Goal: Task Accomplishment & Management: Complete application form

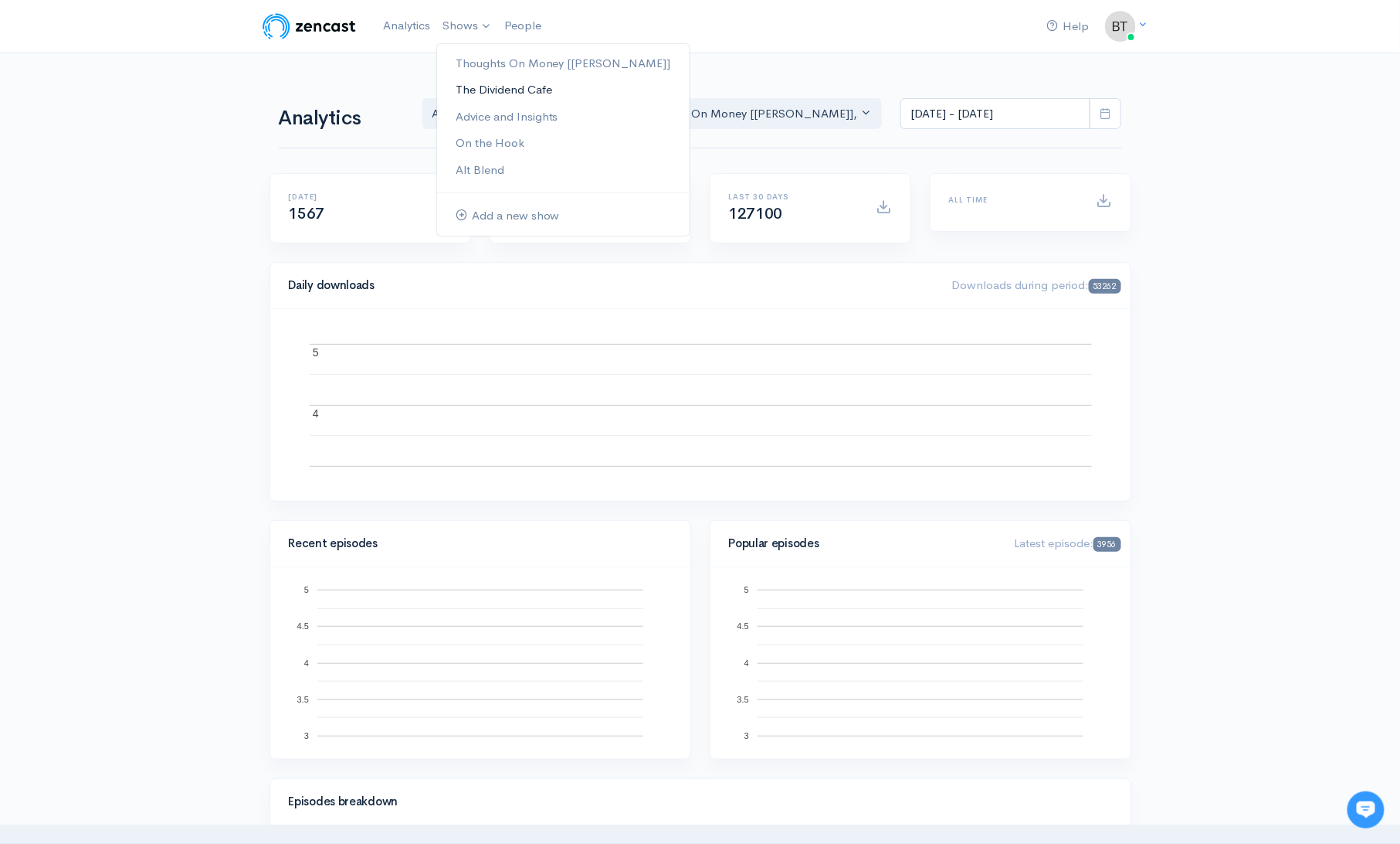
click at [485, 92] on link "The Dividend Cafe" at bounding box center [563, 90] width 252 height 28
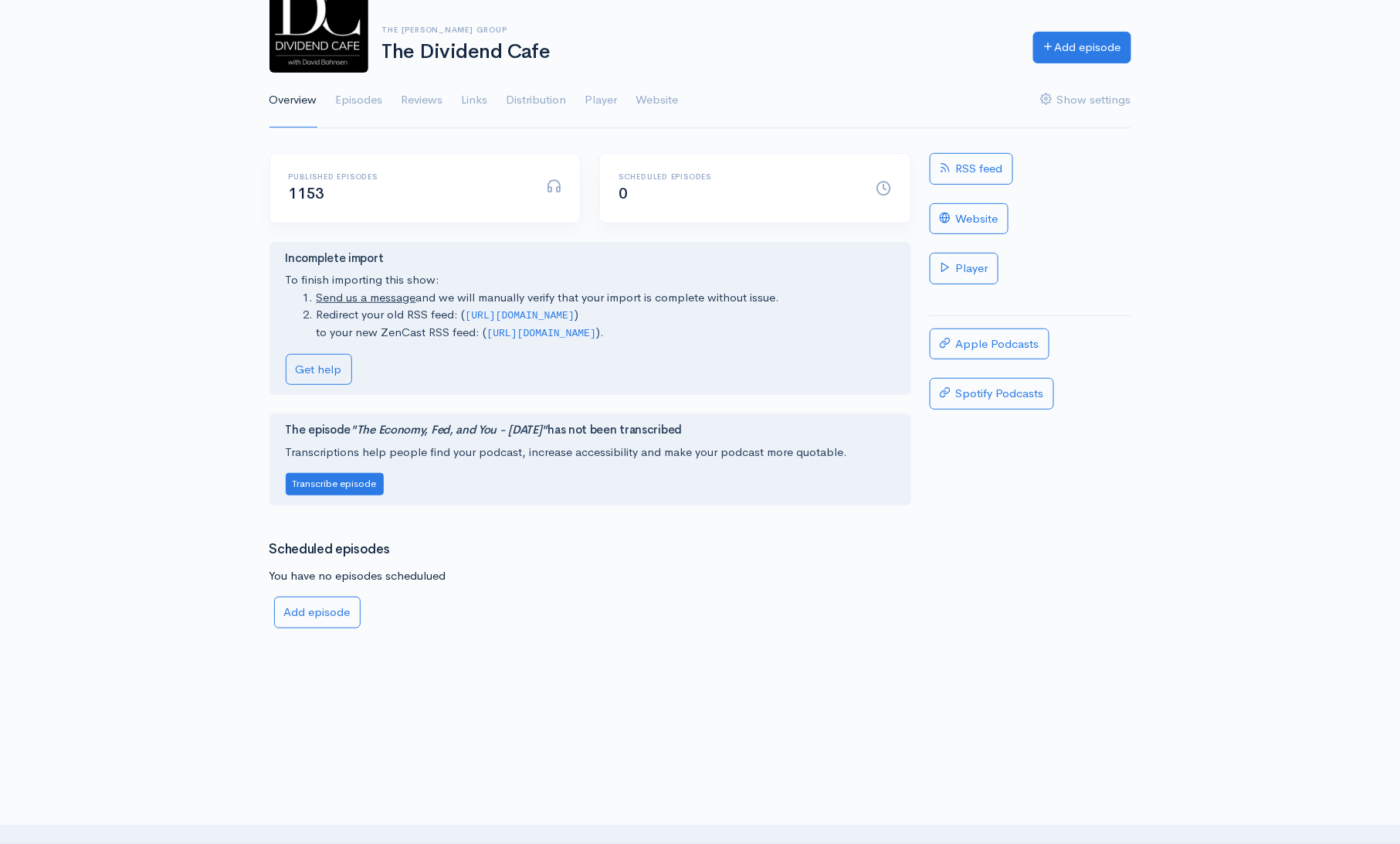
scroll to position [139, 0]
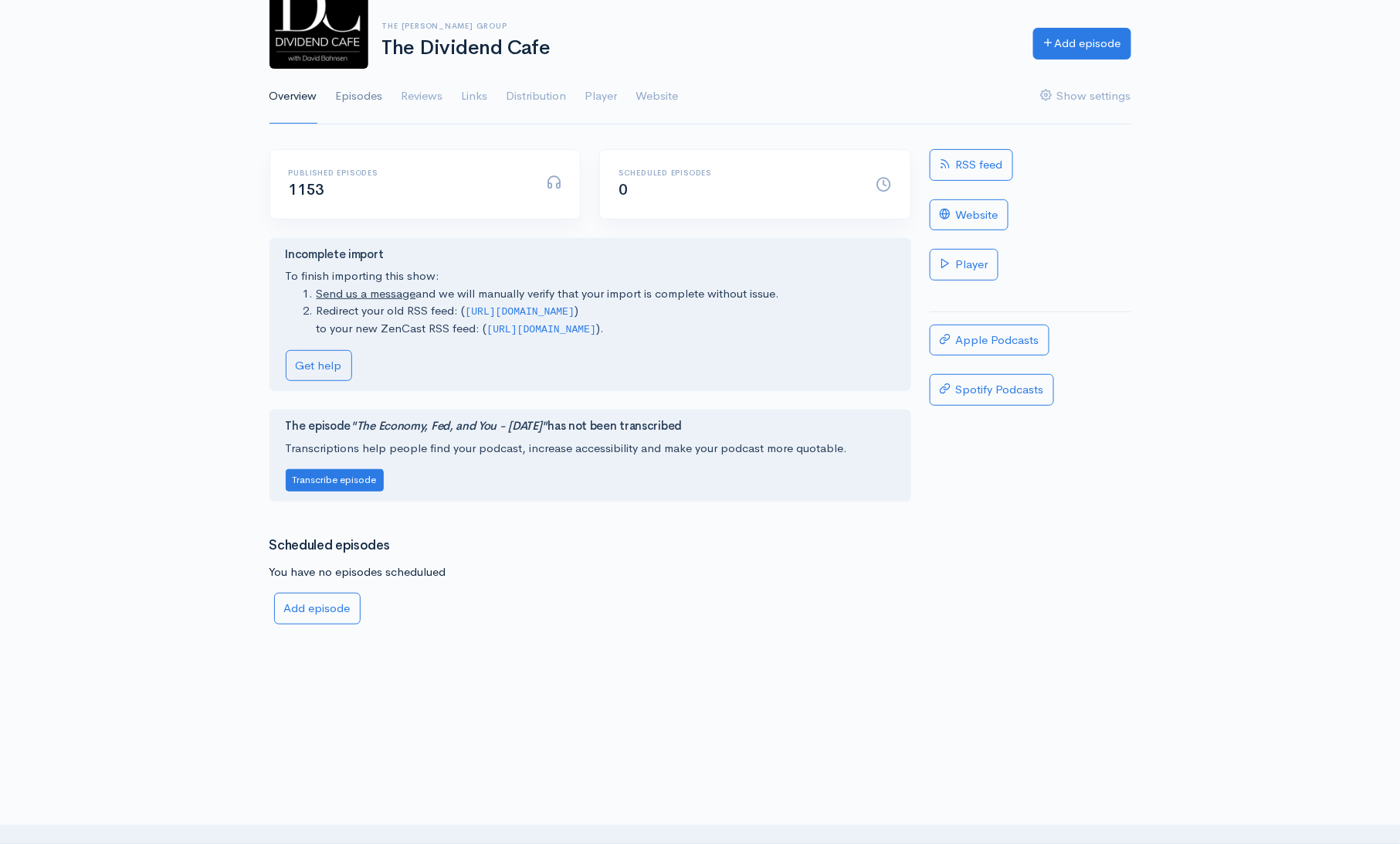
click at [365, 81] on link "Episodes" at bounding box center [359, 97] width 47 height 56
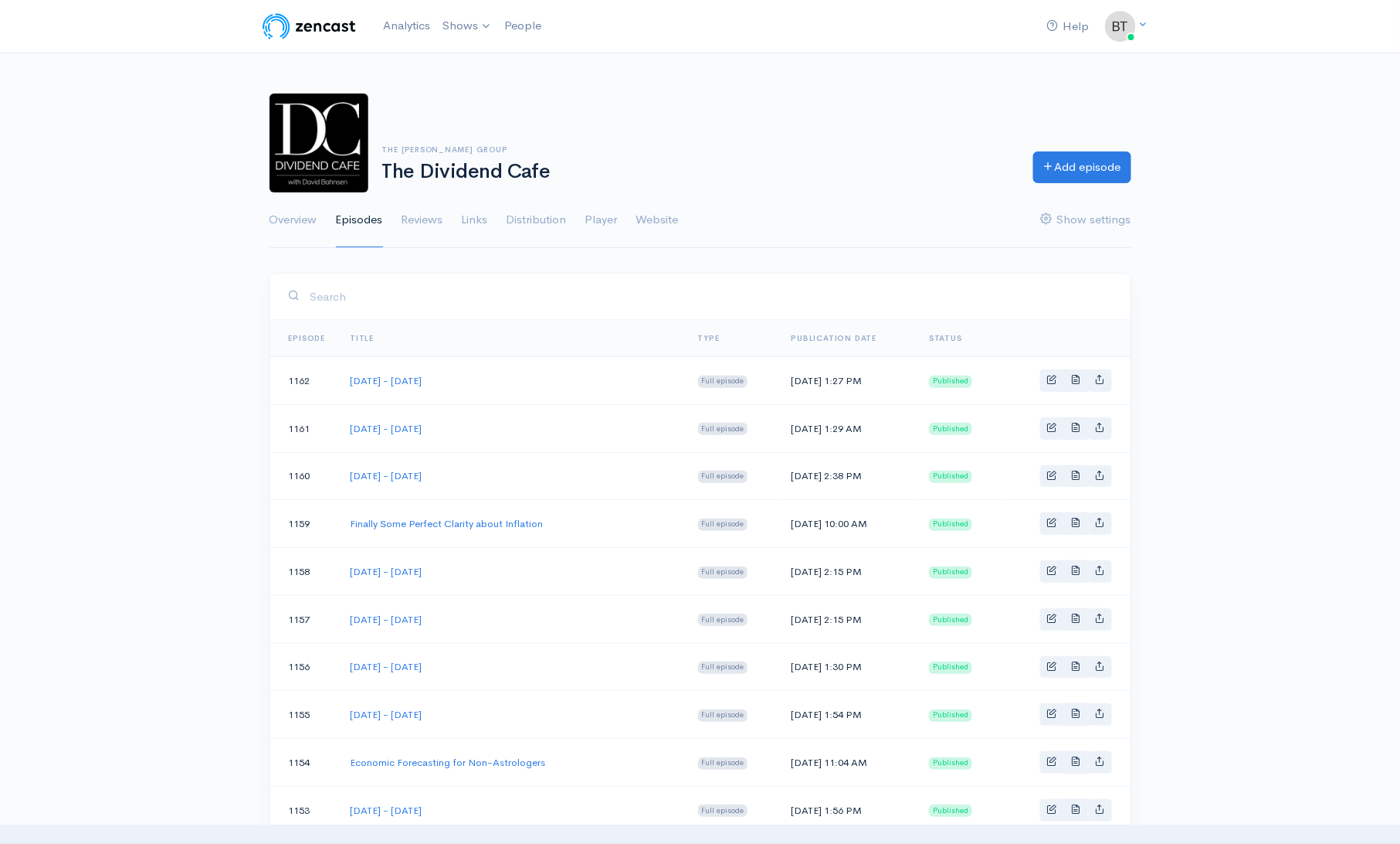
click at [506, 569] on td "[DATE] - [DATE]" at bounding box center [511, 572] width 348 height 48
drag, startPoint x: 470, startPoint y: 569, endPoint x: 352, endPoint y: 573, distance: 118.1
click at [352, 573] on td "[DATE] - [DATE]" at bounding box center [511, 572] width 348 height 48
copy link "[DATE] - [DATE]"
click at [1085, 173] on link "Add episode" at bounding box center [1082, 164] width 98 height 31
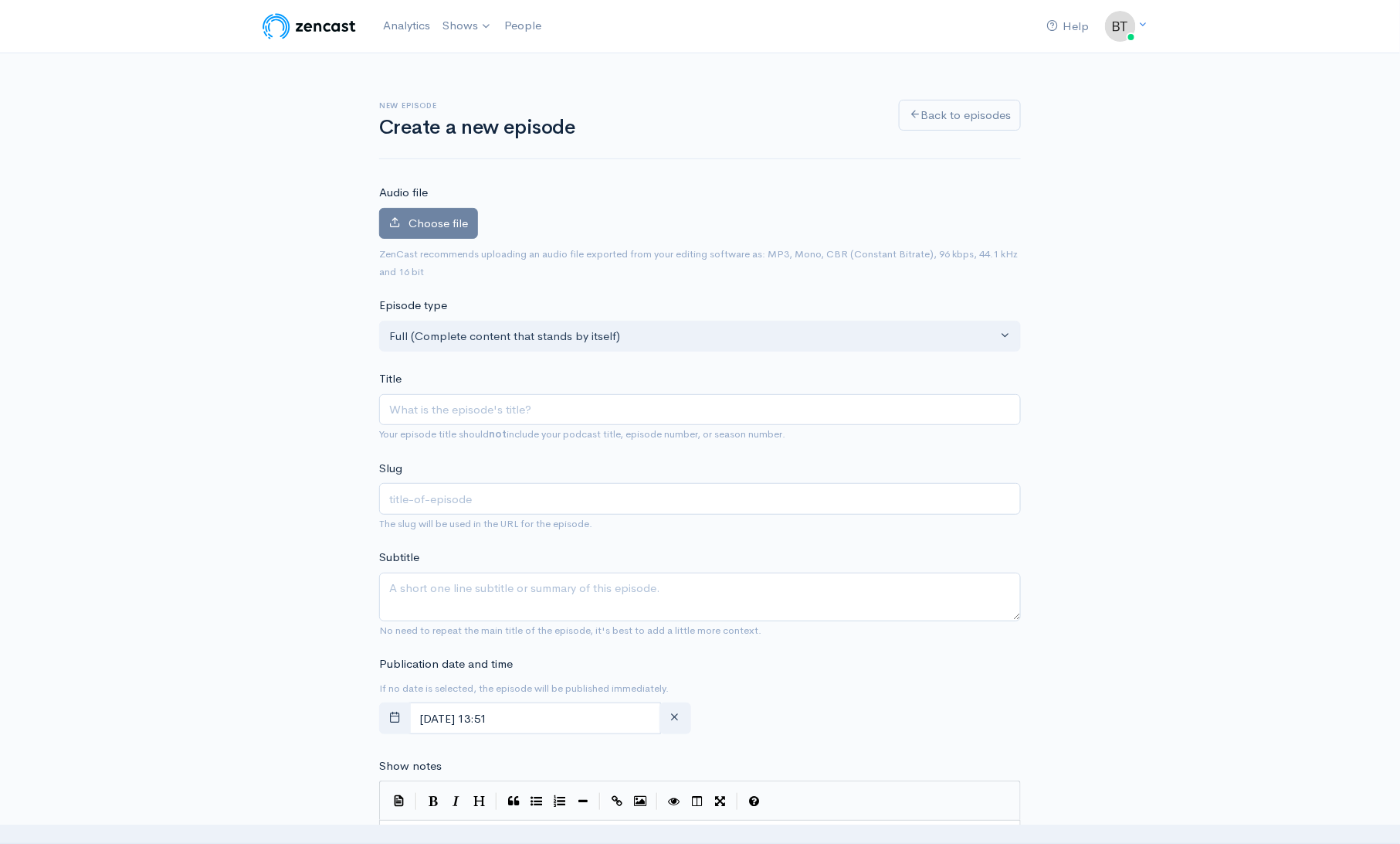
type input "[DATE] - [DATE]"
type input "thursday-august-14-2025"
drag, startPoint x: 500, startPoint y: 411, endPoint x: 489, endPoint y: 413, distance: 11.2
click at [489, 413] on input "[DATE] - [DATE]" at bounding box center [700, 409] width 642 height 31
type input "Thursday - August 2, 2025"
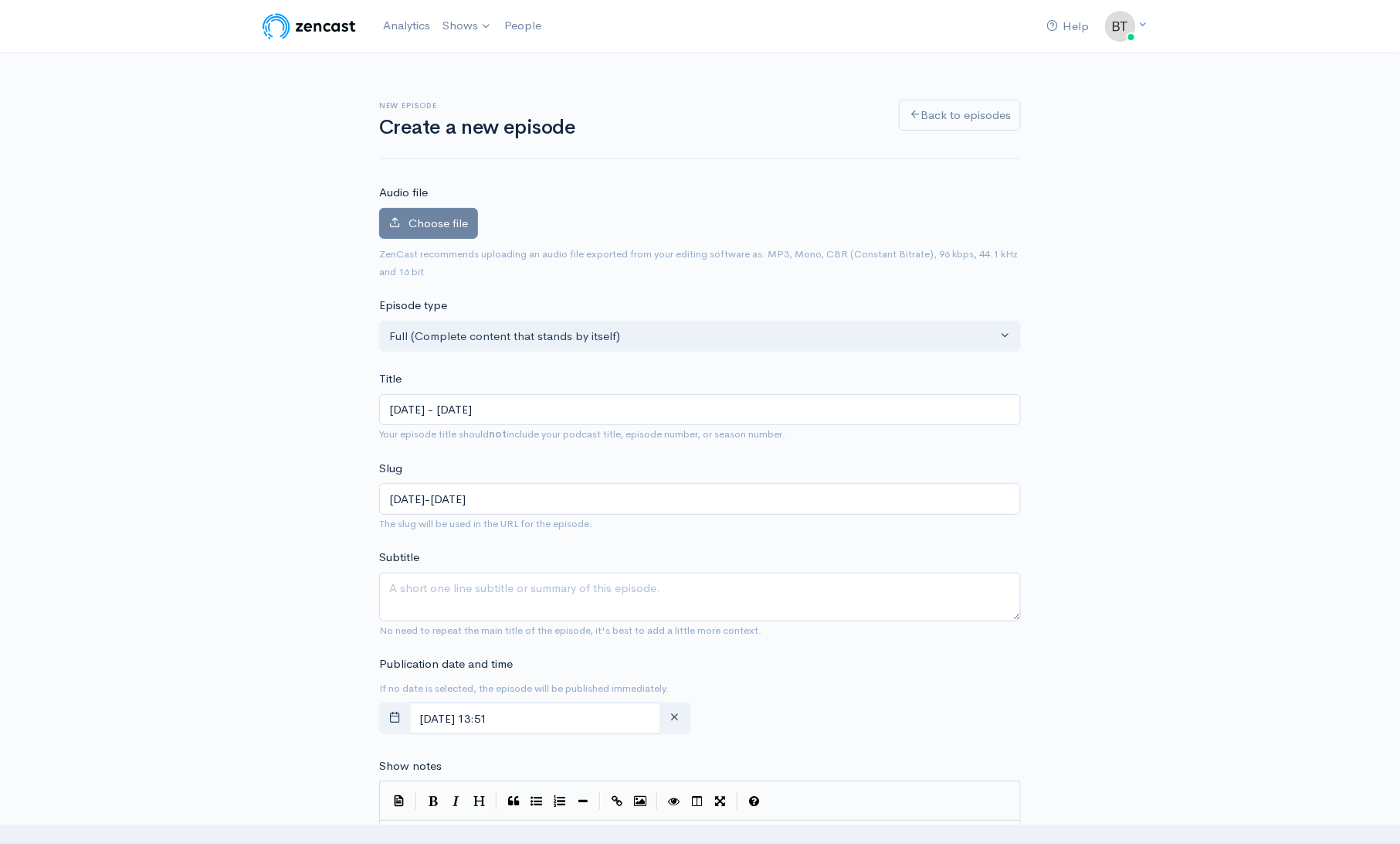
type input "thursday-august-2-2025"
type input "[DATE] - [DATE]"
type input "thursday-august-21-2025"
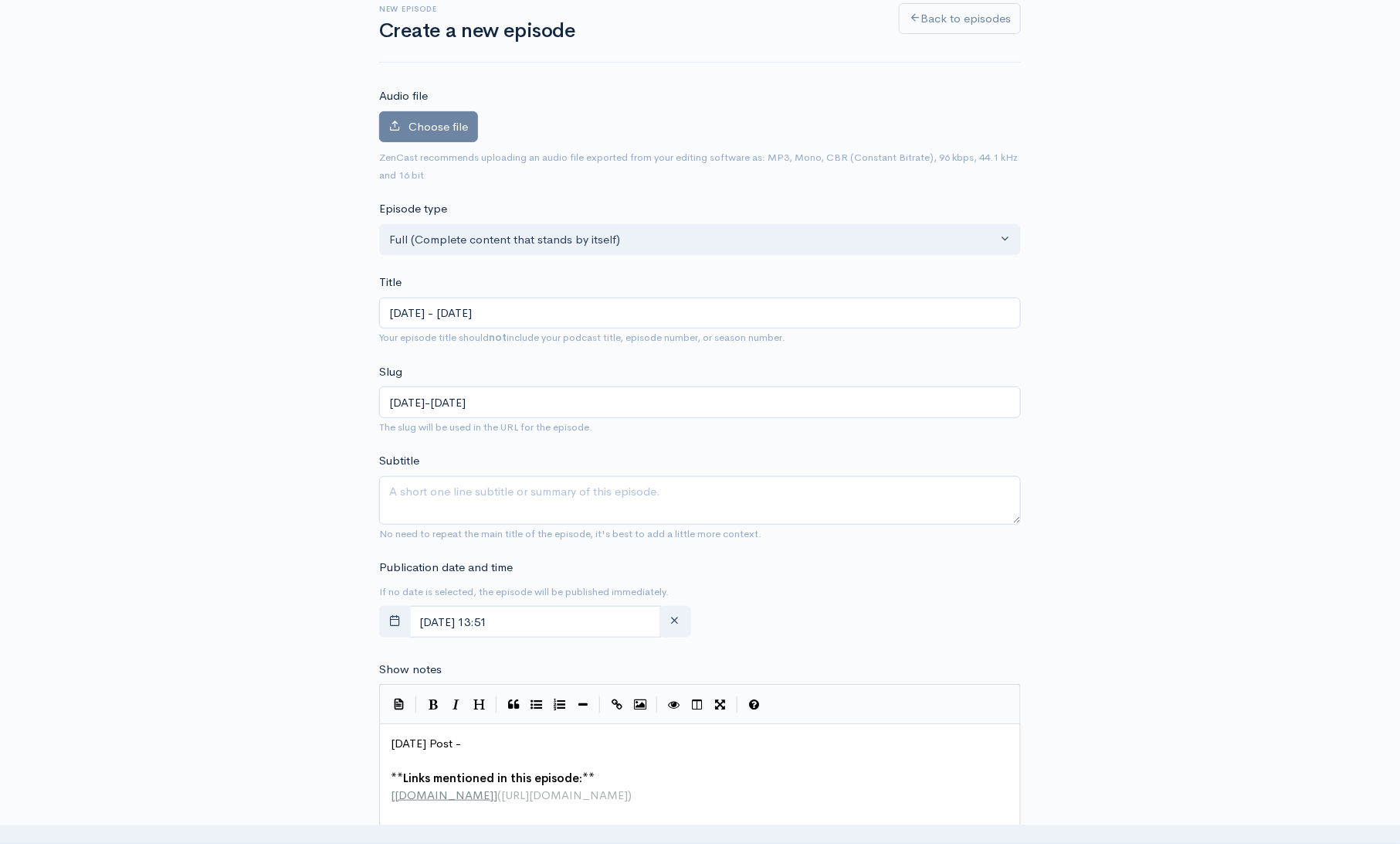
scroll to position [222, 0]
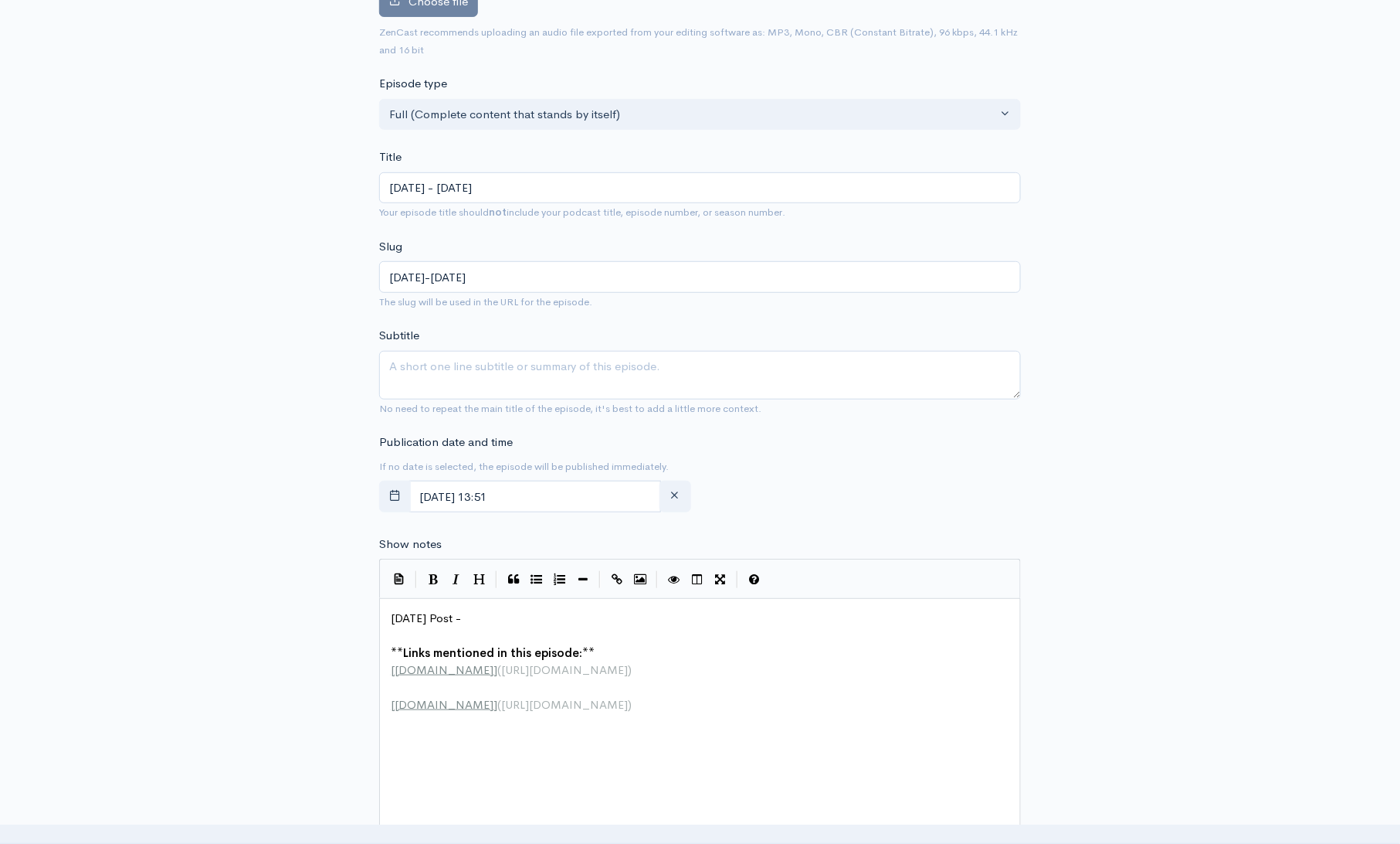
type input "[DATE] - [DATE]"
drag, startPoint x: 426, startPoint y: 615, endPoint x: 363, endPoint y: 616, distance: 63.0
paste textarea "5"
type textarea "[DATE] - [DATE]"
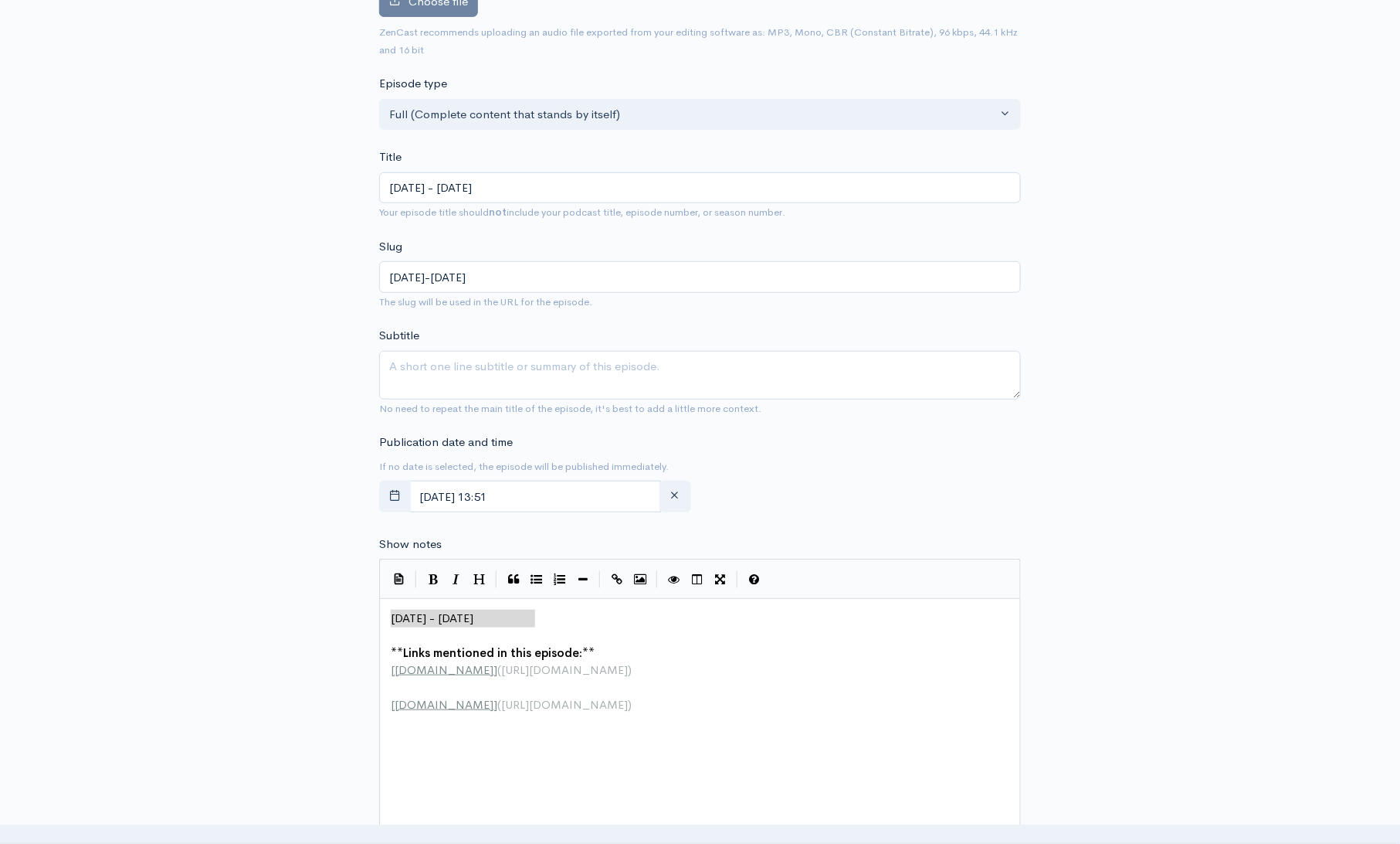
drag, startPoint x: 547, startPoint y: 616, endPoint x: 351, endPoint y: 615, distance: 196.0
click at [464, 606] on div "x ​ ​ ** Links mentioned in this episode: ** [ DividendCafe.com ] ( https://div…" at bounding box center [705, 661] width 635 height 110
paste textarea
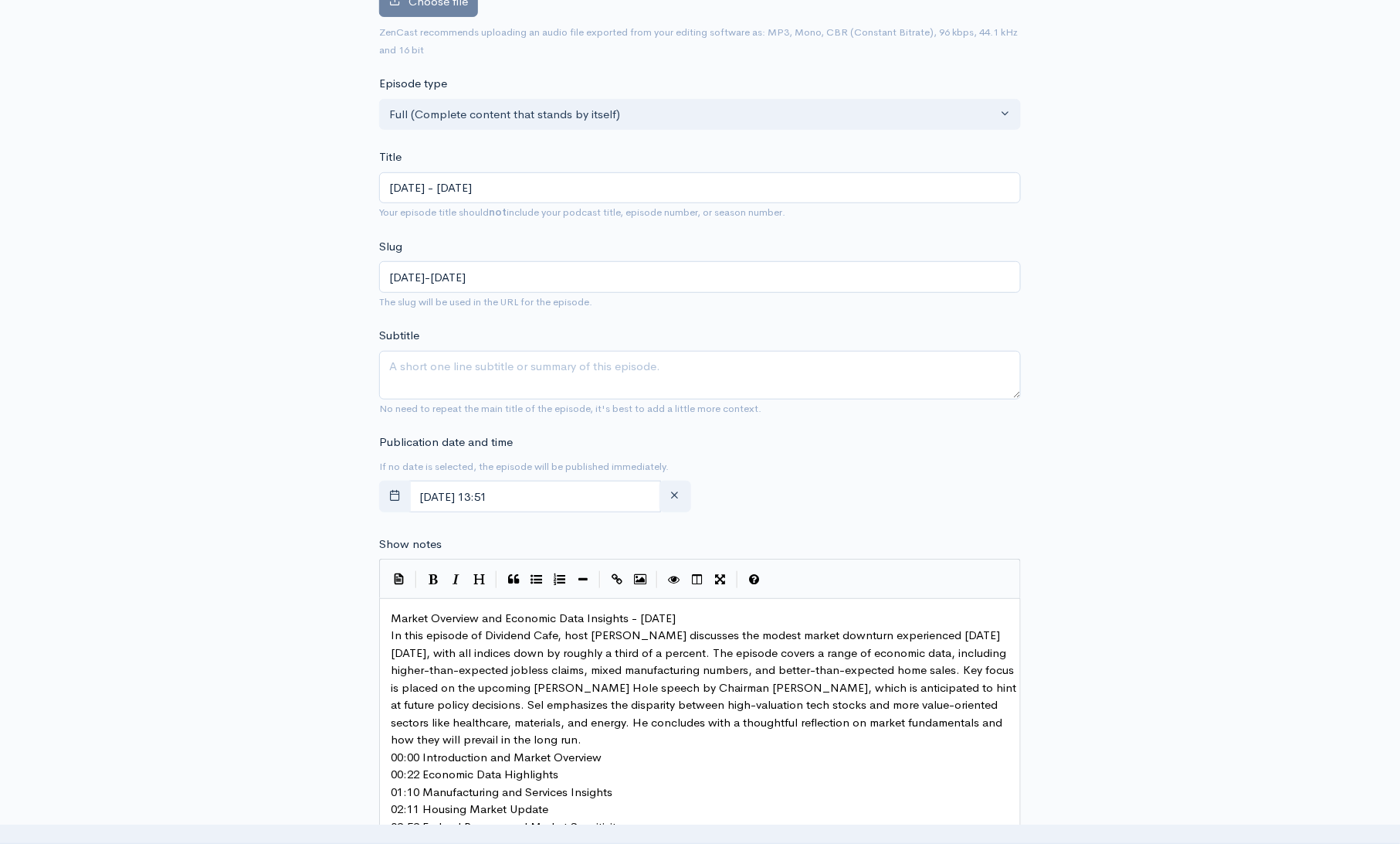
scroll to position [274, 0]
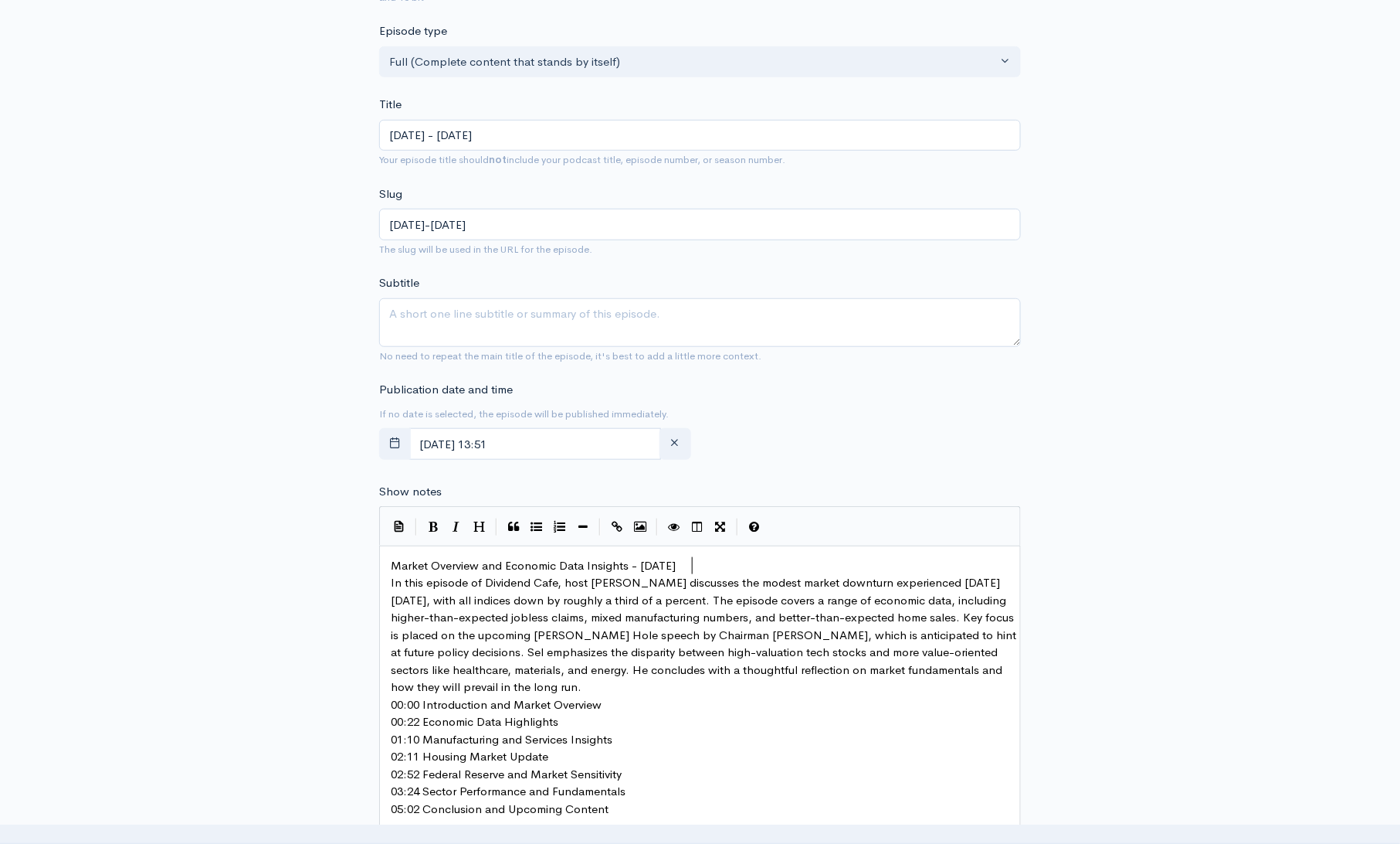
click at [711, 569] on pre "Market Overview and Economic Data Insights - August 21" at bounding box center [705, 565] width 635 height 18
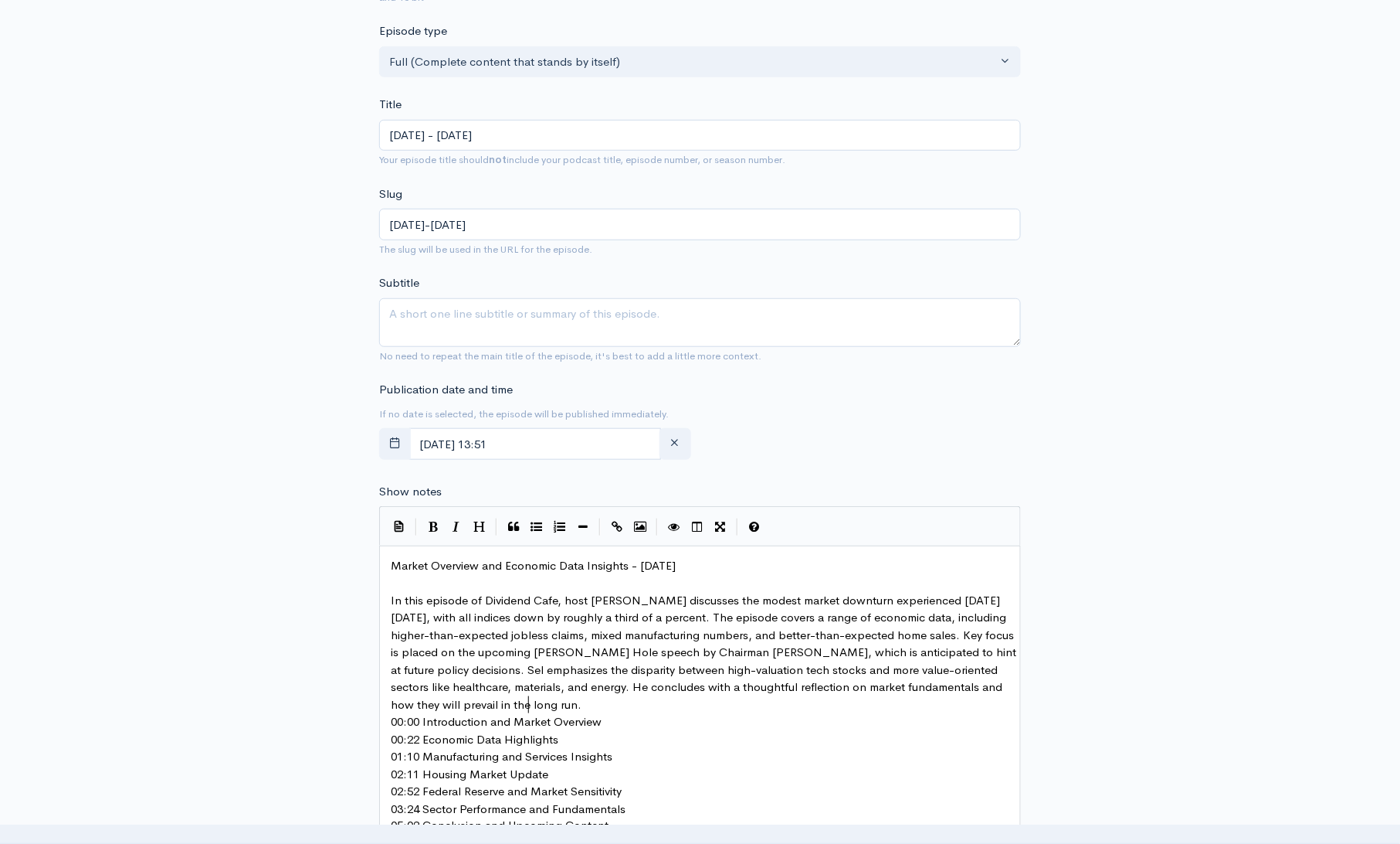
click at [548, 706] on pre "In this episode of Dividend Cafe, host Brian Sel discusses the modest market do…" at bounding box center [705, 652] width 635 height 122
click at [614, 739] on pre "00:00 Introduction and Market Overview" at bounding box center [705, 740] width 635 height 18
click at [573, 776] on pre "00:22 Economic Data Highlights" at bounding box center [705, 774] width 635 height 18
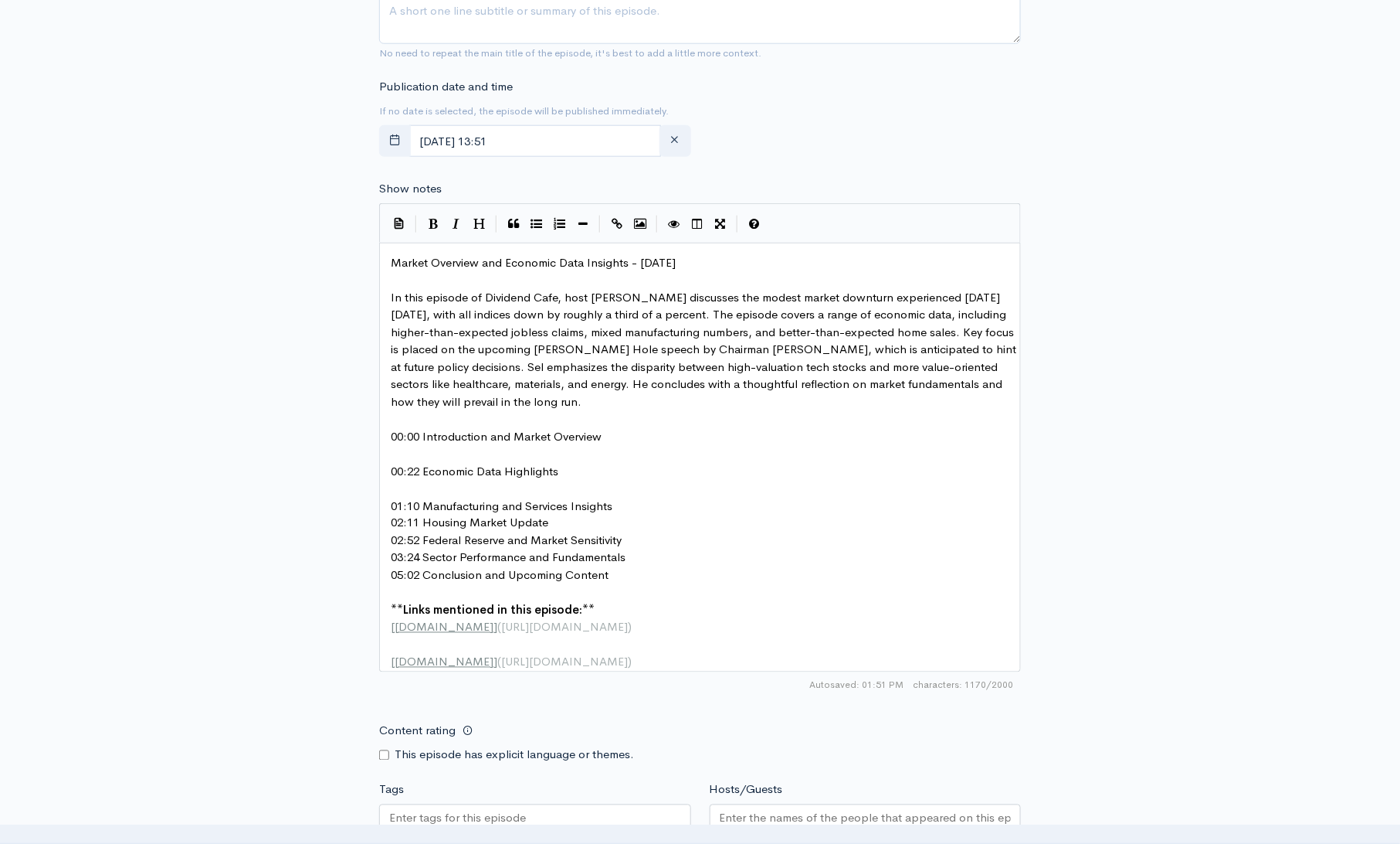
click at [649, 505] on pre "01:10 Manufacturing and Services Insights" at bounding box center [705, 506] width 635 height 18
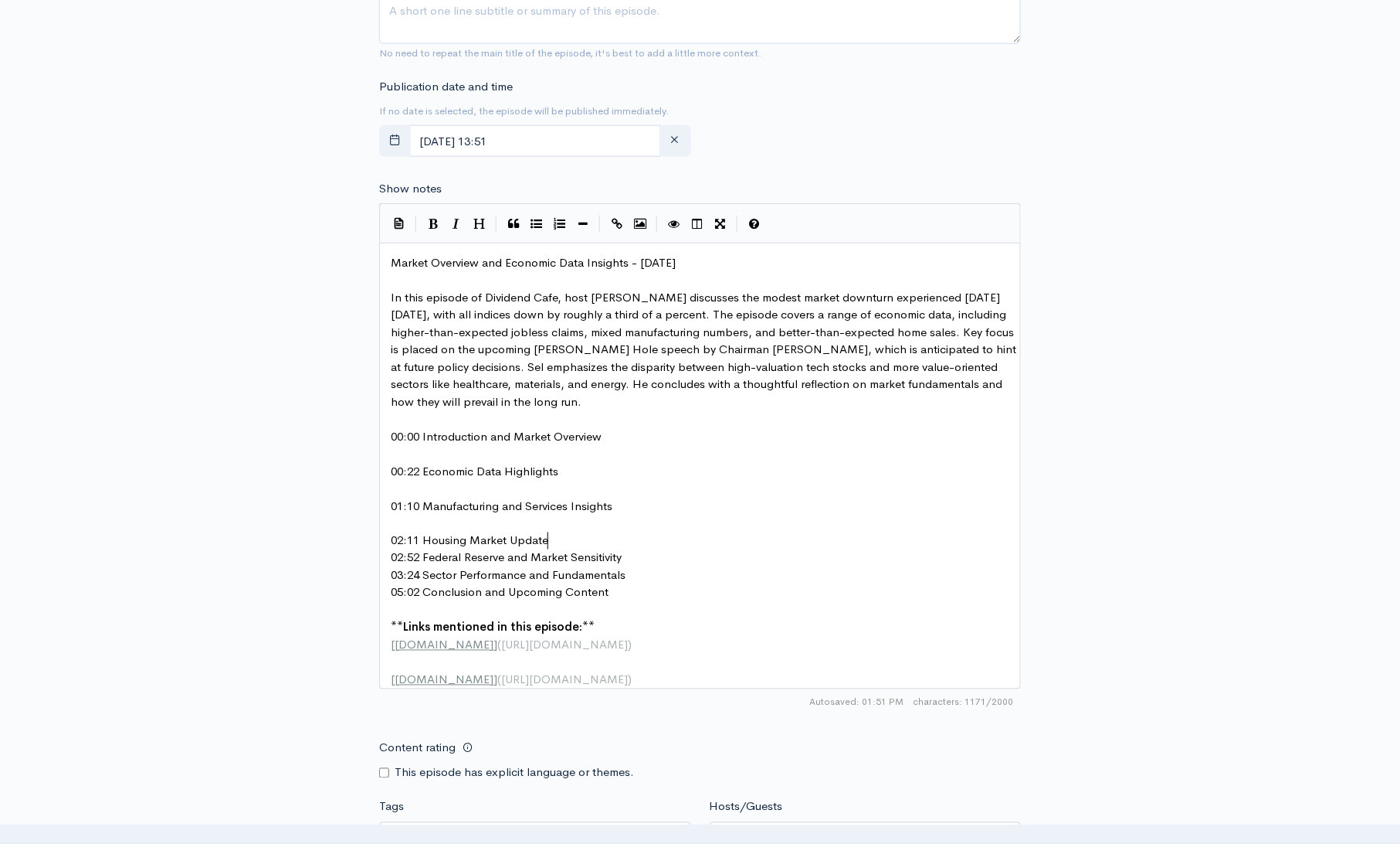
click at [583, 538] on pre "02:11 Housing Market Update" at bounding box center [705, 541] width 635 height 18
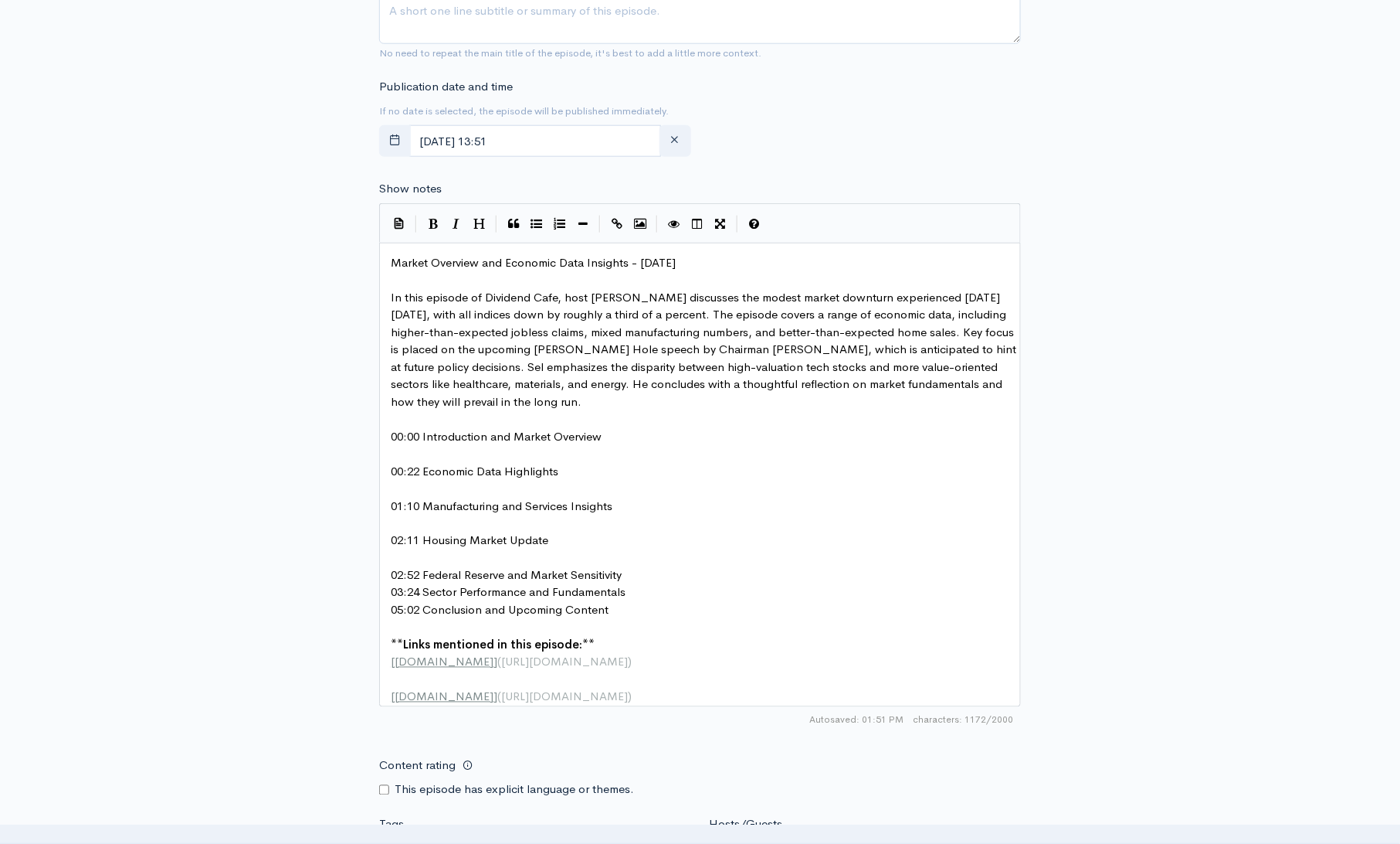
click at [633, 573] on pre "02:52 Federal Reserve and Market Sensitivity" at bounding box center [705, 576] width 635 height 18
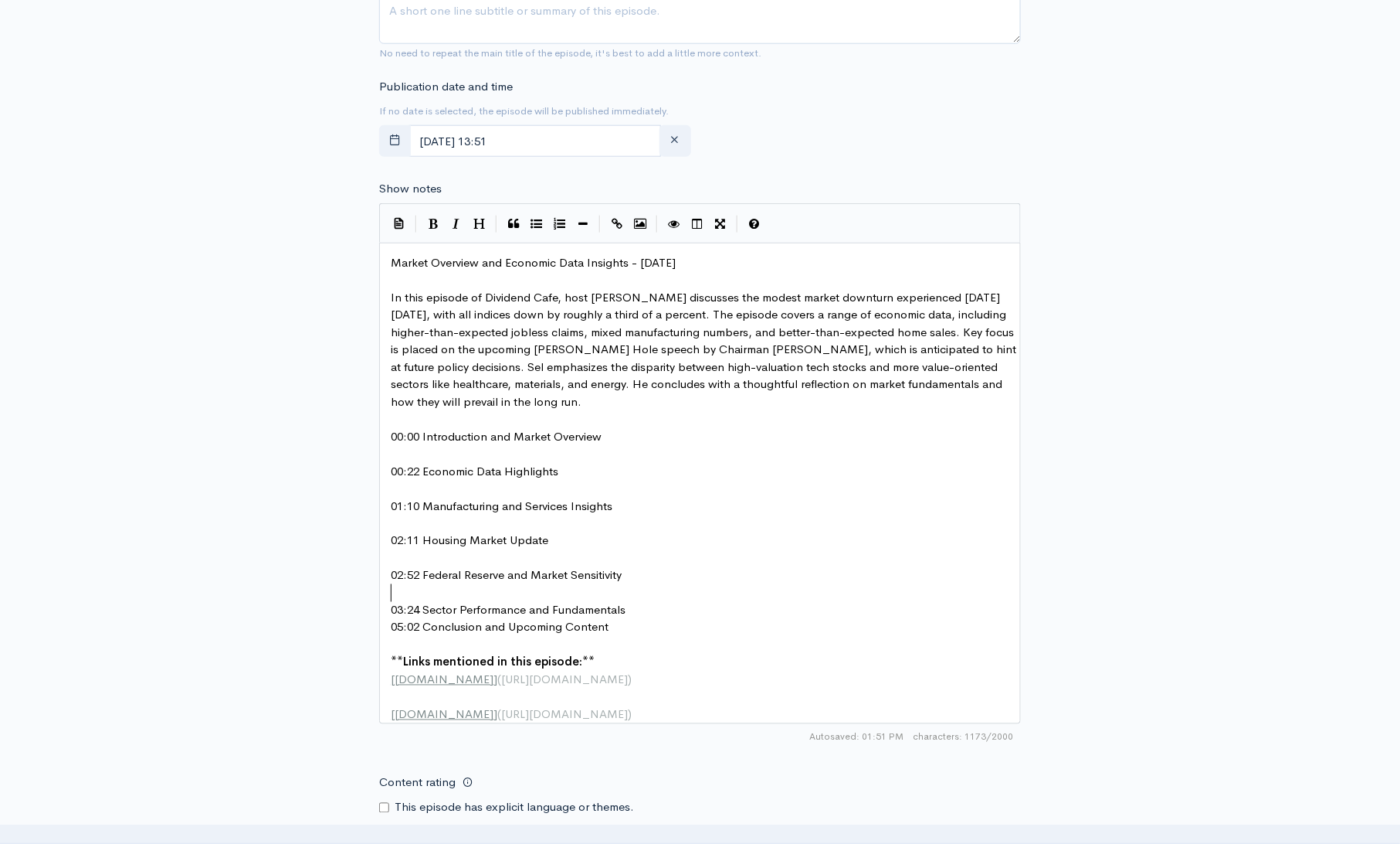
click at [641, 611] on pre "03:24 Sector Performance and Fundamentals" at bounding box center [705, 611] width 635 height 18
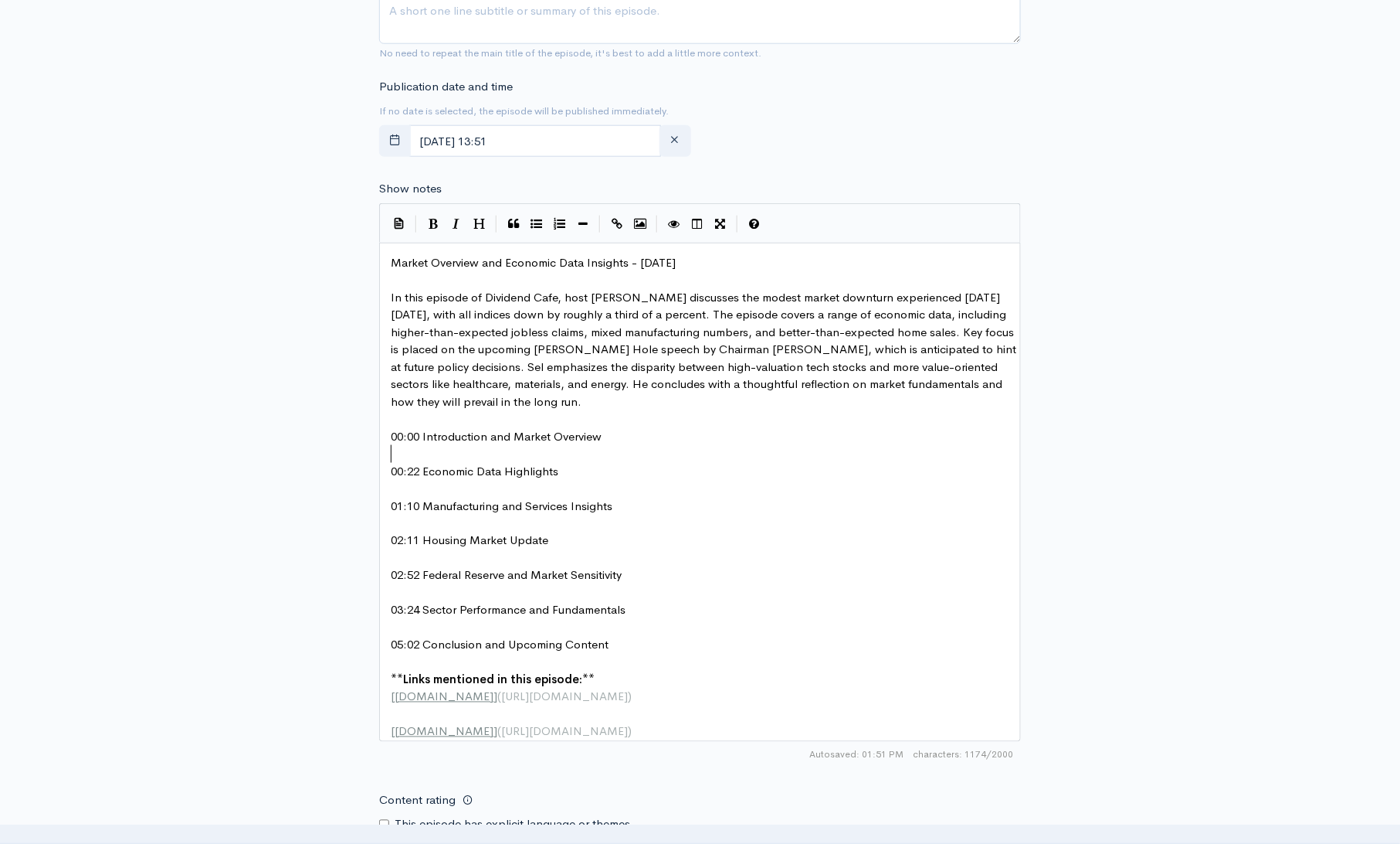
click at [853, 452] on pre "​" at bounding box center [705, 453] width 635 height 18
click at [638, 298] on span "In this episode of Dividend Cafe, host Brian Sel discusses the modest market do…" at bounding box center [704, 348] width 628 height 119
type textarea "zytel"
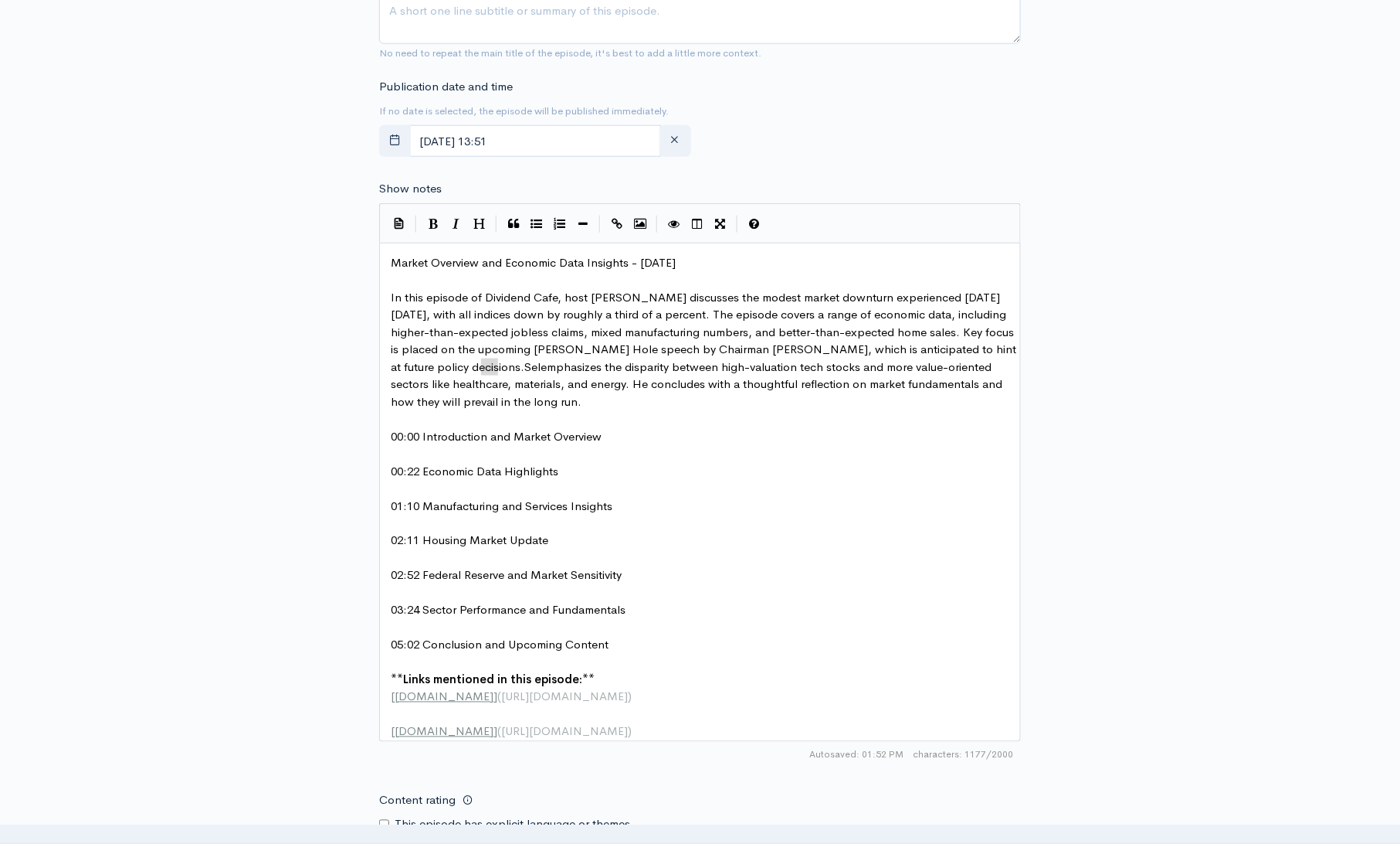
drag, startPoint x: 500, startPoint y: 367, endPoint x: 483, endPoint y: 367, distance: 17.0
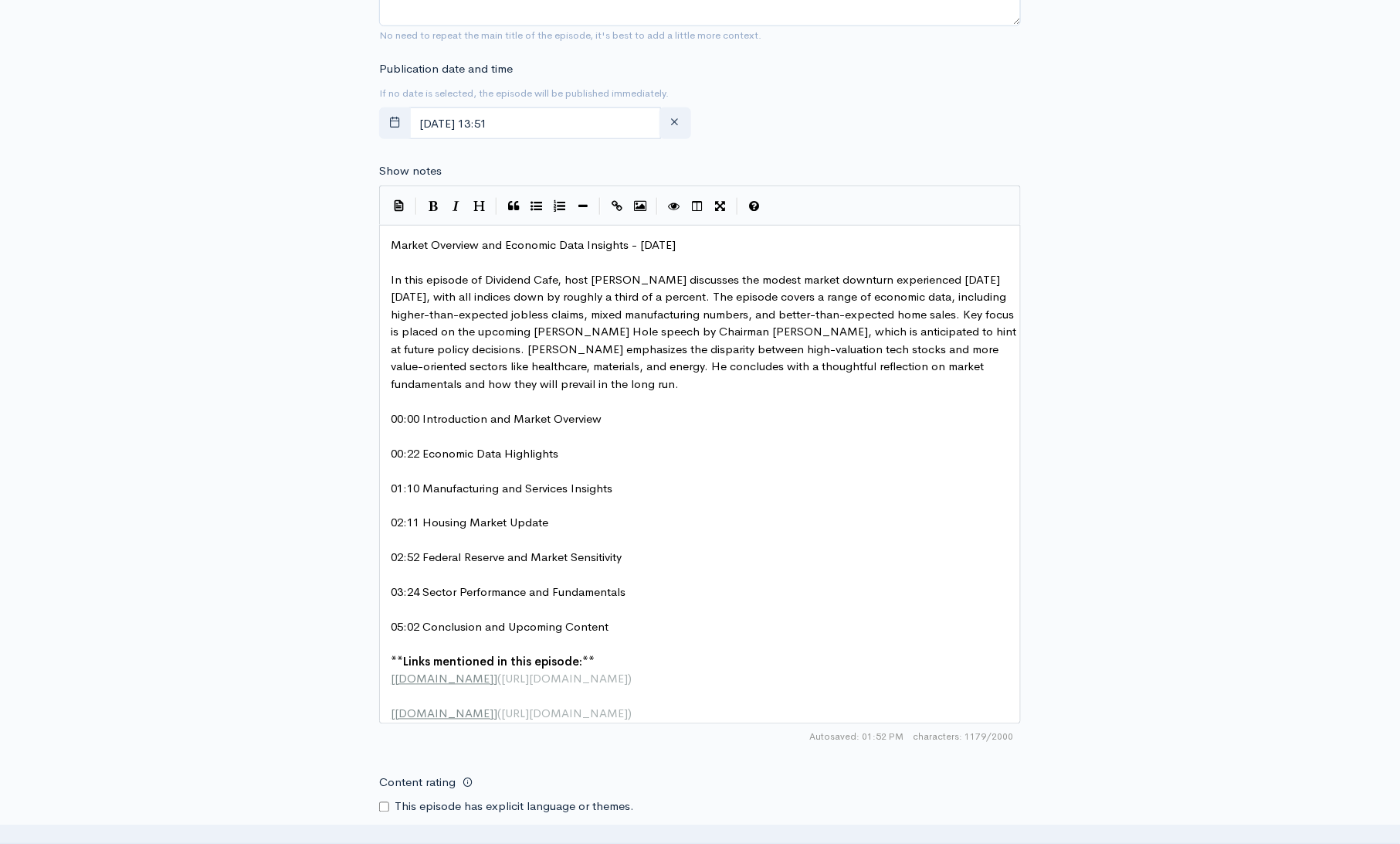
type textarea "Brian"
click at [569, 118] on input "August, 21 2025 13:51" at bounding box center [536, 122] width 252 height 31
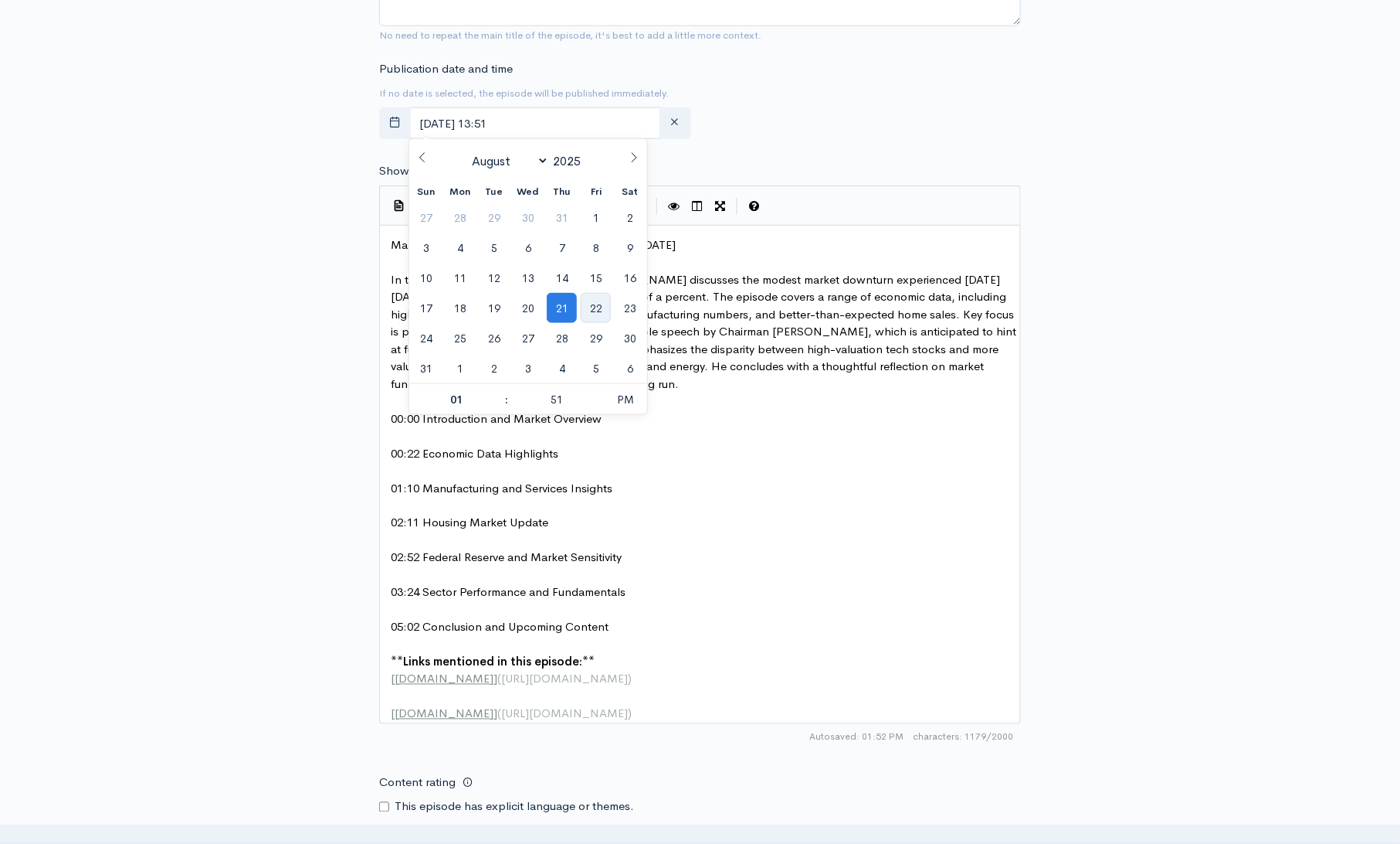
click at [596, 316] on span "22" at bounding box center [596, 308] width 30 height 30
type input "August, 22 2025 13:51"
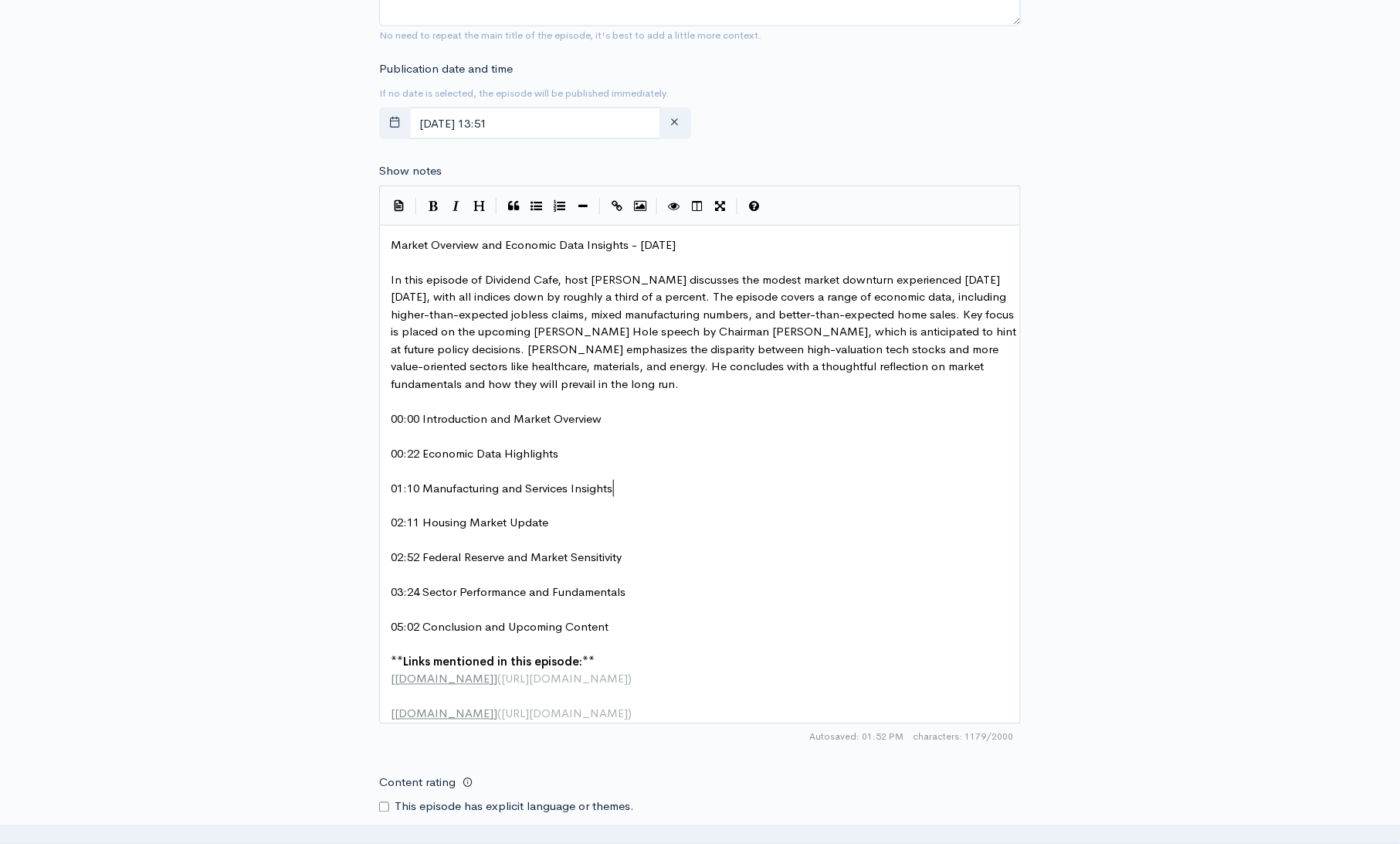
click at [825, 492] on pre "01:10 Manufacturing and Services Insights" at bounding box center [705, 488] width 635 height 18
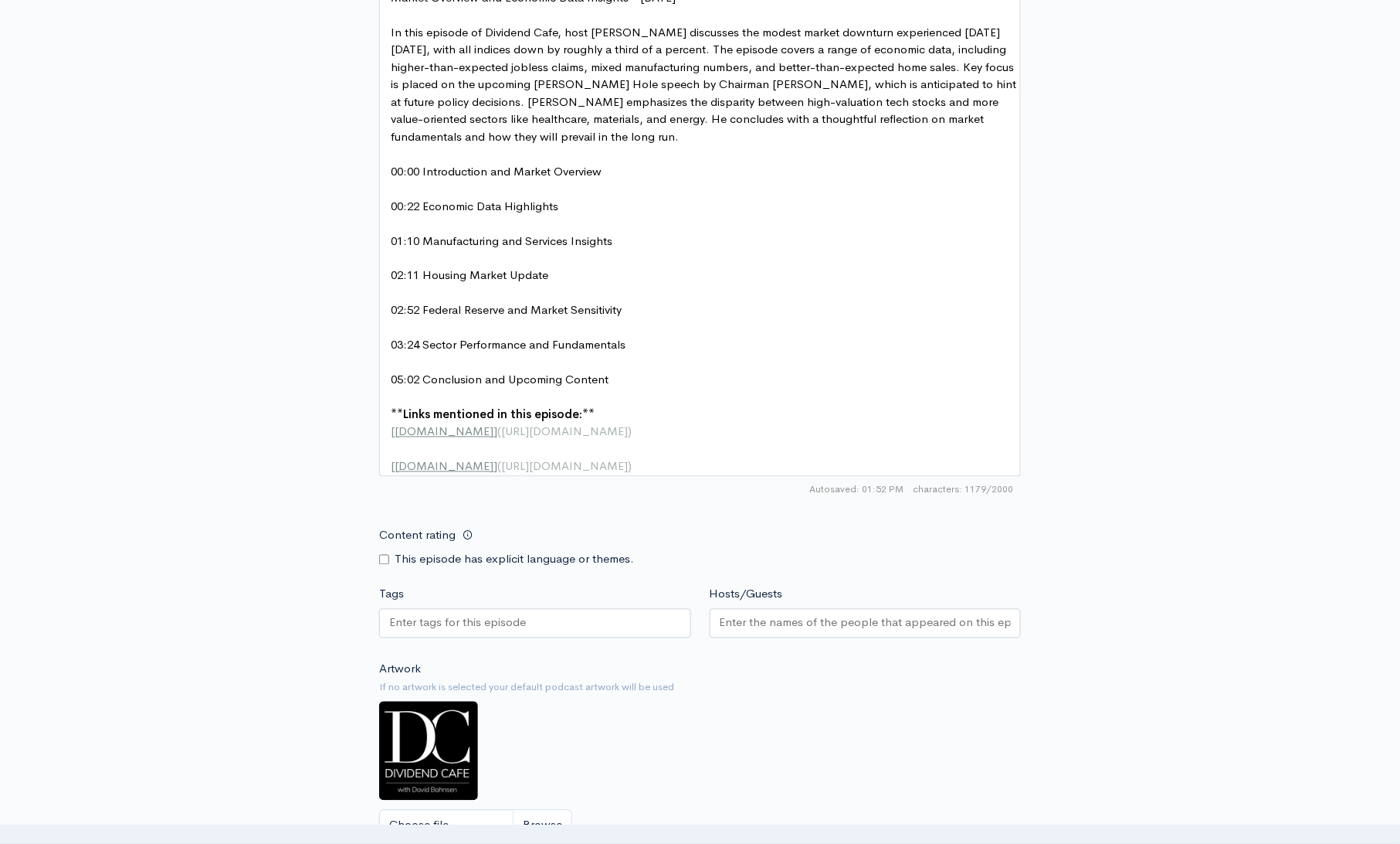
scroll to position [851, 0]
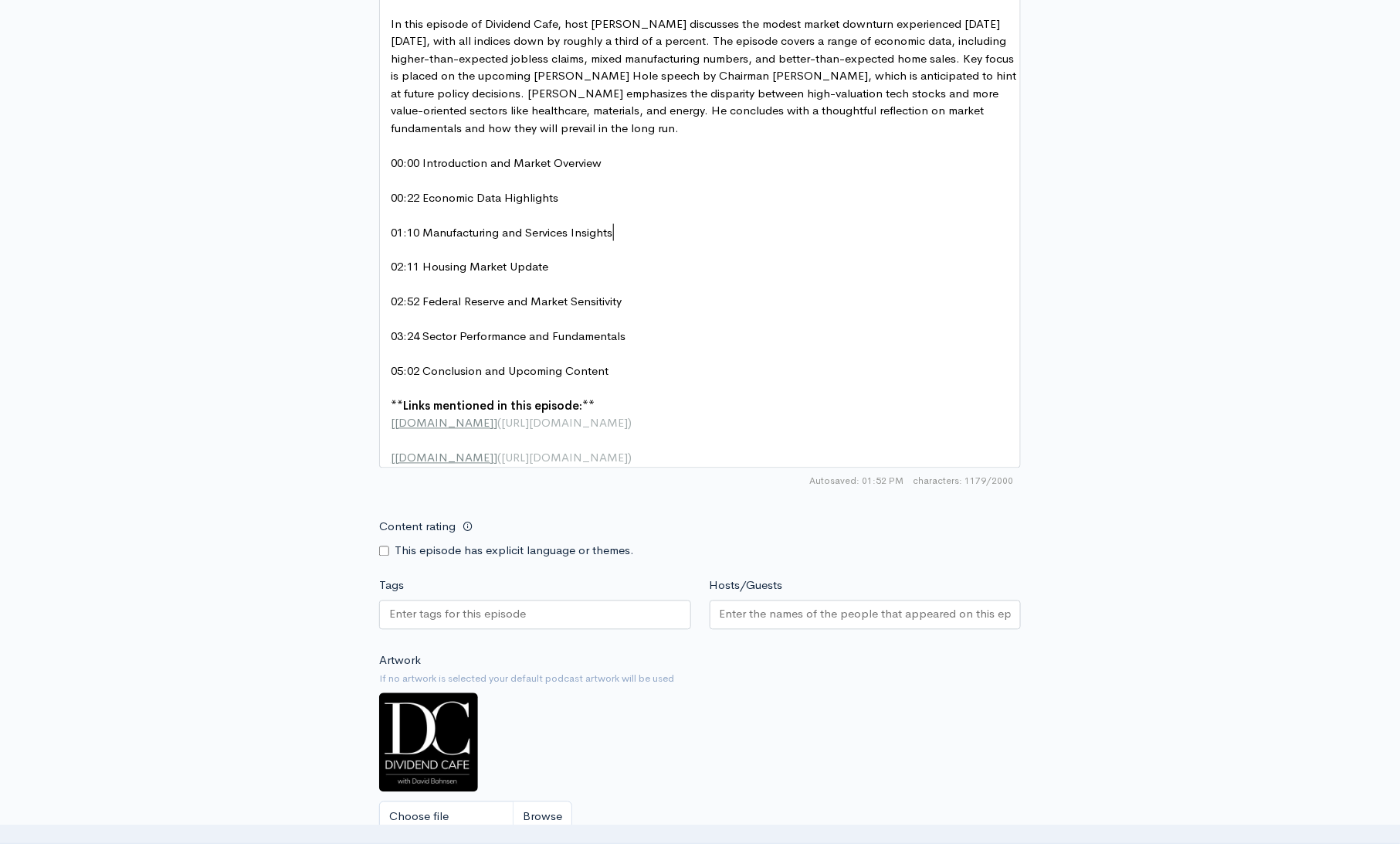
click at [876, 623] on input "Hosts/Guests" at bounding box center [865, 615] width 292 height 18
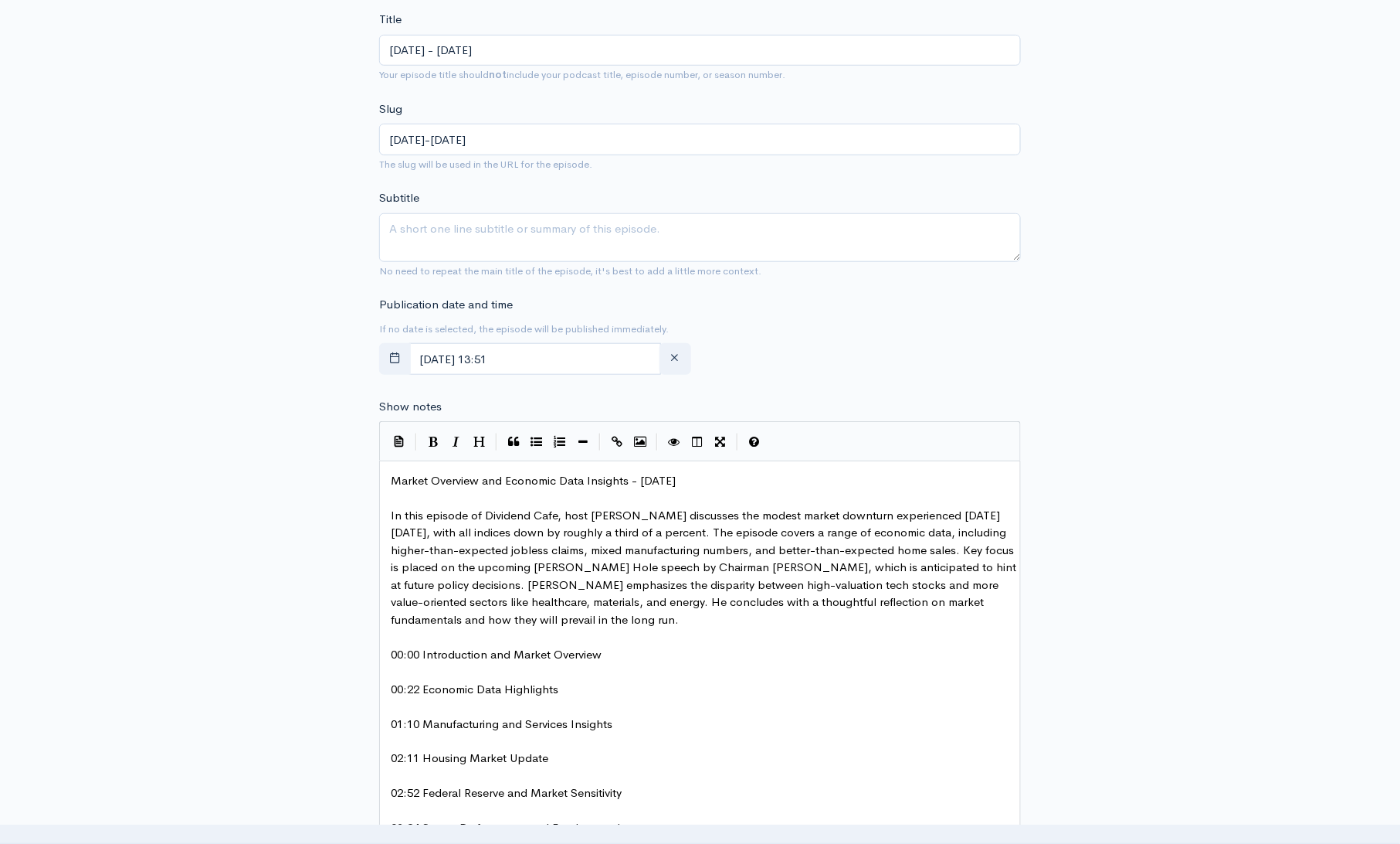
scroll to position [6, 0]
type textarea "Market Overview and Economic Data Insights - August 21"
drag, startPoint x: 705, startPoint y: 482, endPoint x: 342, endPoint y: 472, distance: 363.1
click at [464, 237] on textarea "Subtitle" at bounding box center [700, 237] width 642 height 48
paste textarea "Market Overview and Economic Data Insights - August 21"
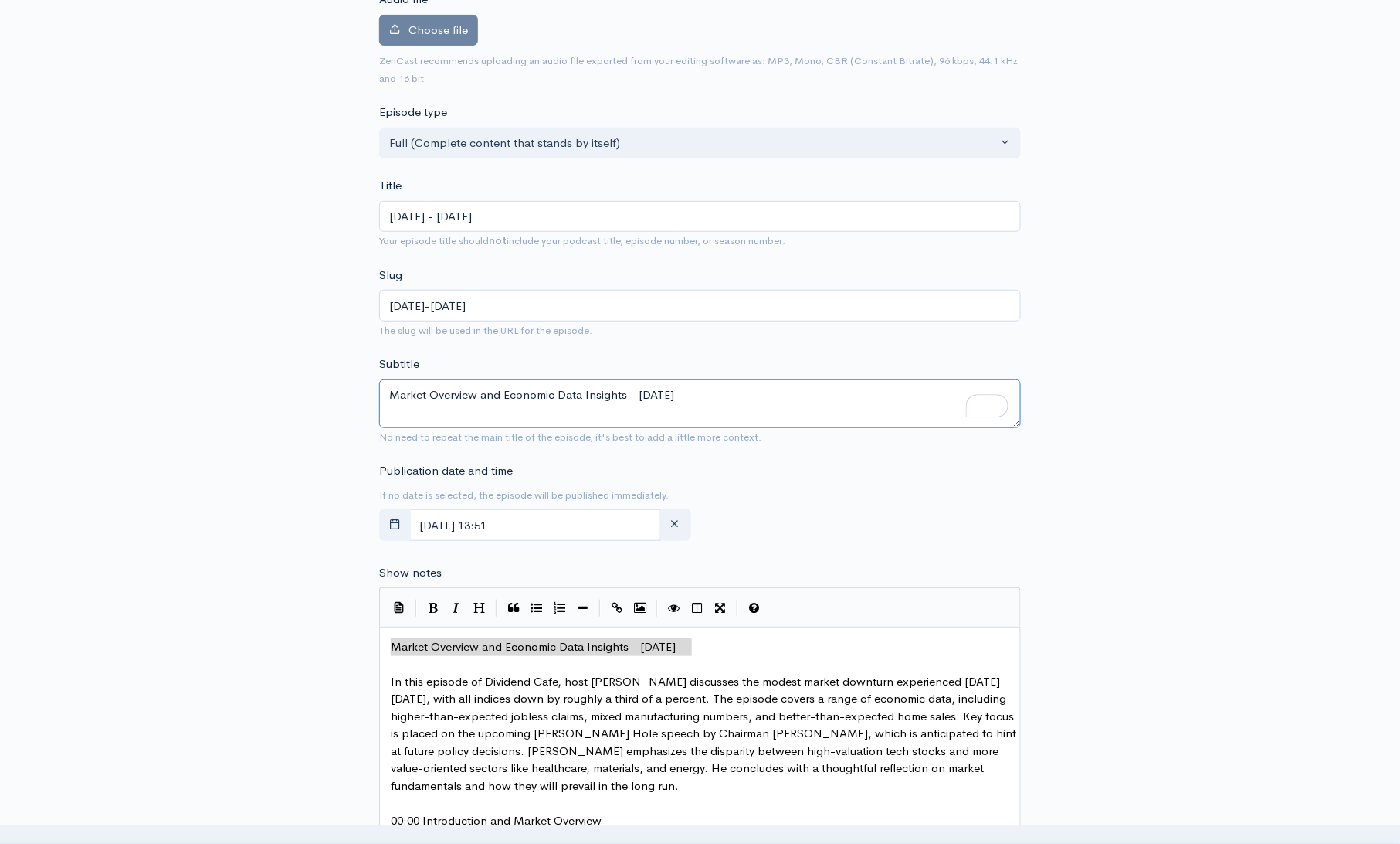
scroll to position [166, 0]
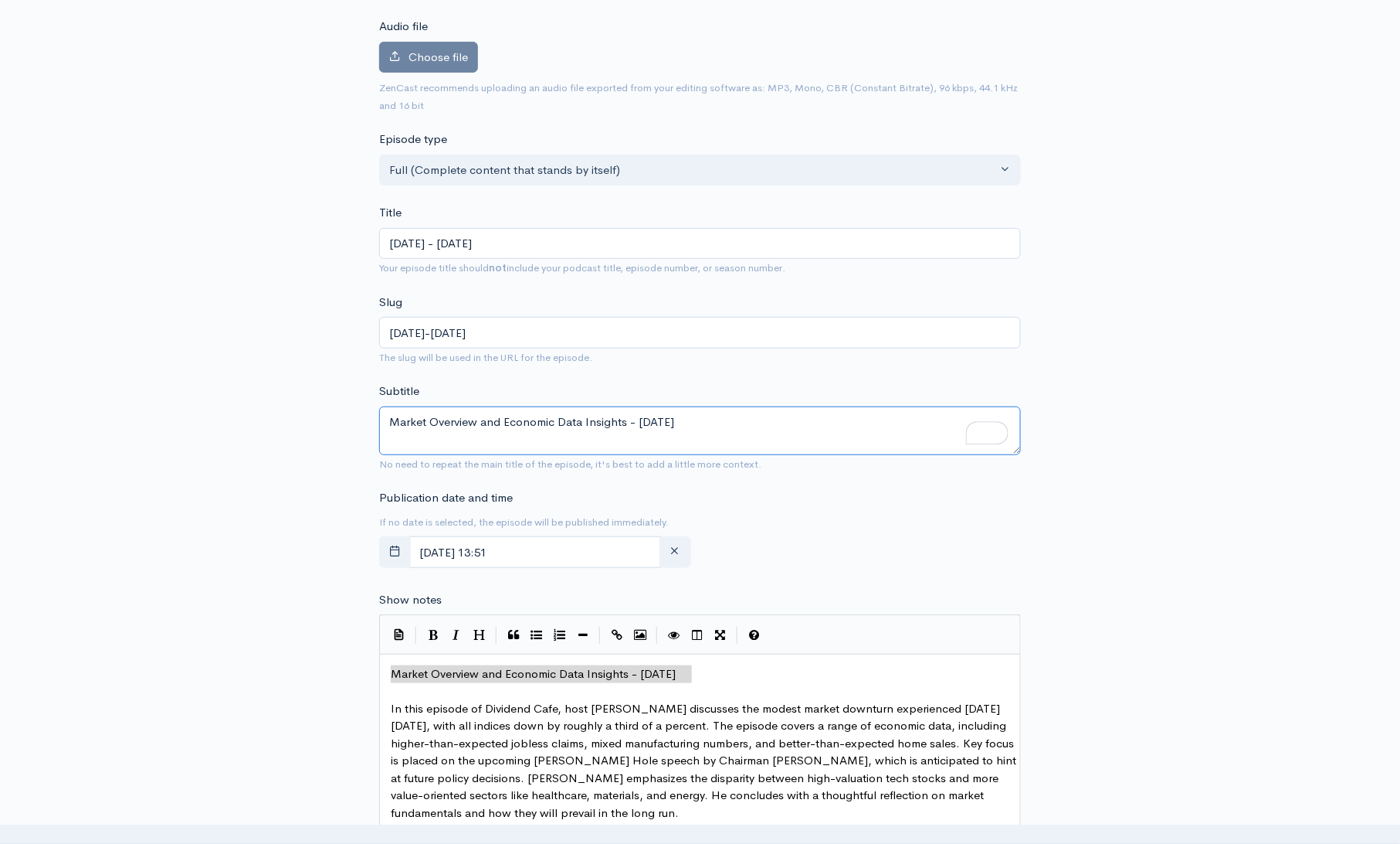
type textarea "Market Overview and Economic Data Insights - August 21"
click at [446, 61] on span "Choose file" at bounding box center [438, 56] width 60 height 14
click at [0, 0] on input "Choose file" at bounding box center [0, 0] width 0 height 0
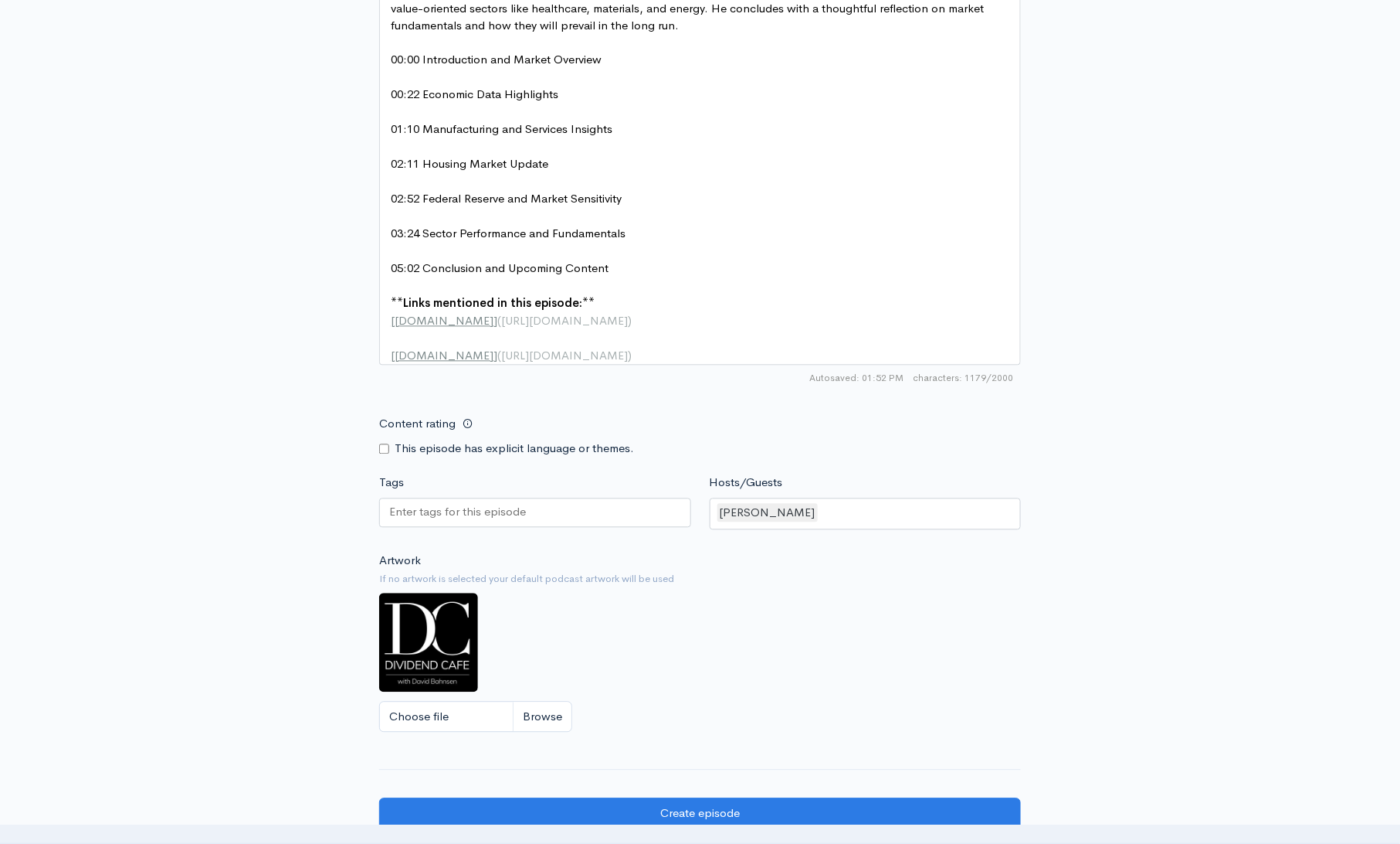
scroll to position [1257, 0]
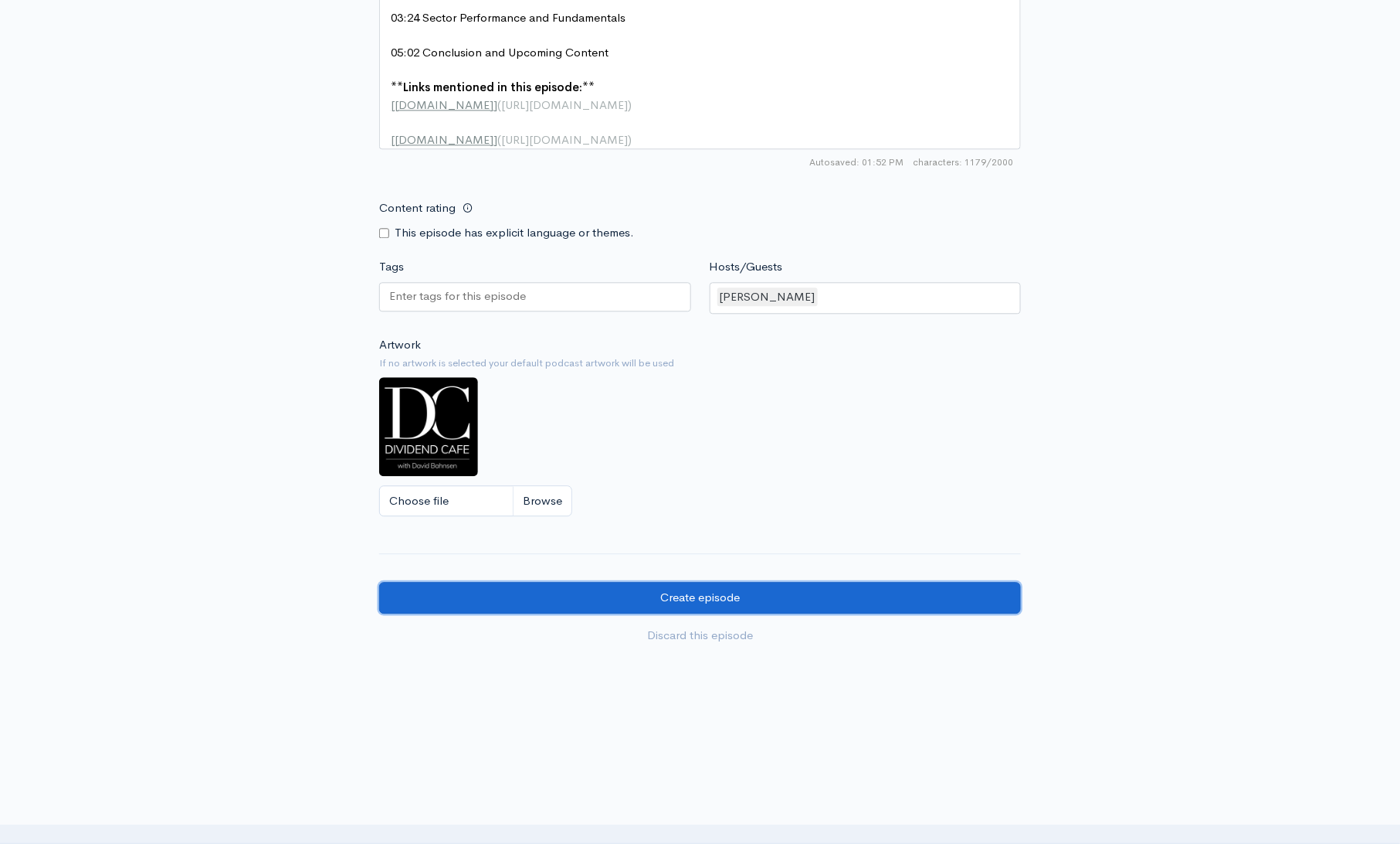
click at [822, 613] on input "Create episode" at bounding box center [700, 596] width 642 height 31
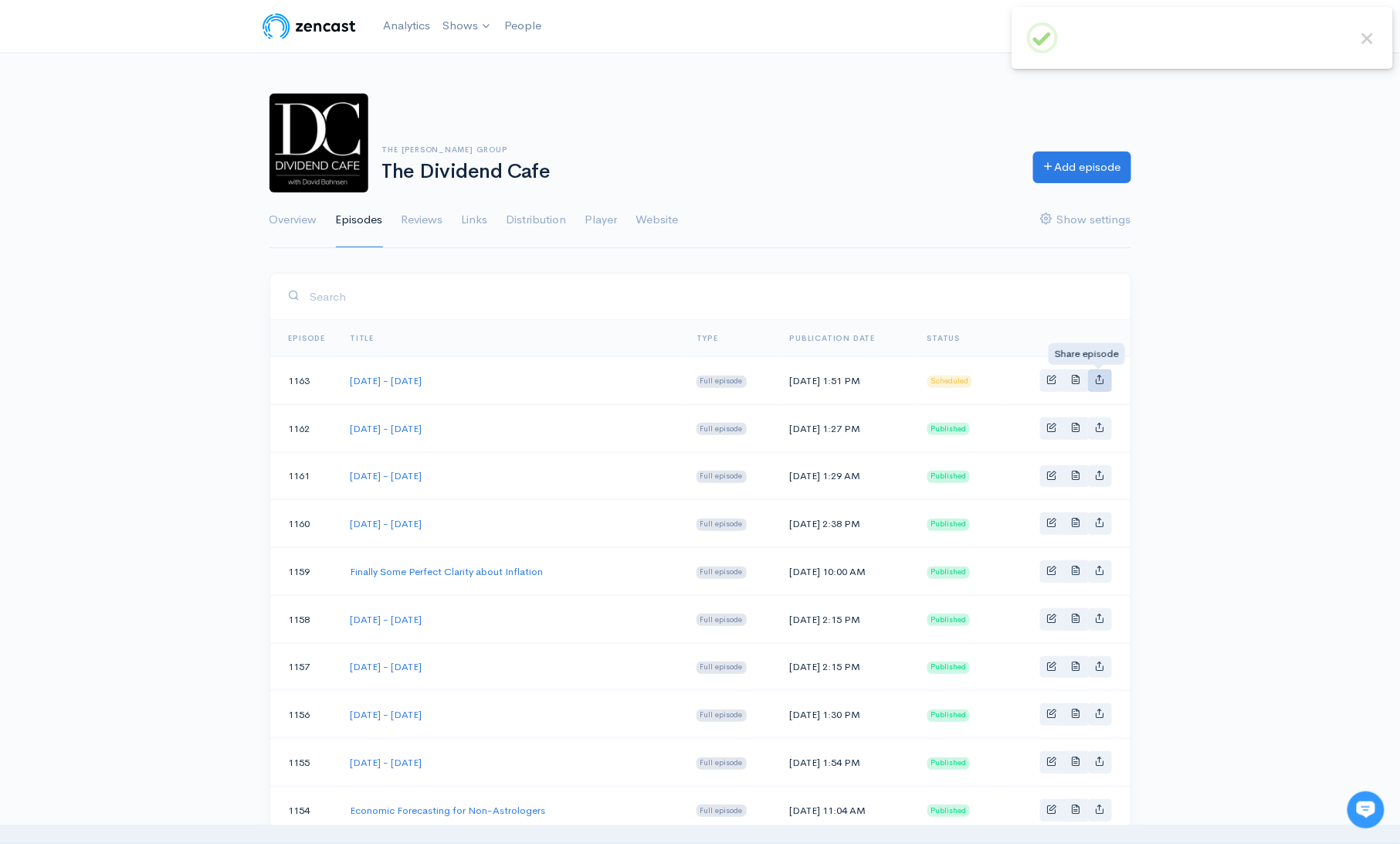
click at [1098, 382] on icon "Basic example" at bounding box center [1100, 378] width 10 height 10
type input "https://podcast.dividendcafe.com/episodes/thursday-august-21-2025"
type input "https://dts.podtrac.com/redirect.mp3/media.zencast.fm/the-dividend-cafe-1/af465…"
type input "<iframe src='https://share.zencast.fm/embed/episode/af465e36-f027-41ea-9258-6fd…"
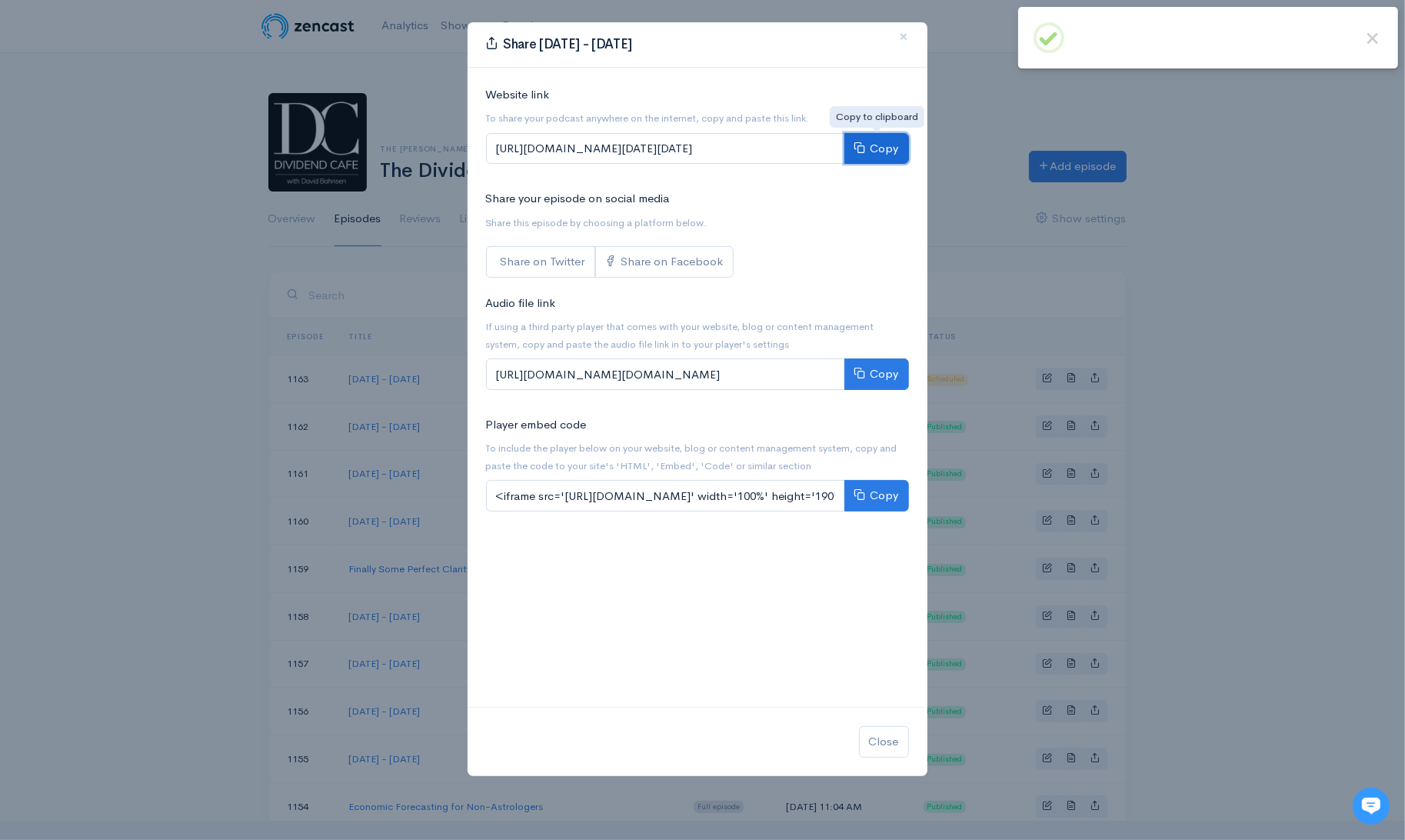
click at [882, 149] on button "Copy" at bounding box center [876, 148] width 64 height 31
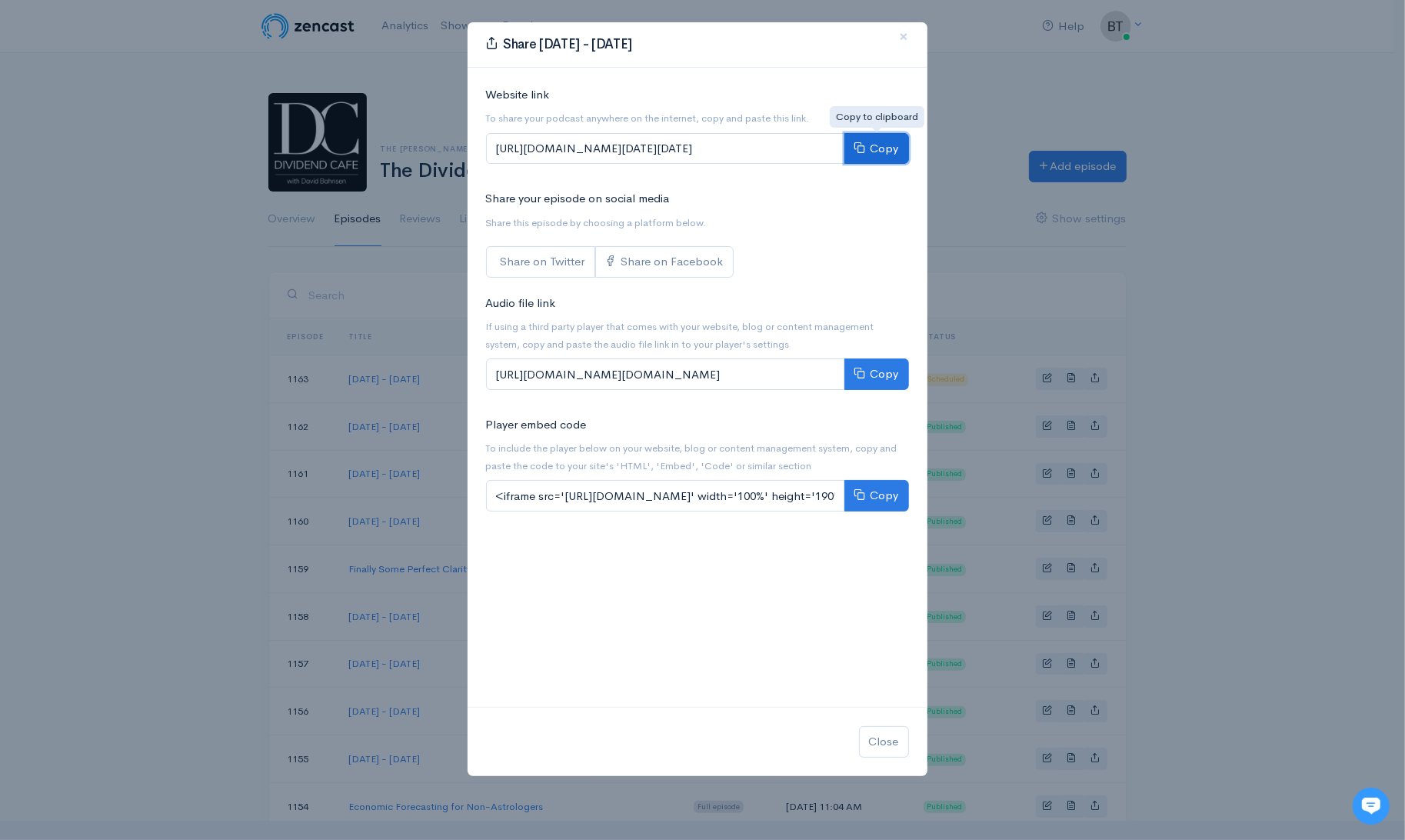
click at [891, 151] on button "Copy" at bounding box center [876, 148] width 64 height 31
click at [905, 38] on span "×" at bounding box center [905, 37] width 9 height 23
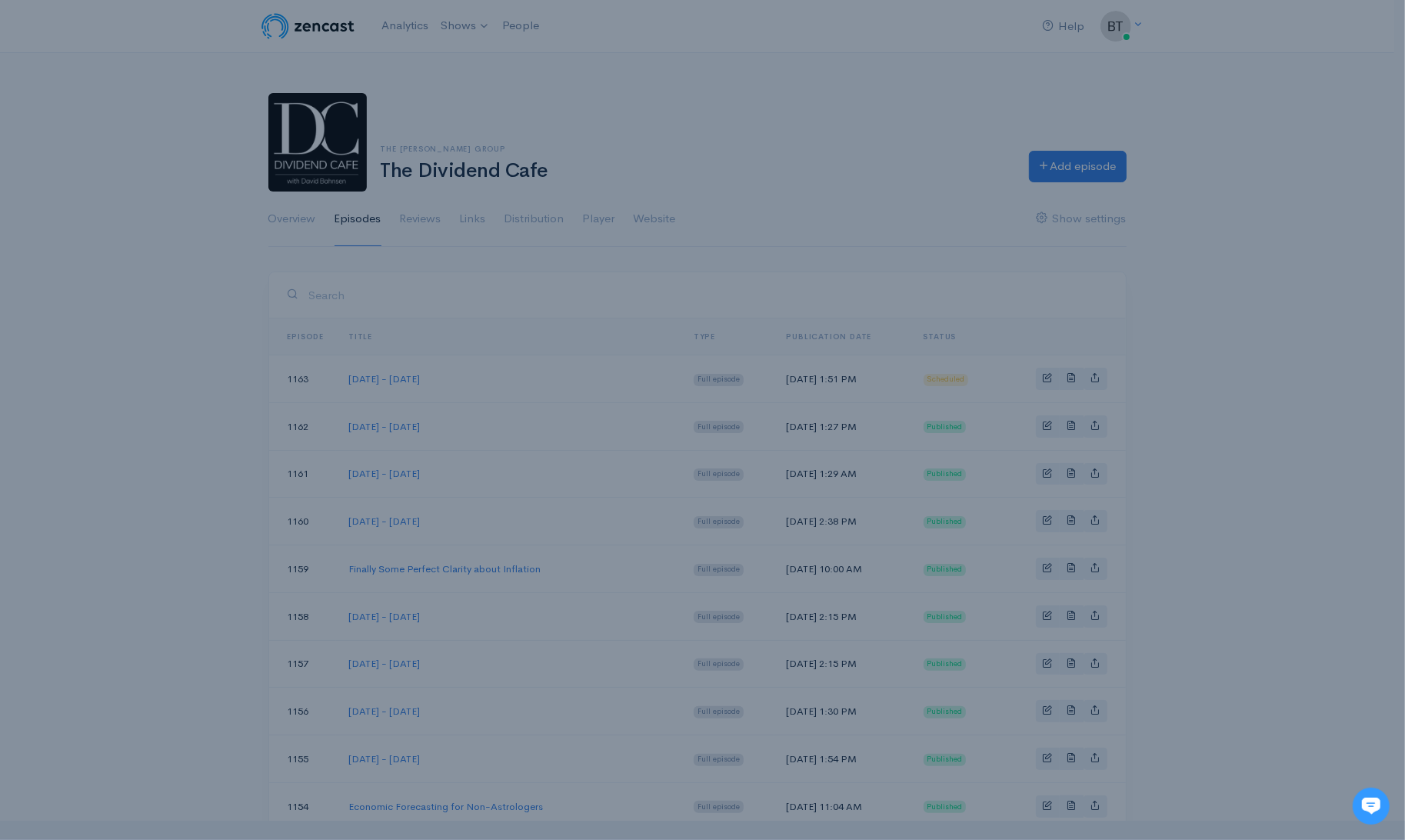
click at [905, 38] on div "Share Thursday - August 21, 2025 × Website link To share your podcast anywhere …" at bounding box center [697, 284] width 462 height 755
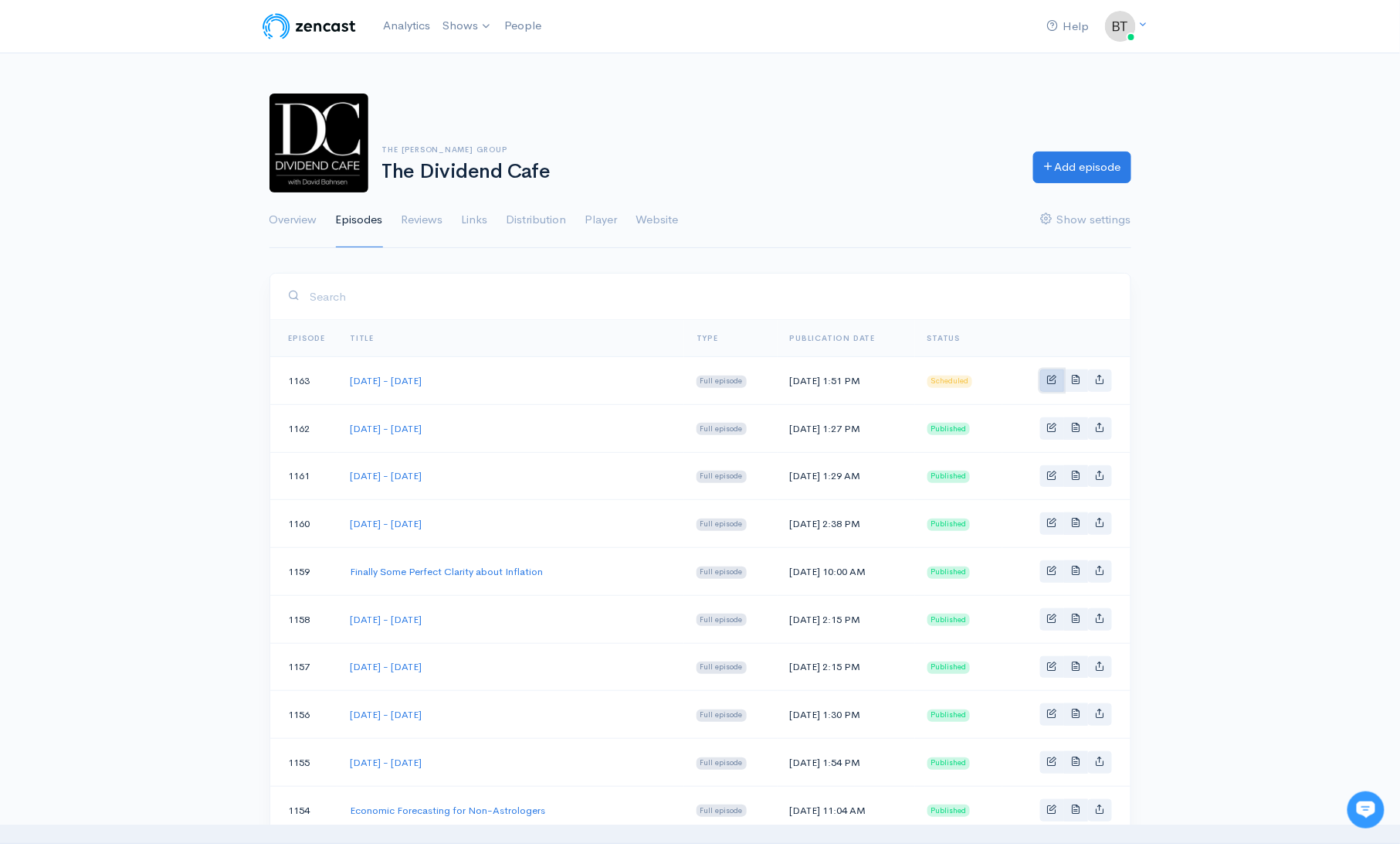
click at [1052, 386] on link "Basic example" at bounding box center [1051, 380] width 24 height 23
click at [1051, 381] on span "Basic example" at bounding box center [1052, 378] width 10 height 10
select select "7"
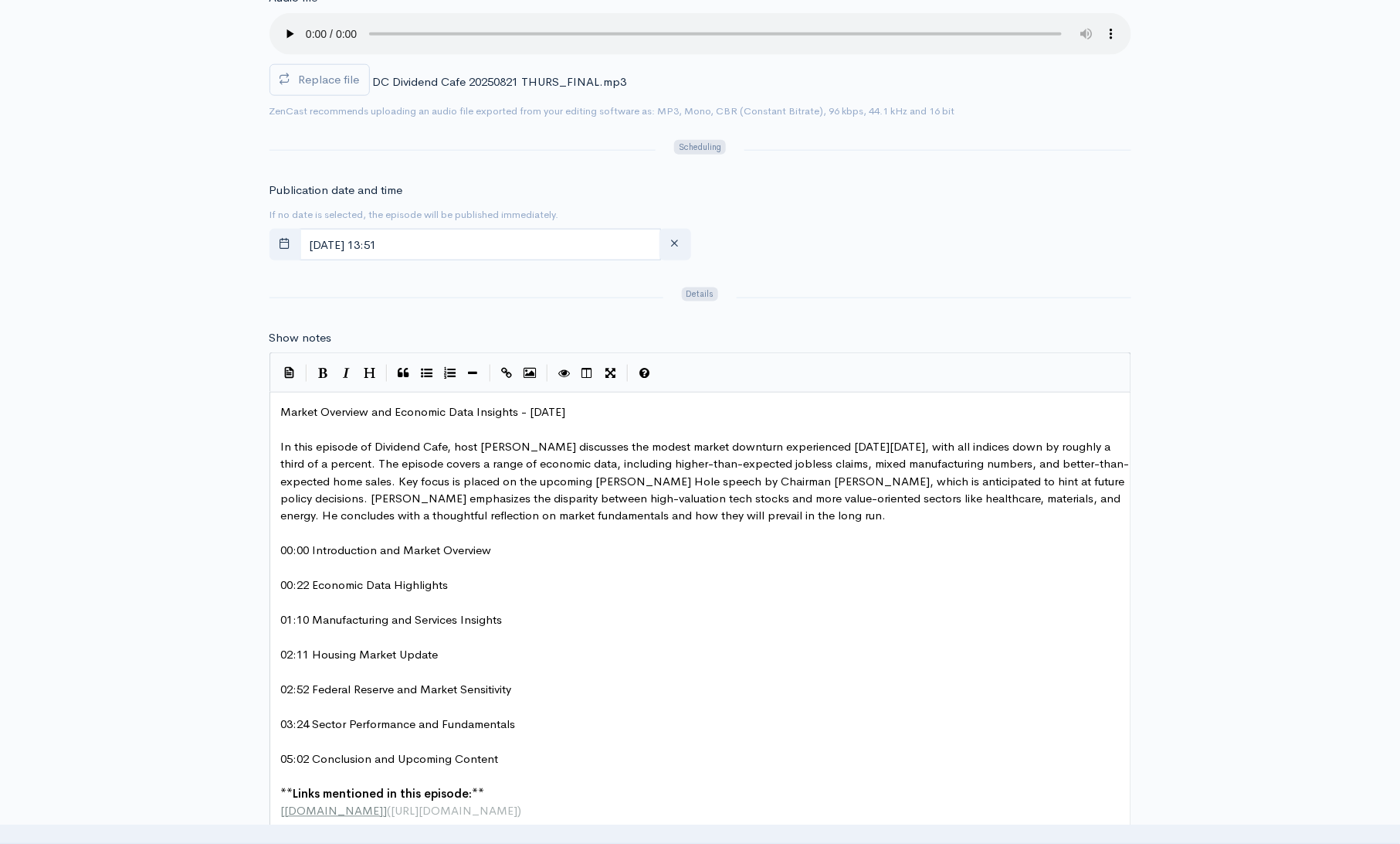
scroll to position [679, 0]
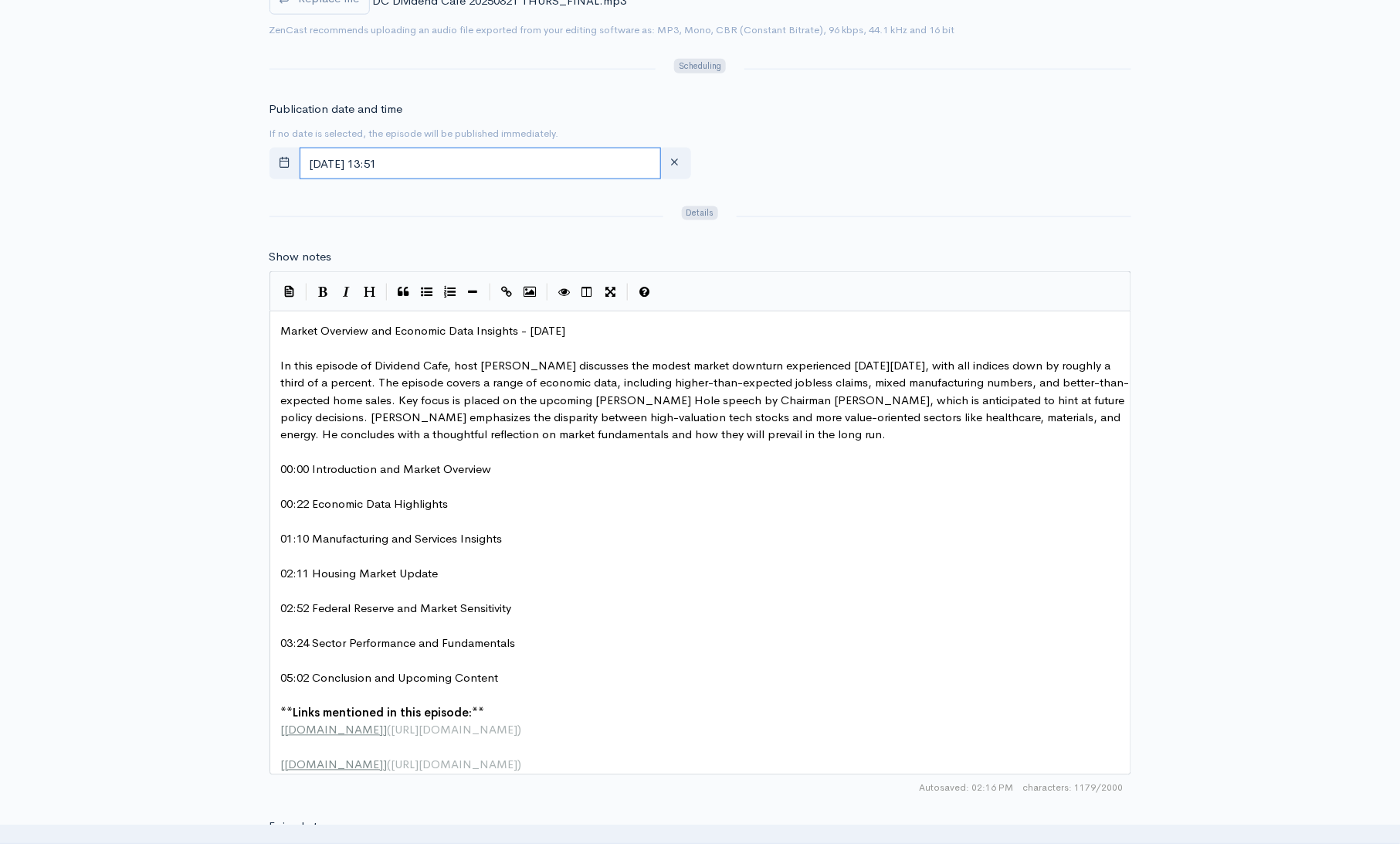
click at [497, 155] on input "[DATE] 13:51" at bounding box center [480, 163] width 361 height 31
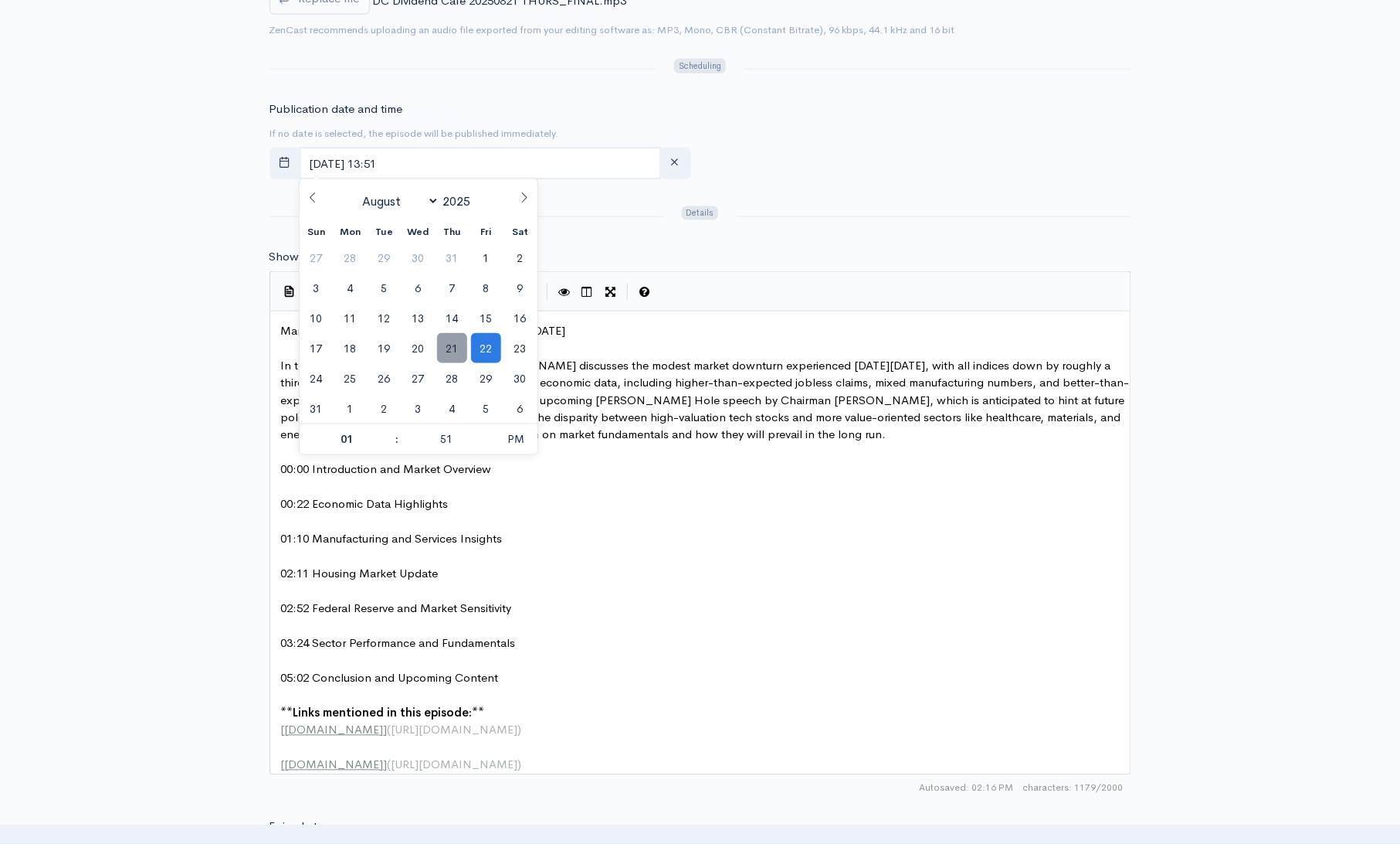
click at [448, 350] on span "21" at bounding box center [452, 348] width 30 height 30
click at [513, 441] on span "PM" at bounding box center [515, 439] width 43 height 31
type input "August, 21 2025 01:51"
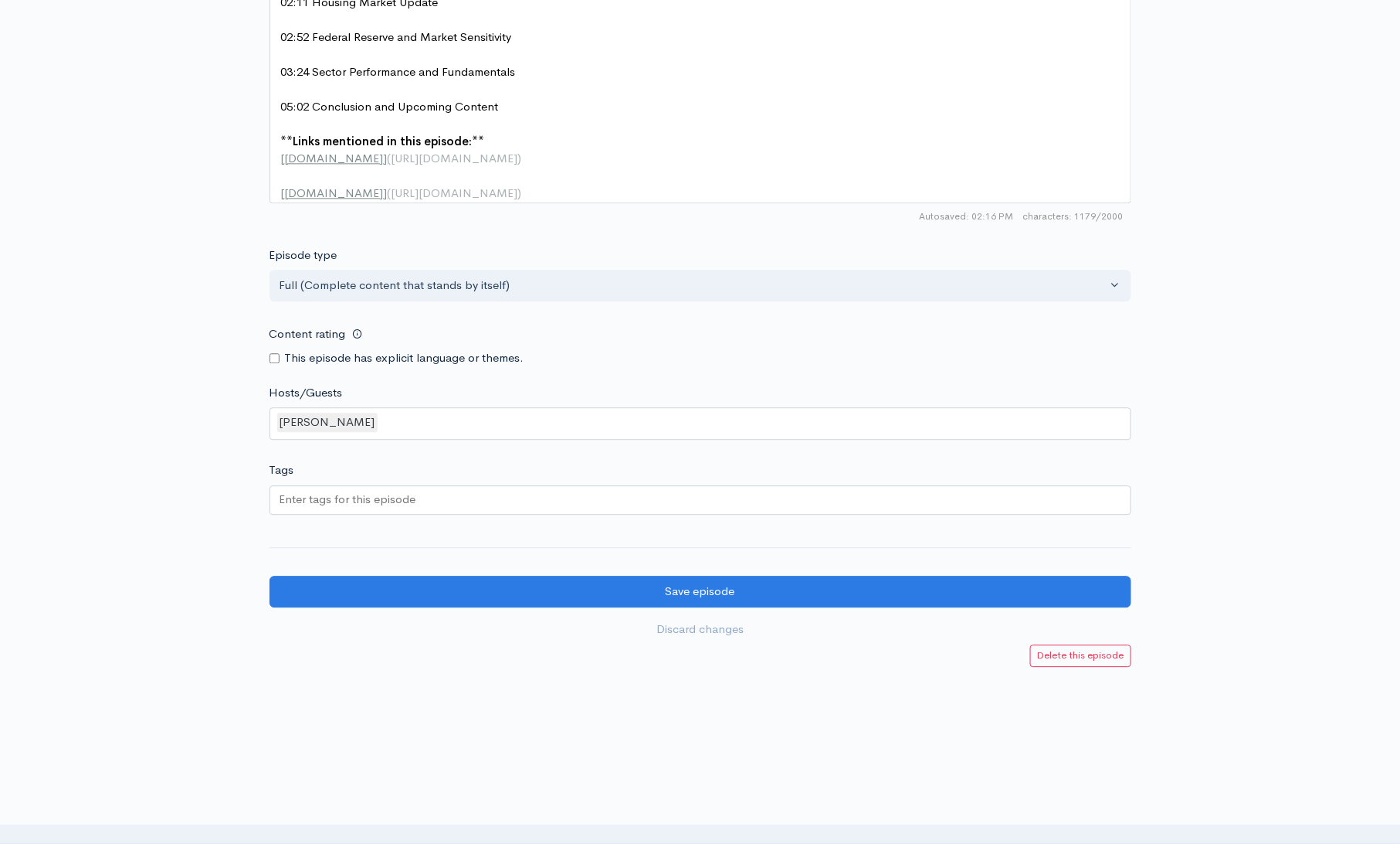
scroll to position [1282, 0]
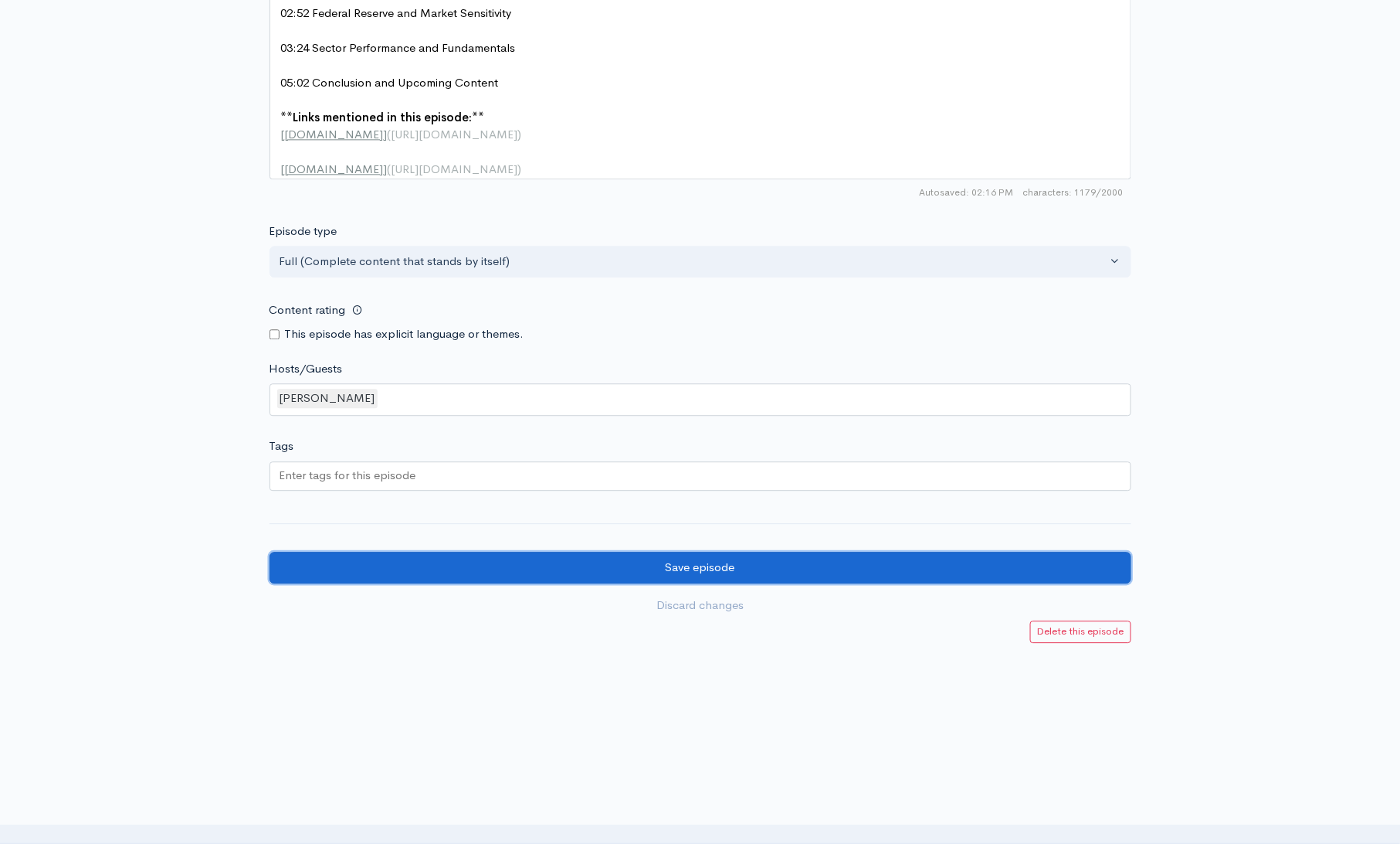
click at [752, 568] on input "Save episode" at bounding box center [700, 567] width 862 height 31
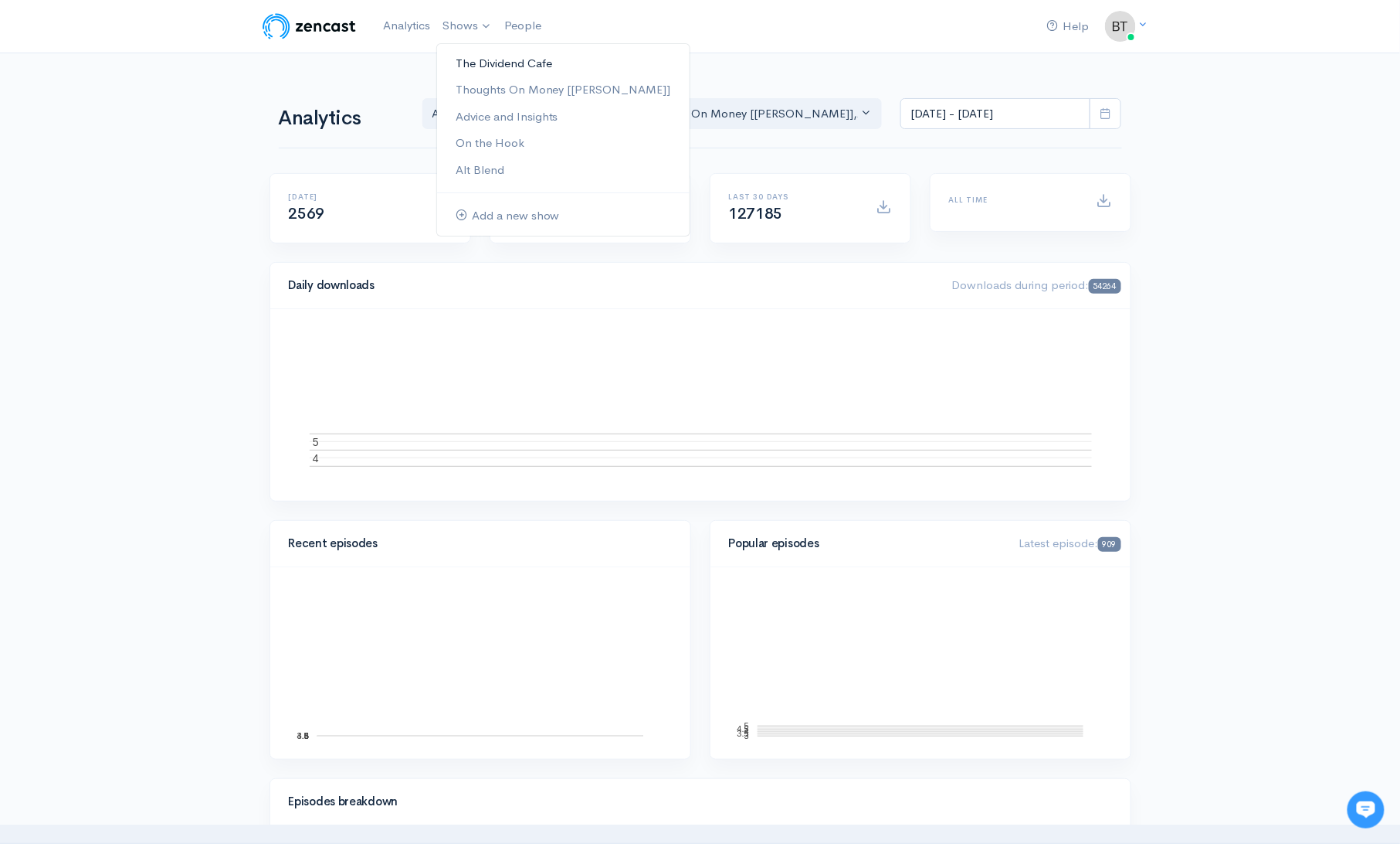
click at [464, 61] on link "The Dividend Cafe" at bounding box center [563, 64] width 252 height 28
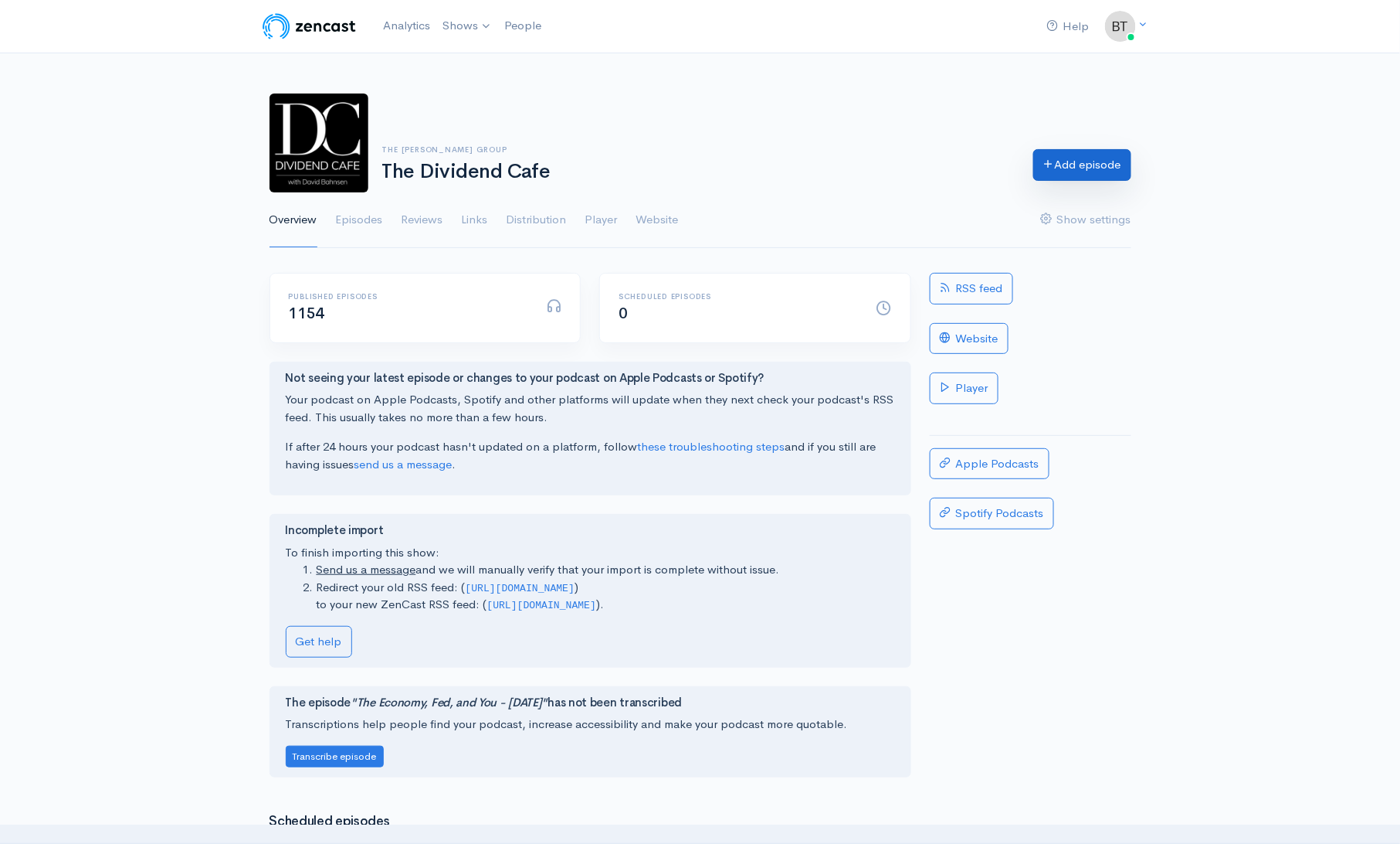
click at [1082, 165] on link "Add episode" at bounding box center [1082, 164] width 98 height 31
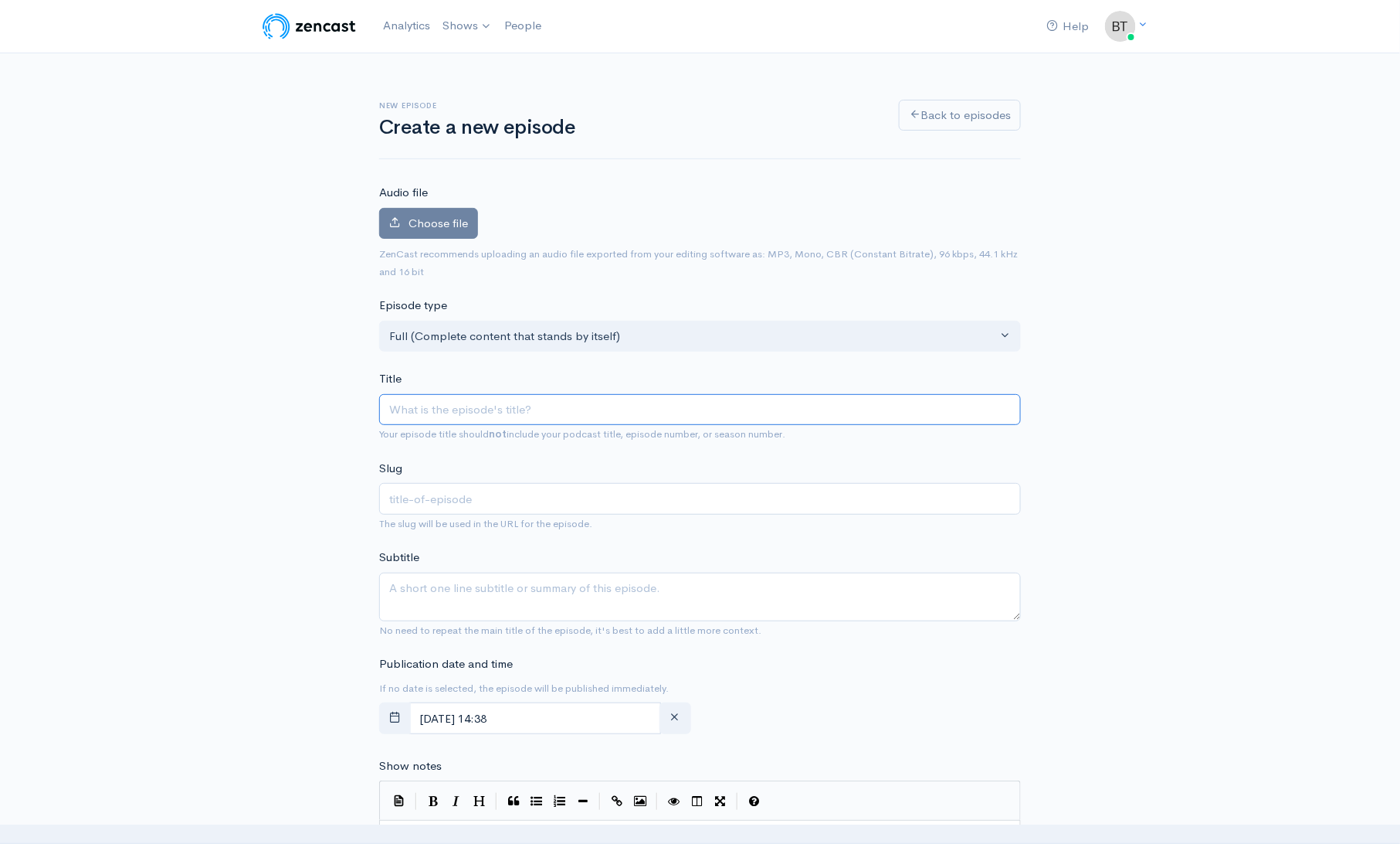
click at [415, 416] on input "Title" at bounding box center [700, 409] width 642 height 31
paste input "The Fed Part No One is Talking About"
type input "The Fed Part No One is Talking About"
type input "the-fed-part-no-one-is-talking-about"
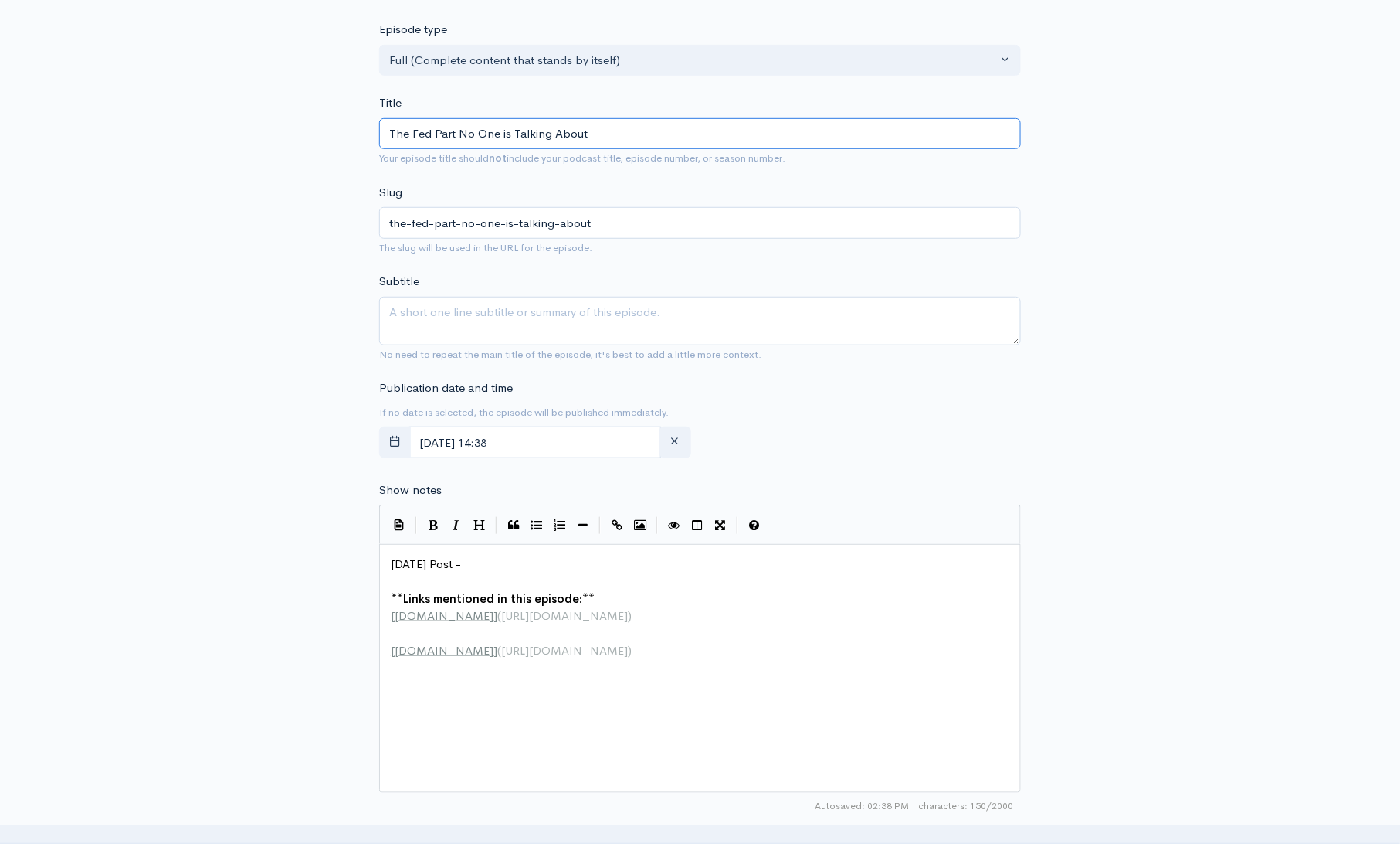
scroll to position [285, 0]
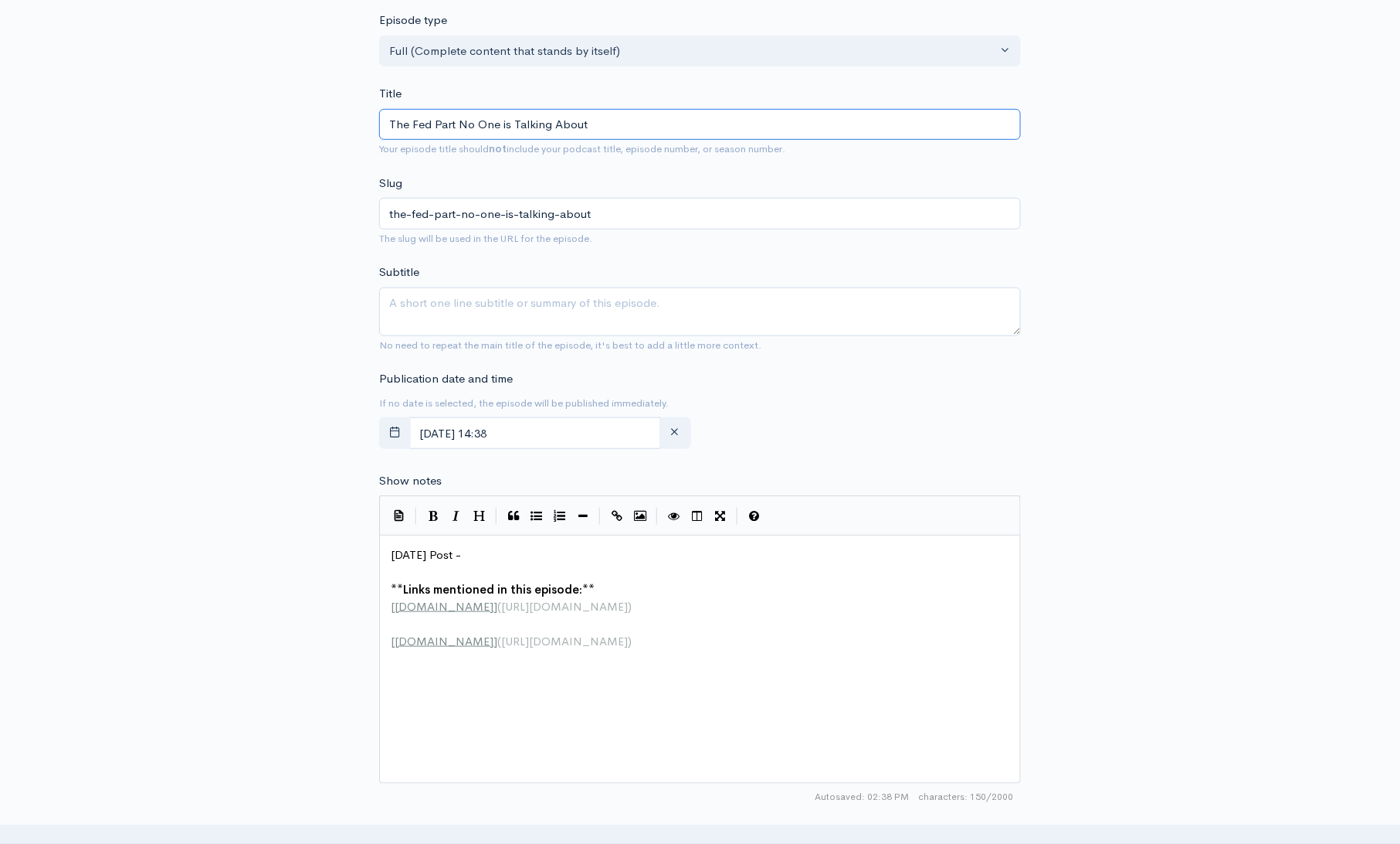
type input "The Fed Part No One is Talking About"
click at [479, 556] on pre "[DATE] Post -" at bounding box center [705, 555] width 635 height 18
click at [587, 434] on input "August, 21 2025 14:38" at bounding box center [536, 432] width 252 height 31
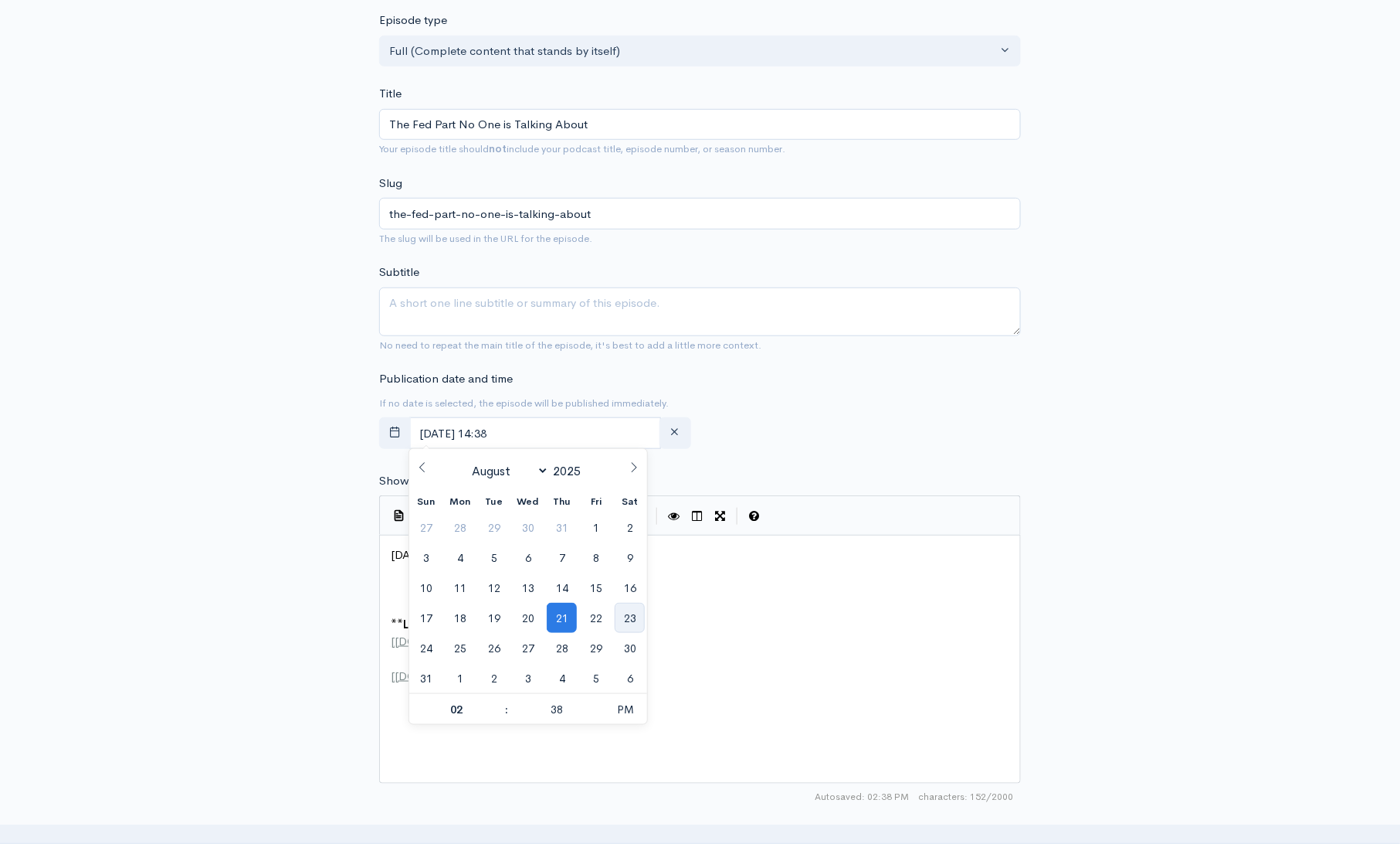
click at [632, 611] on span "23" at bounding box center [629, 617] width 30 height 30
type input "August, 23 2025 14:38"
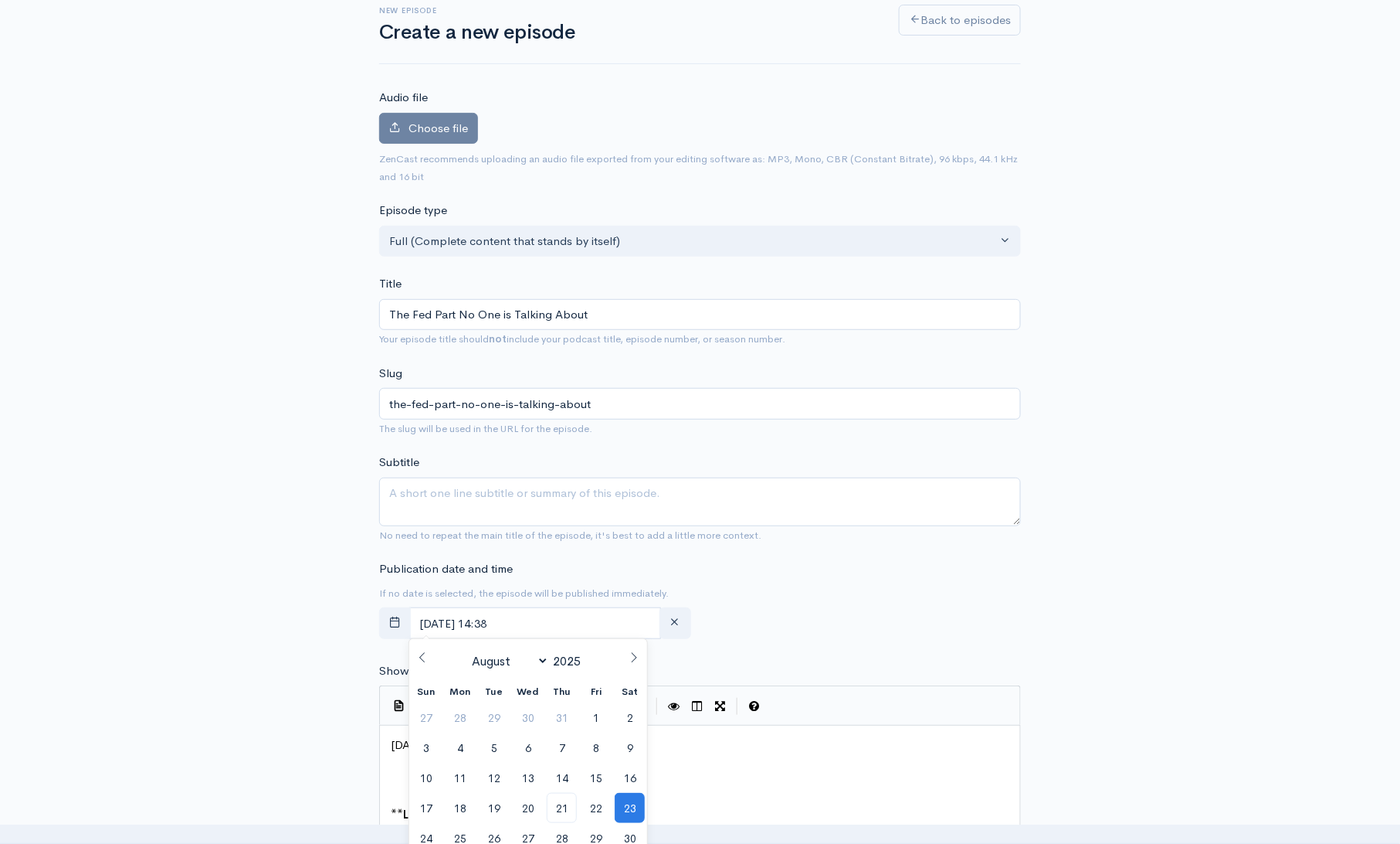
scroll to position [0, 0]
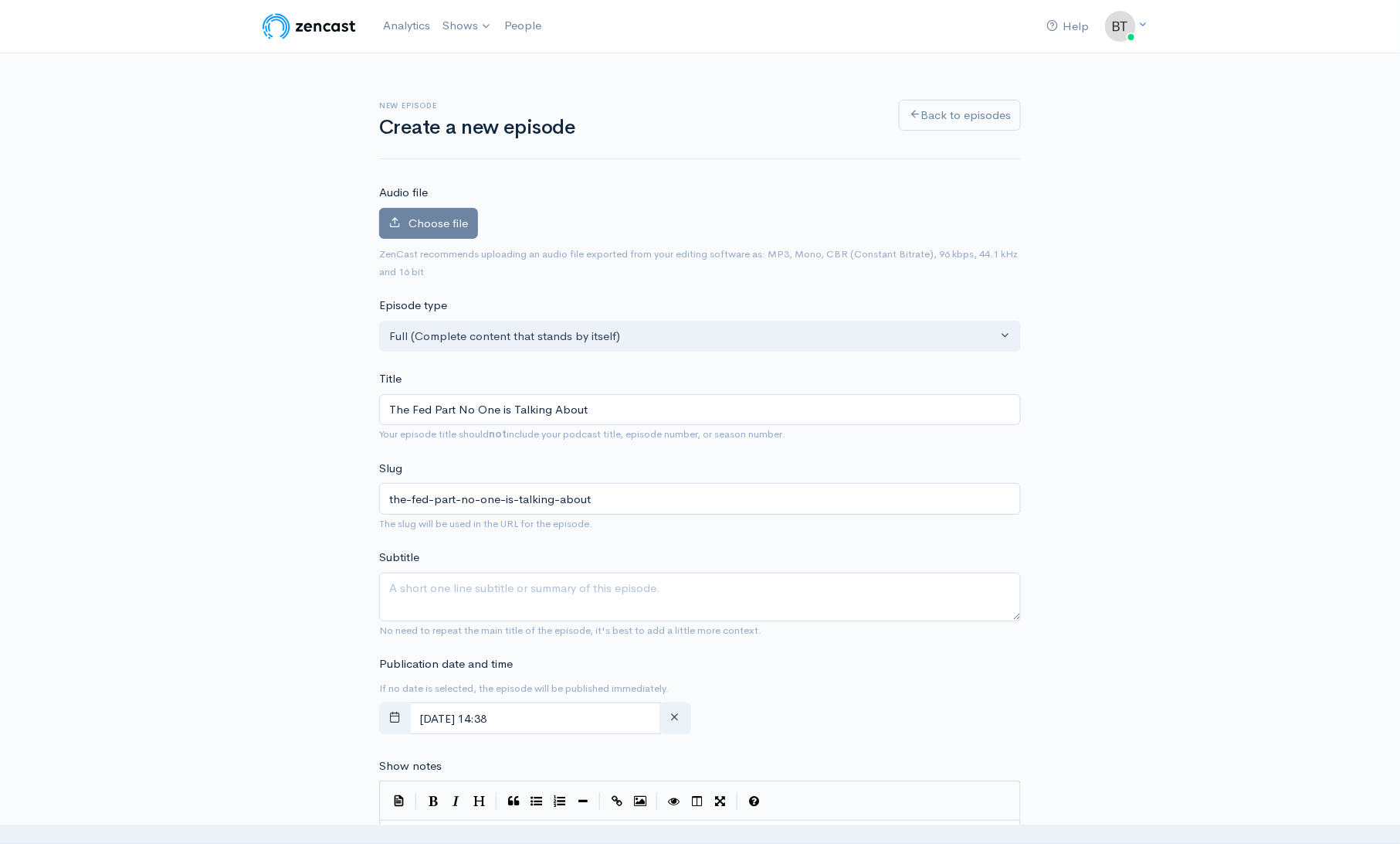
click at [1169, 407] on div "New episode Create a new episode Back to episodes Audio file Choose file 0 ZenC…" at bounding box center [700, 819] width 1400 height 1532
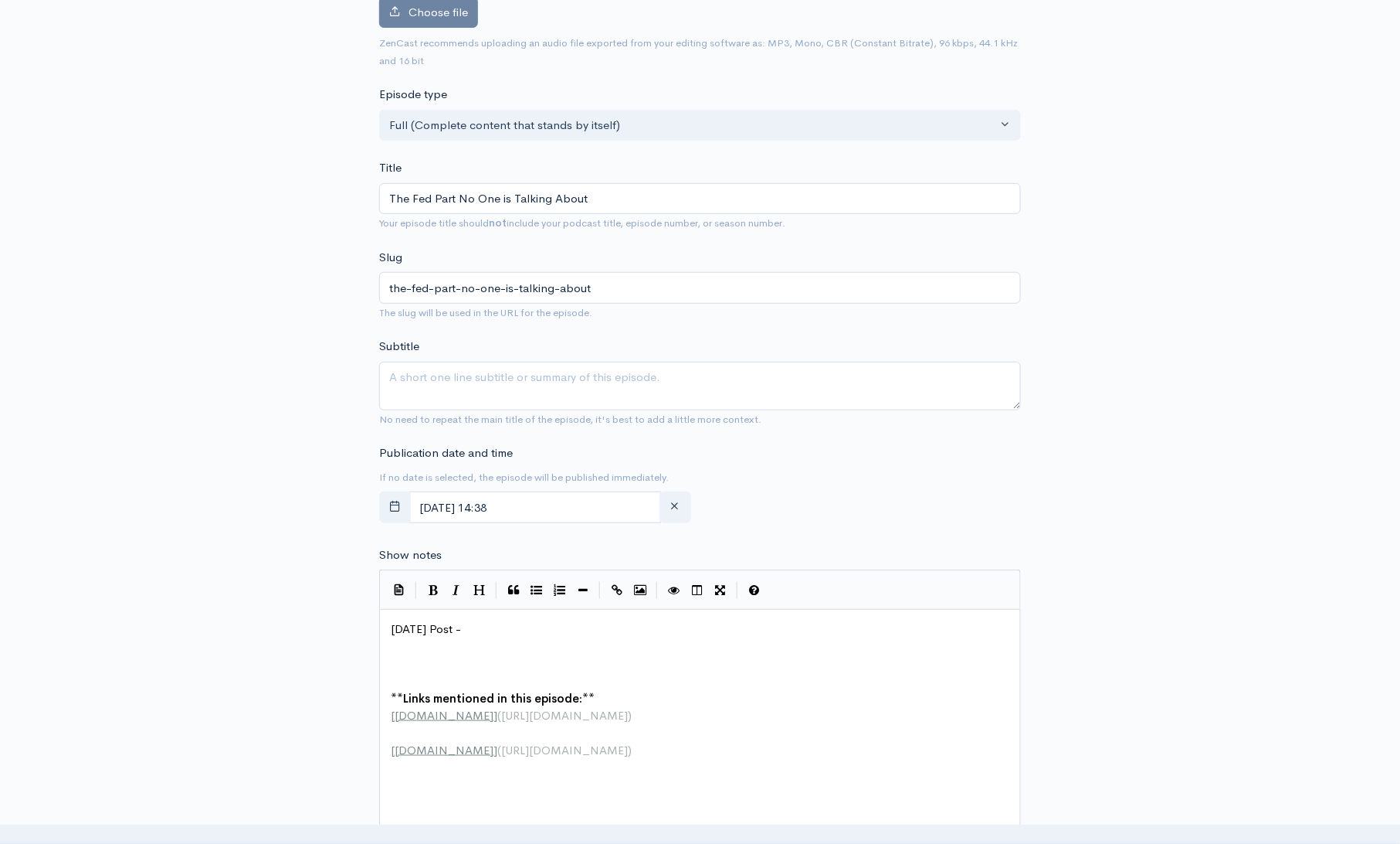
scroll to position [229, 0]
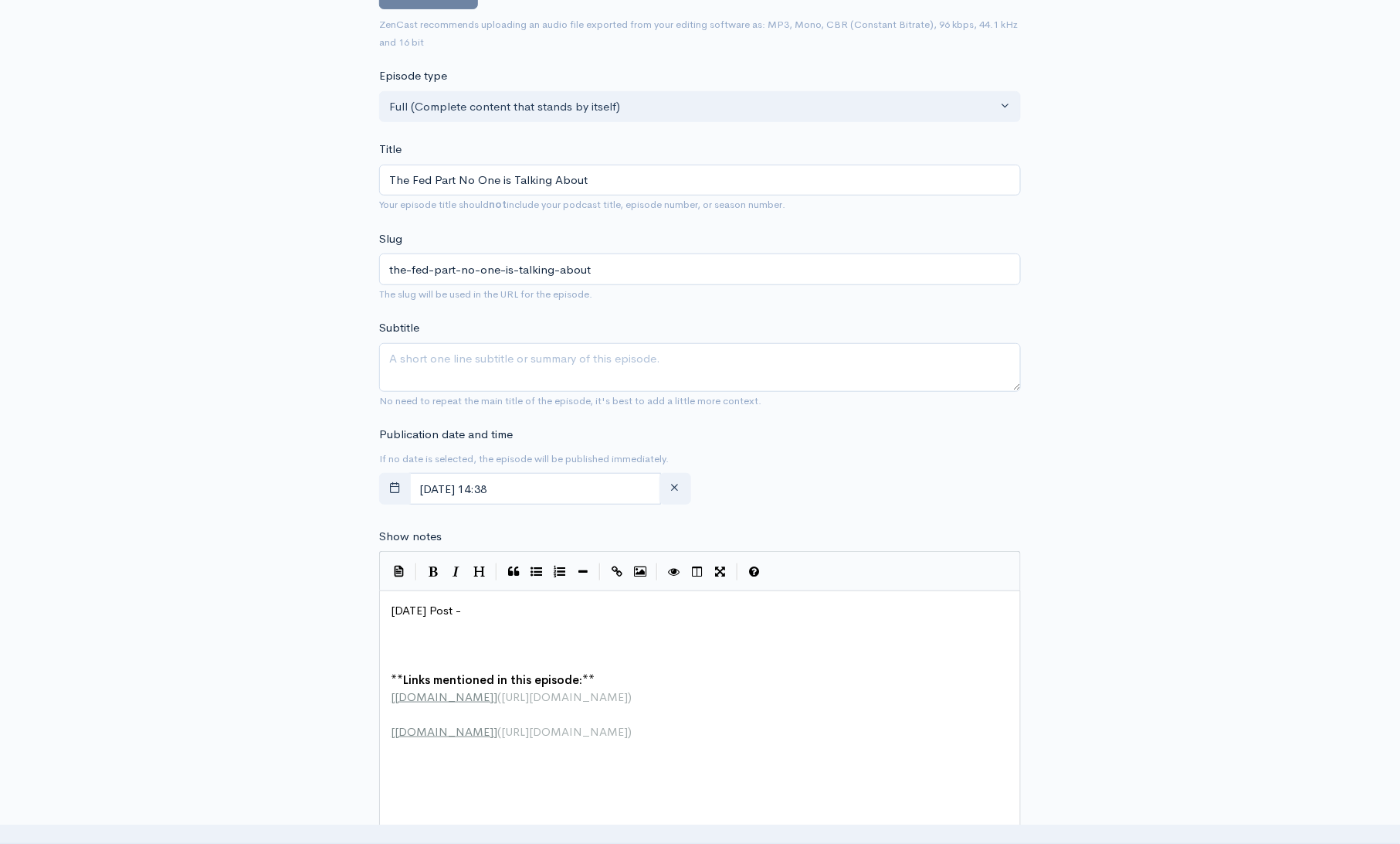
click at [395, 632] on pre "​" at bounding box center [705, 628] width 635 height 18
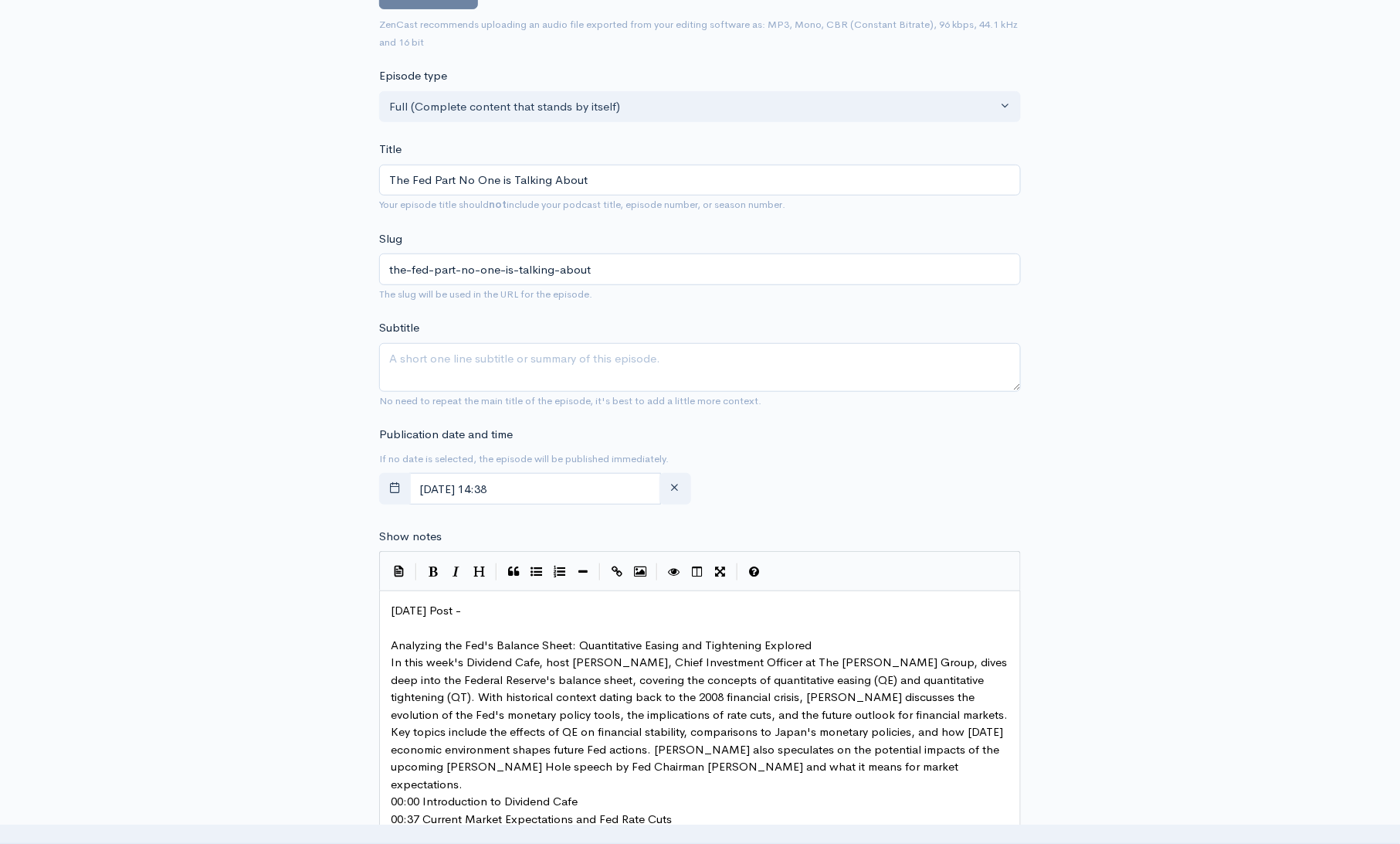
scroll to position [327, 0]
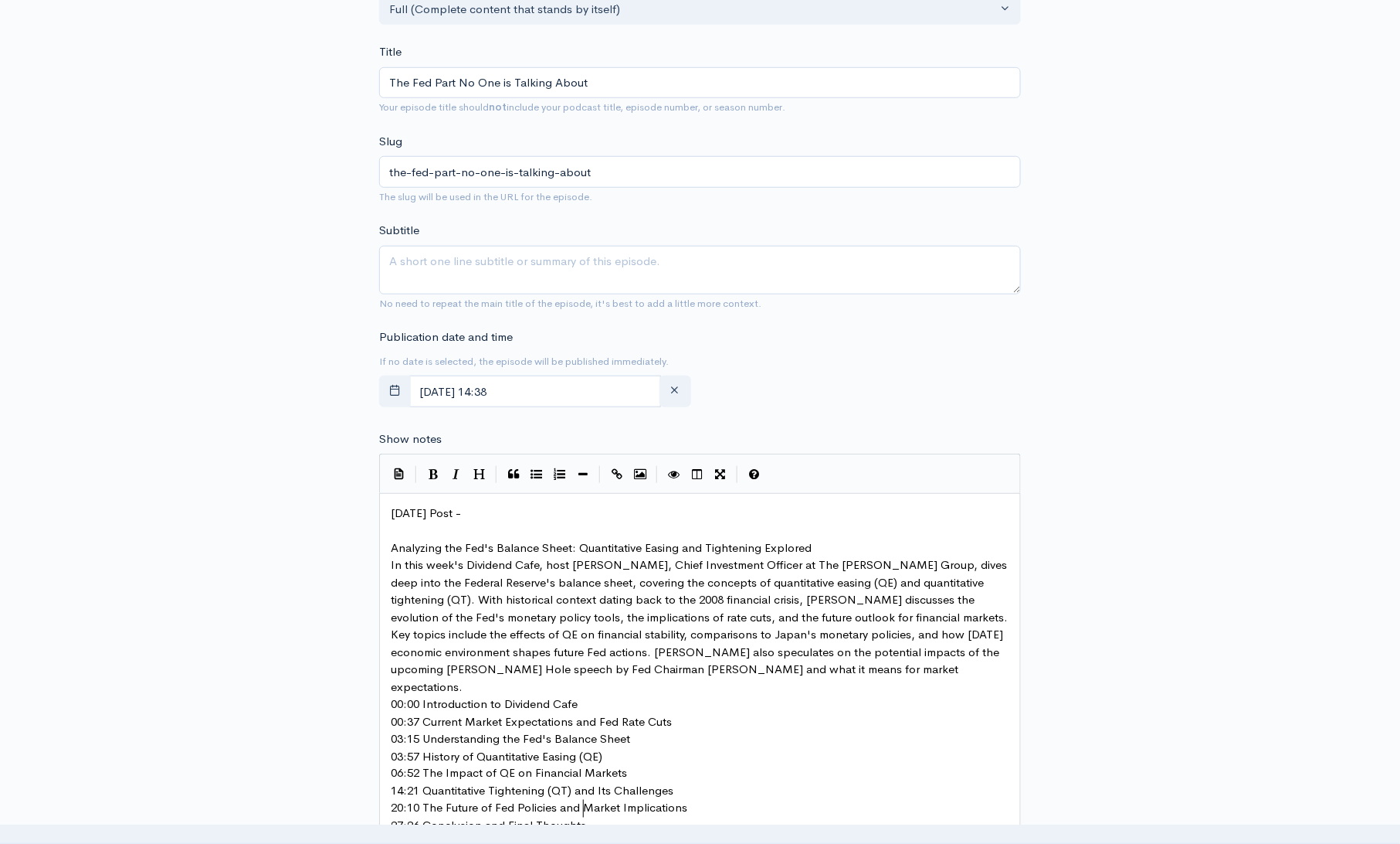
click at [827, 548] on pre "Analyzing the Fed's Balance Sheet: Quantitative Easing and Tightening Explored" at bounding box center [705, 548] width 635 height 18
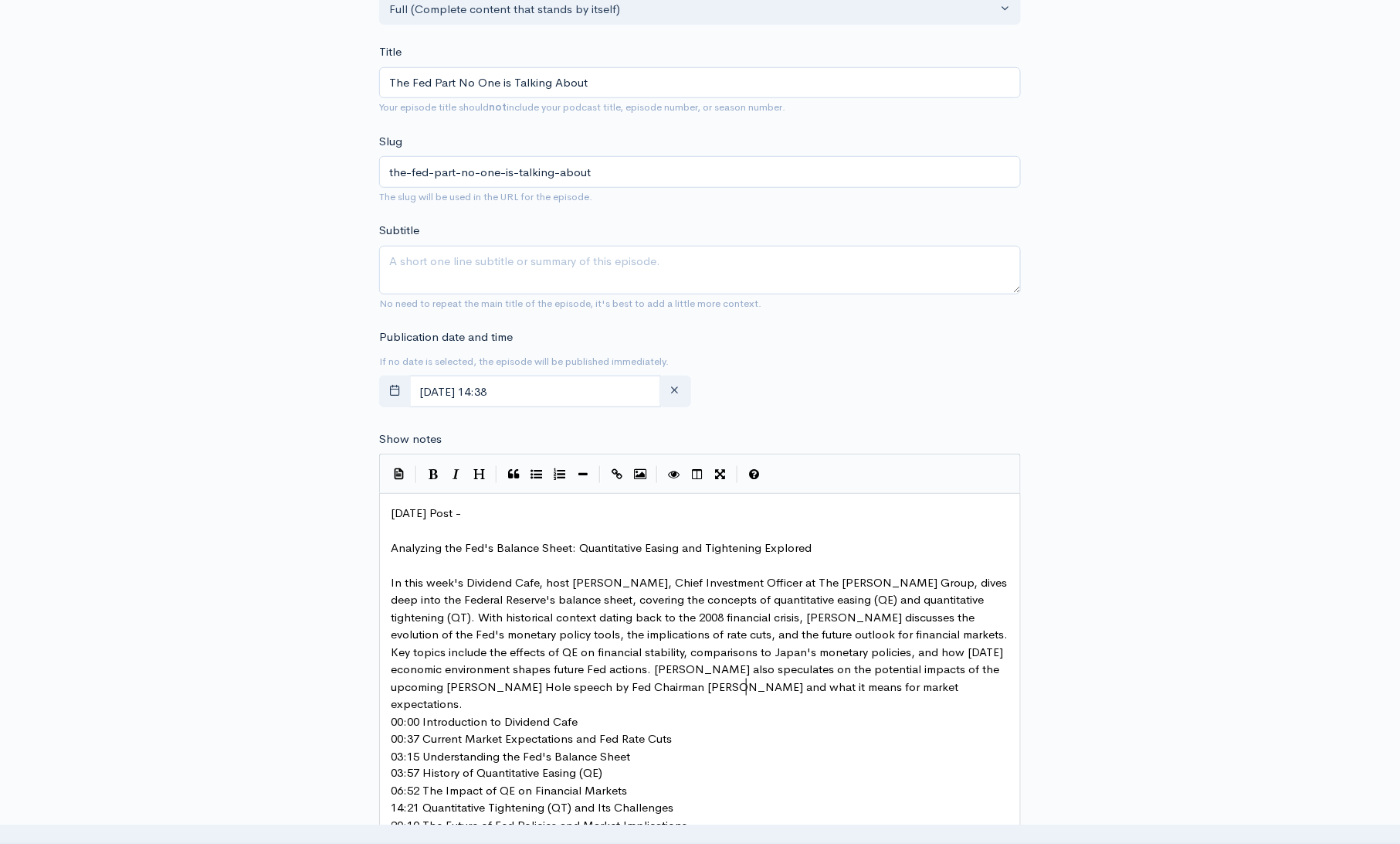
click at [775, 688] on pre "In this week's Dividend Cafe, host David Boson, Chief Investment Officer at The…" at bounding box center [705, 643] width 635 height 139
click at [605, 730] on pre "00:00 Introduction to Dividend Cafe" at bounding box center [705, 739] width 635 height 18
click at [698, 764] on pre "00:37 Current Market Expectations and Fed Rate Cuts" at bounding box center [705, 773] width 635 height 18
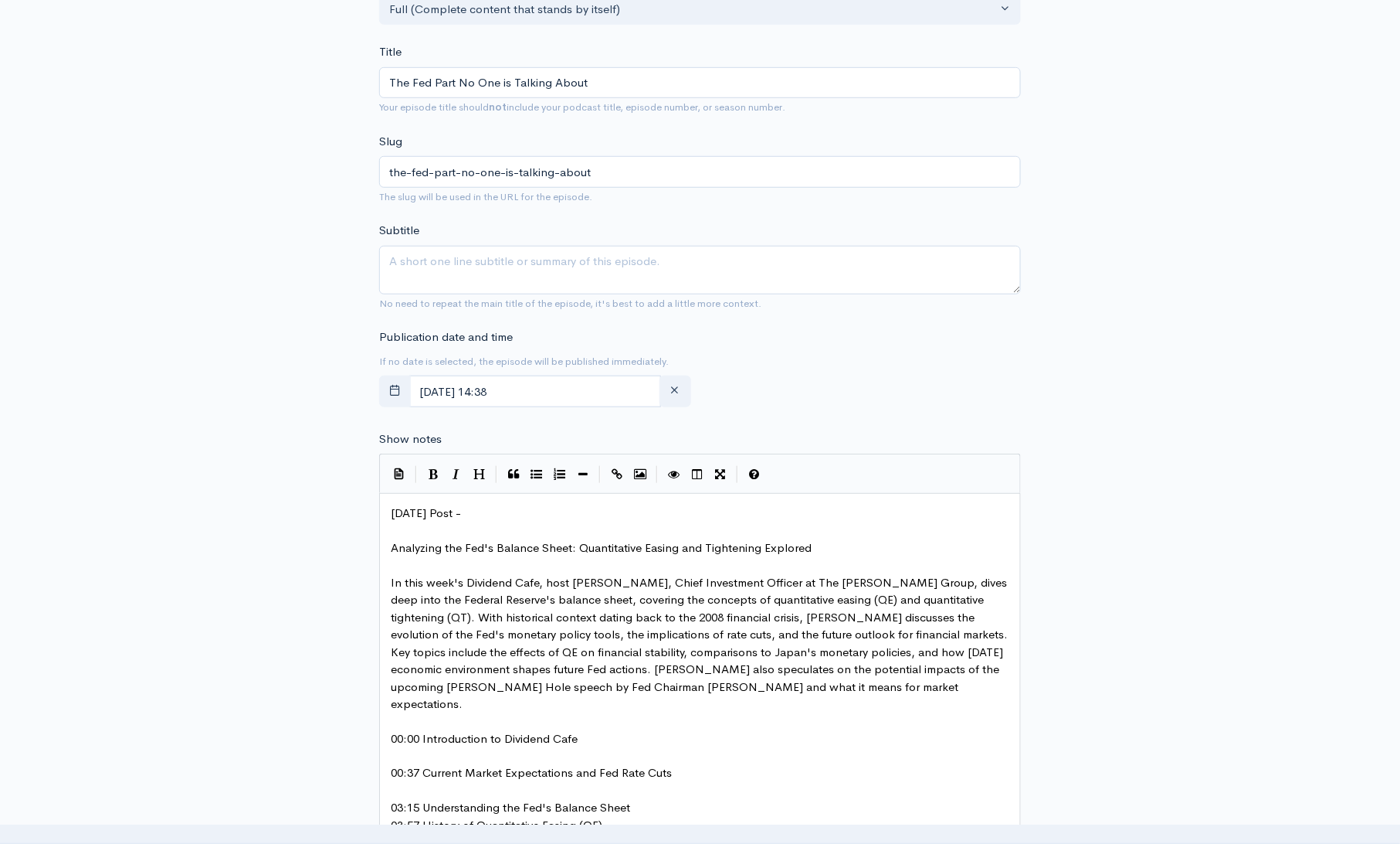
scroll to position [389, 0]
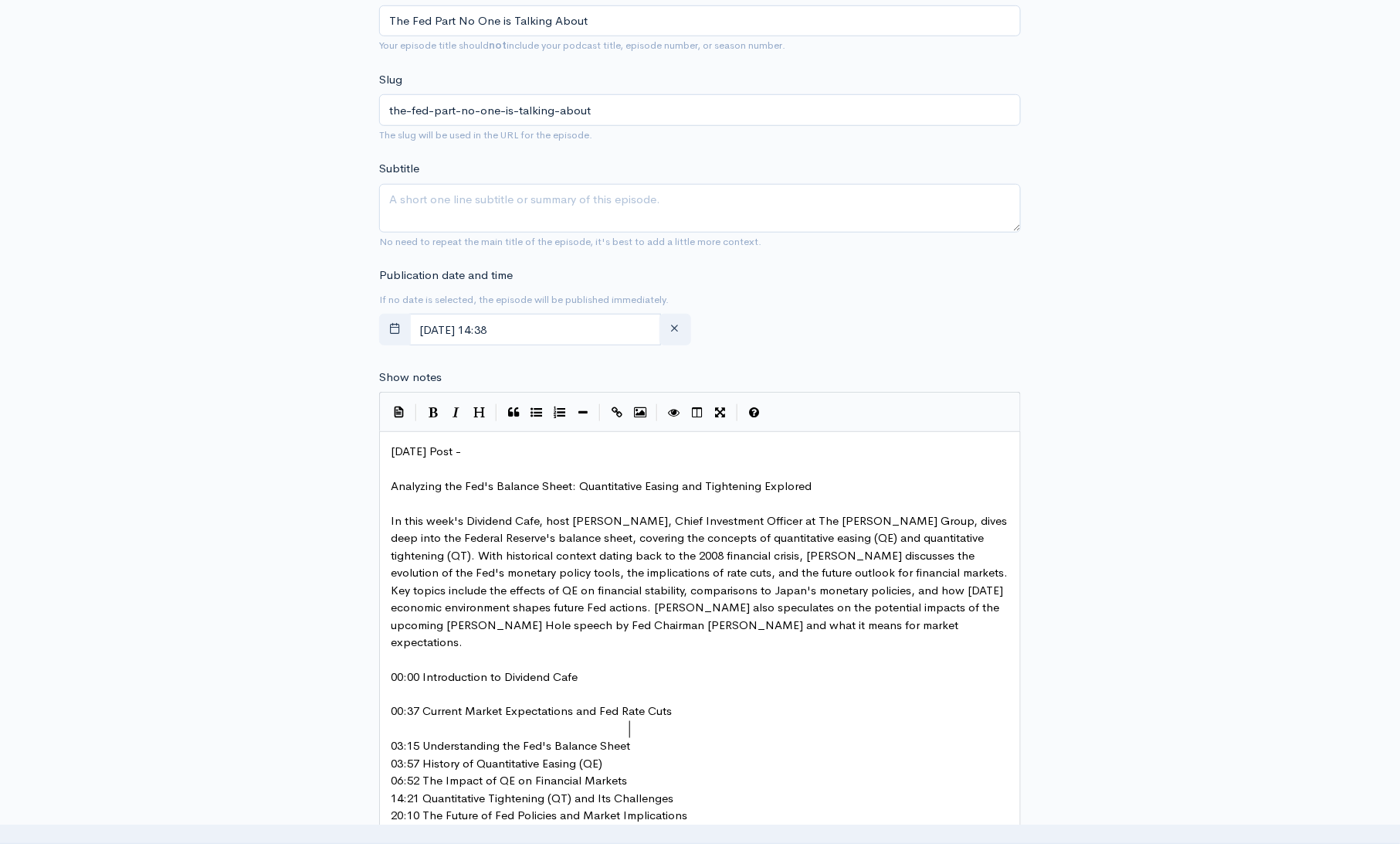
click at [637, 738] on pre "03:15 Understanding the Fed's Balance Sheet" at bounding box center [705, 746] width 635 height 18
click at [623, 773] on pre "03:57 History of Quantitative Easing (QE)" at bounding box center [705, 781] width 635 height 18
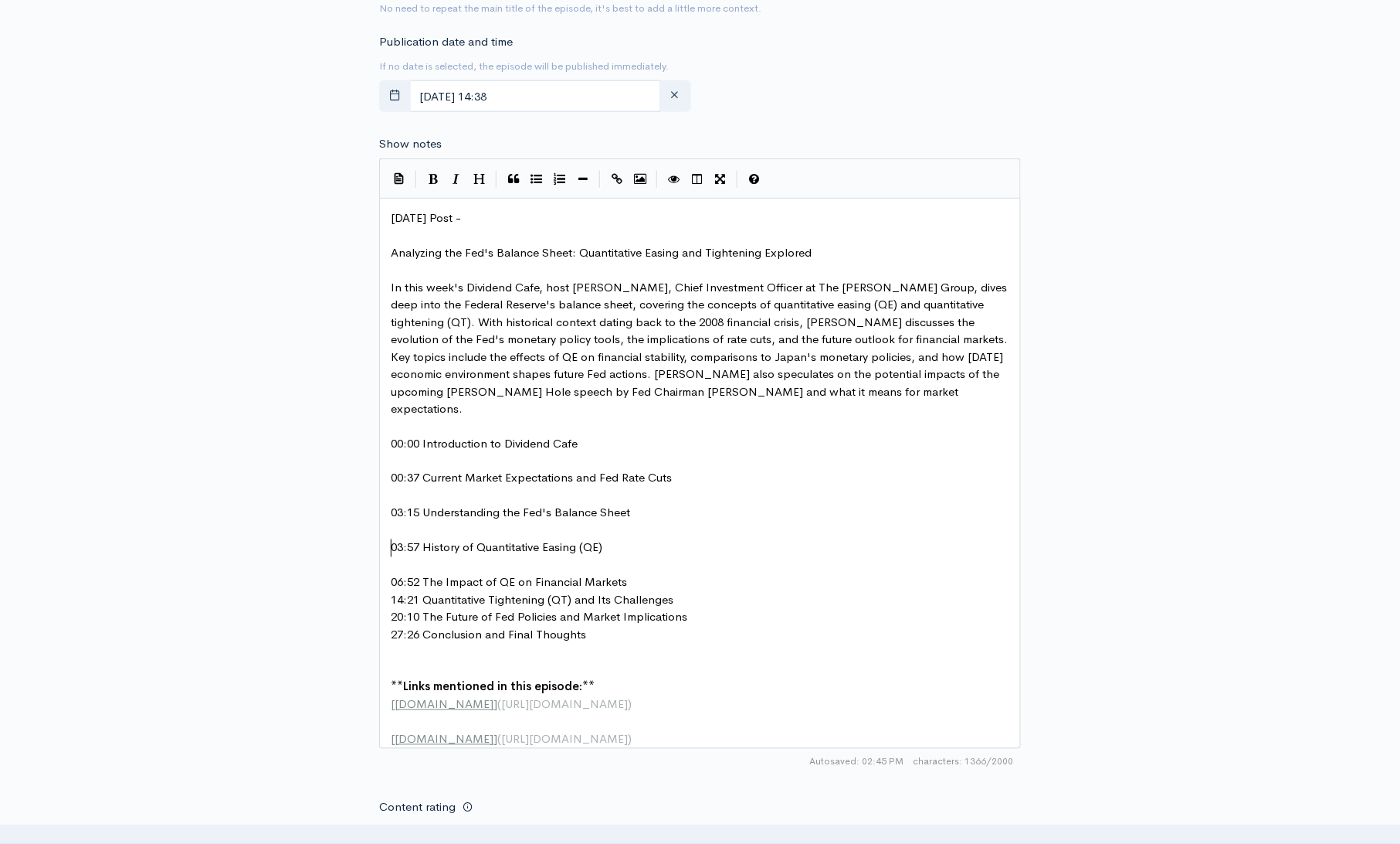
scroll to position [694, 0]
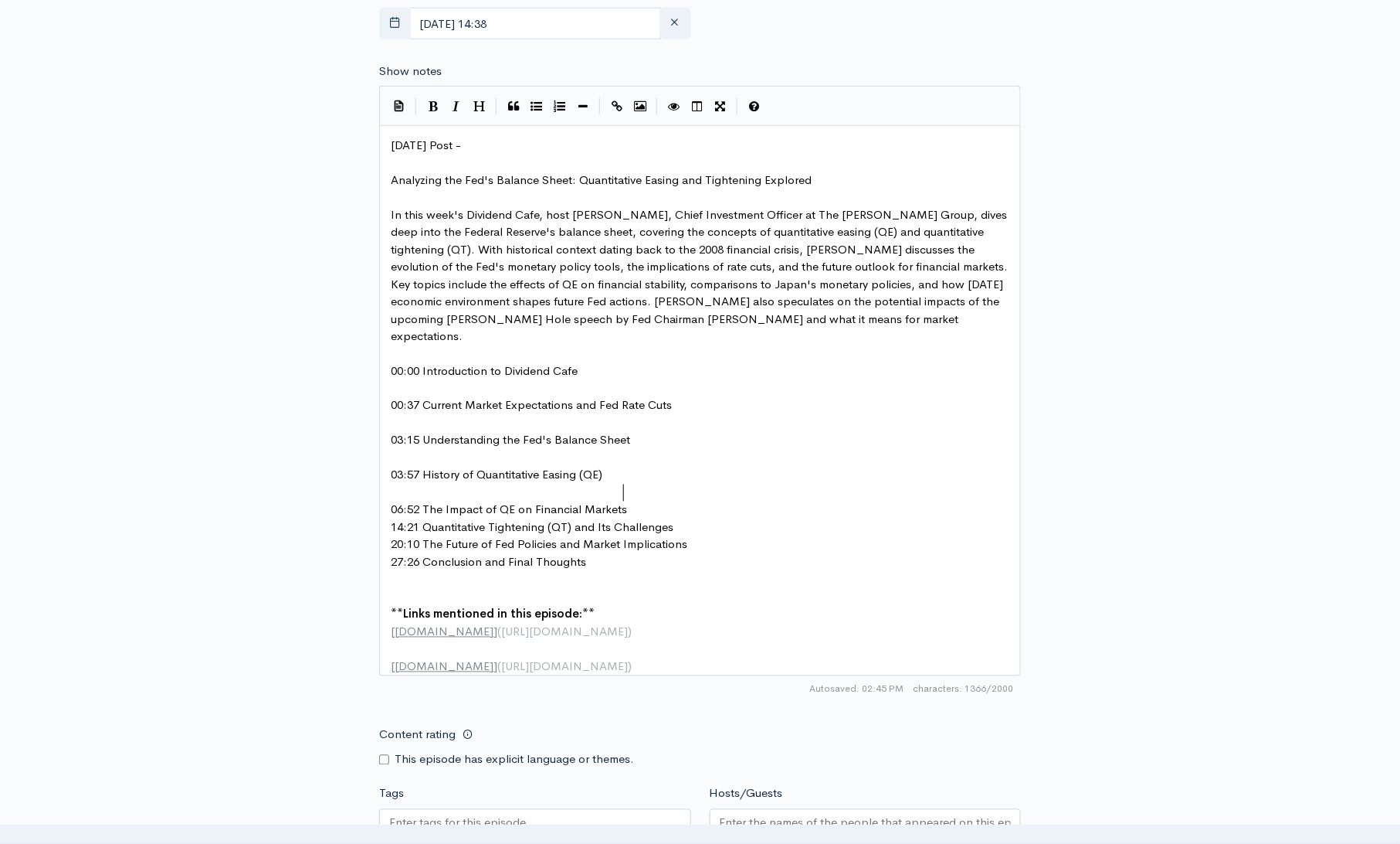
click at [653, 502] on pre "06:52 The Impact of QE on Financial Markets" at bounding box center [705, 510] width 635 height 18
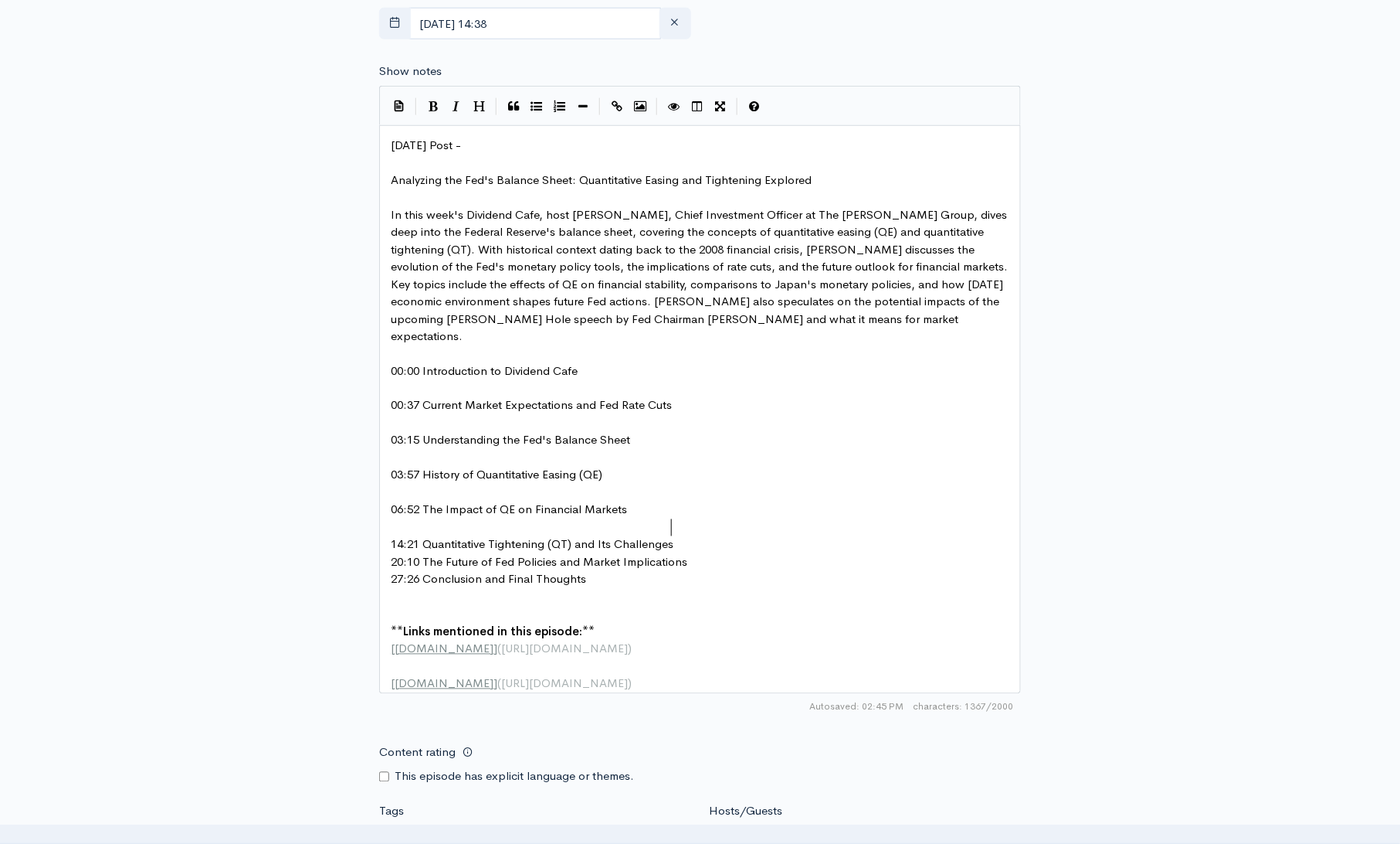
click at [696, 536] on pre "14:21 Quantitative Tightening (QT) and Its Challenges" at bounding box center [705, 544] width 635 height 18
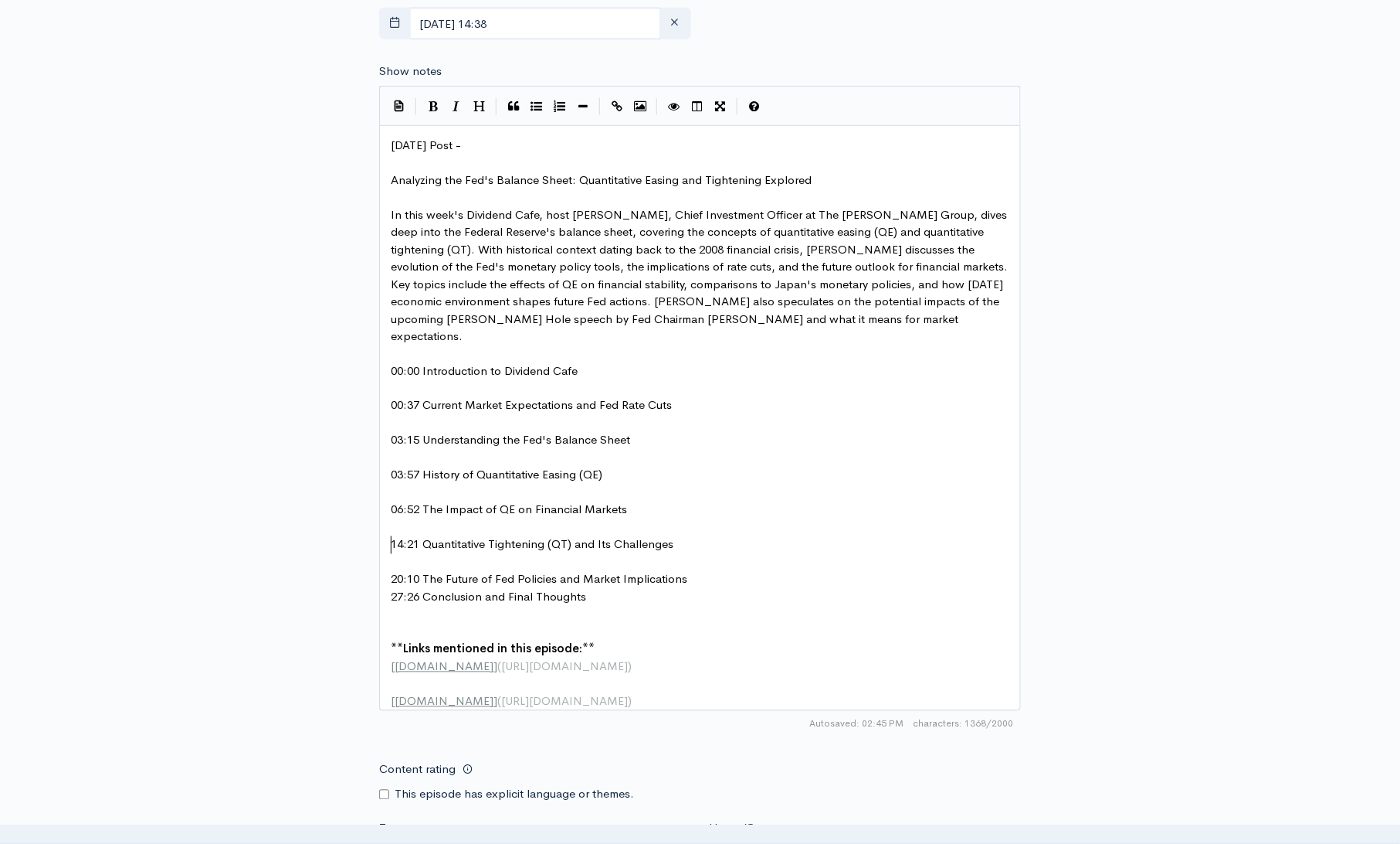
click at [702, 571] on pre "20:10 The Future of Fed Policies and Market Implications" at bounding box center [705, 579] width 635 height 18
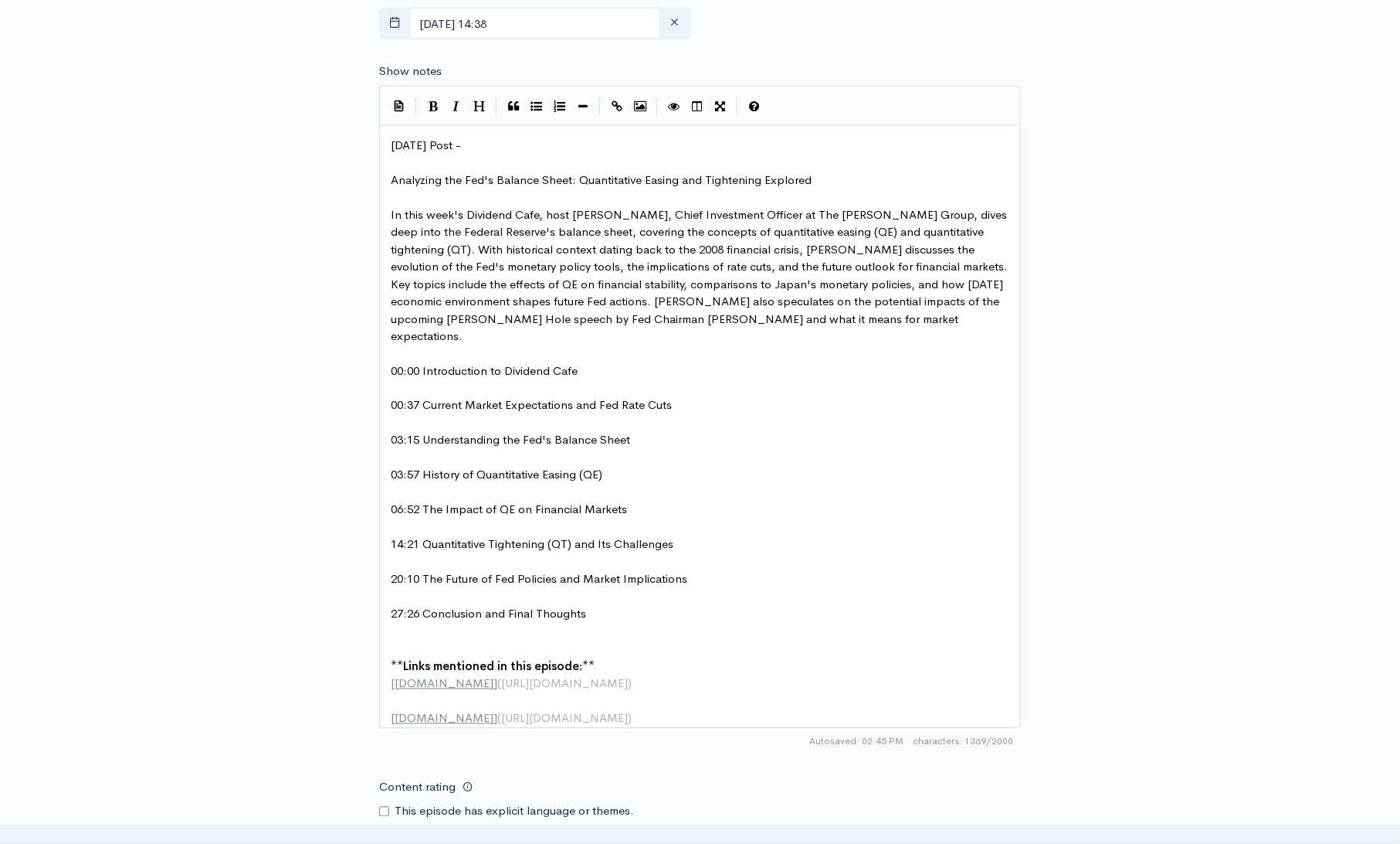
click at [431, 640] on pre "​" at bounding box center [705, 649] width 635 height 18
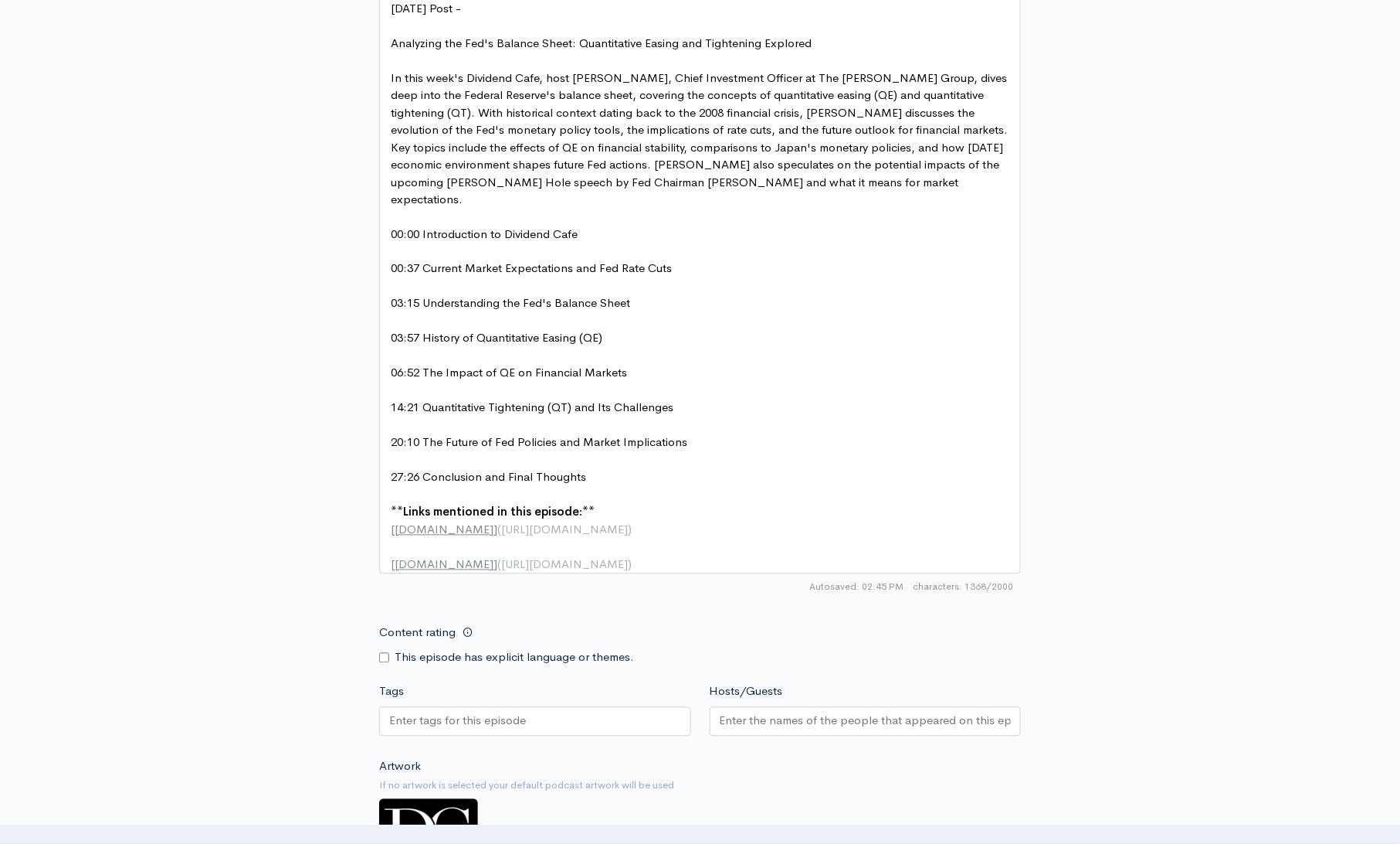
scroll to position [850, 0]
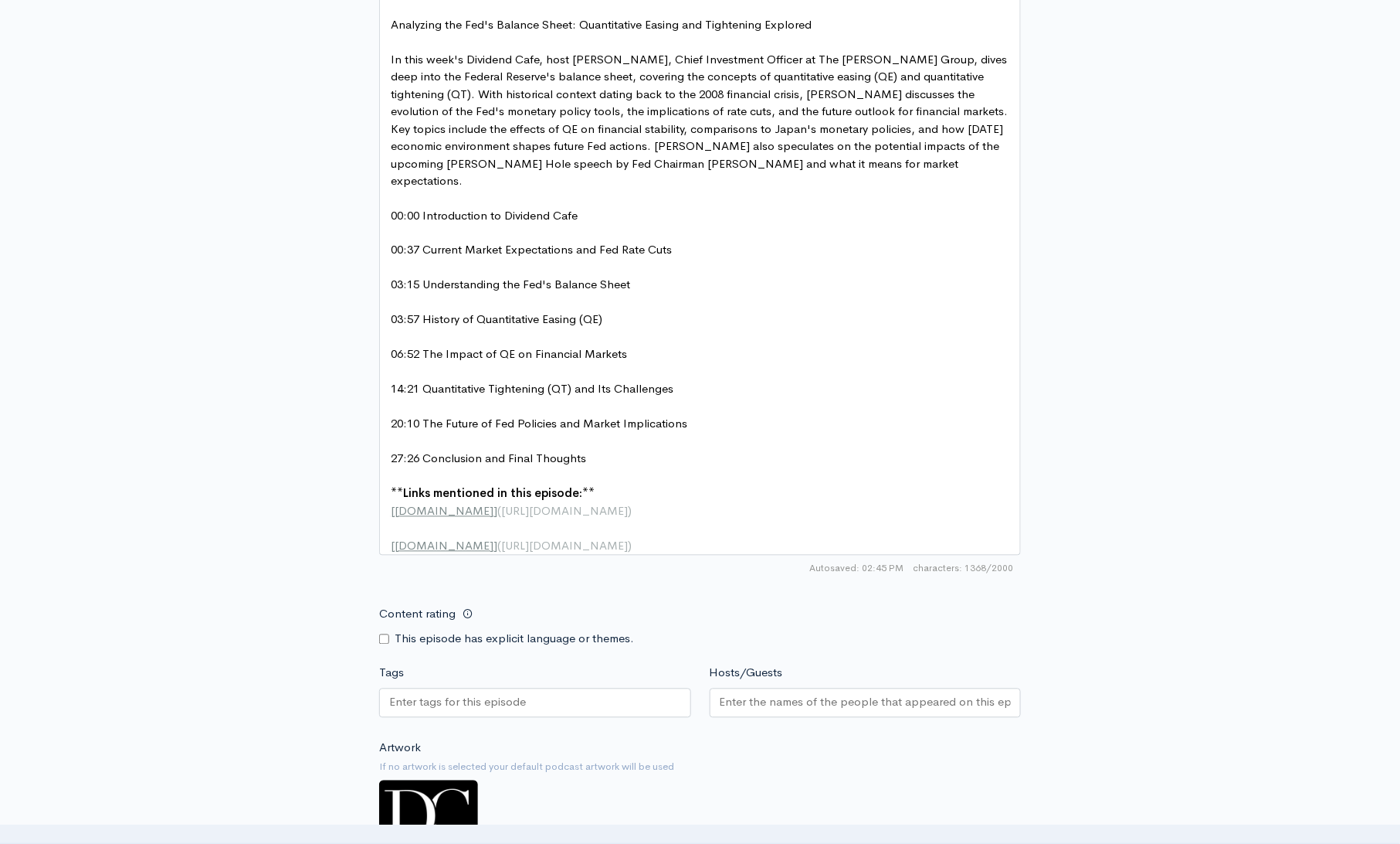
click at [822, 694] on input "Hosts/Guests" at bounding box center [865, 703] width 292 height 18
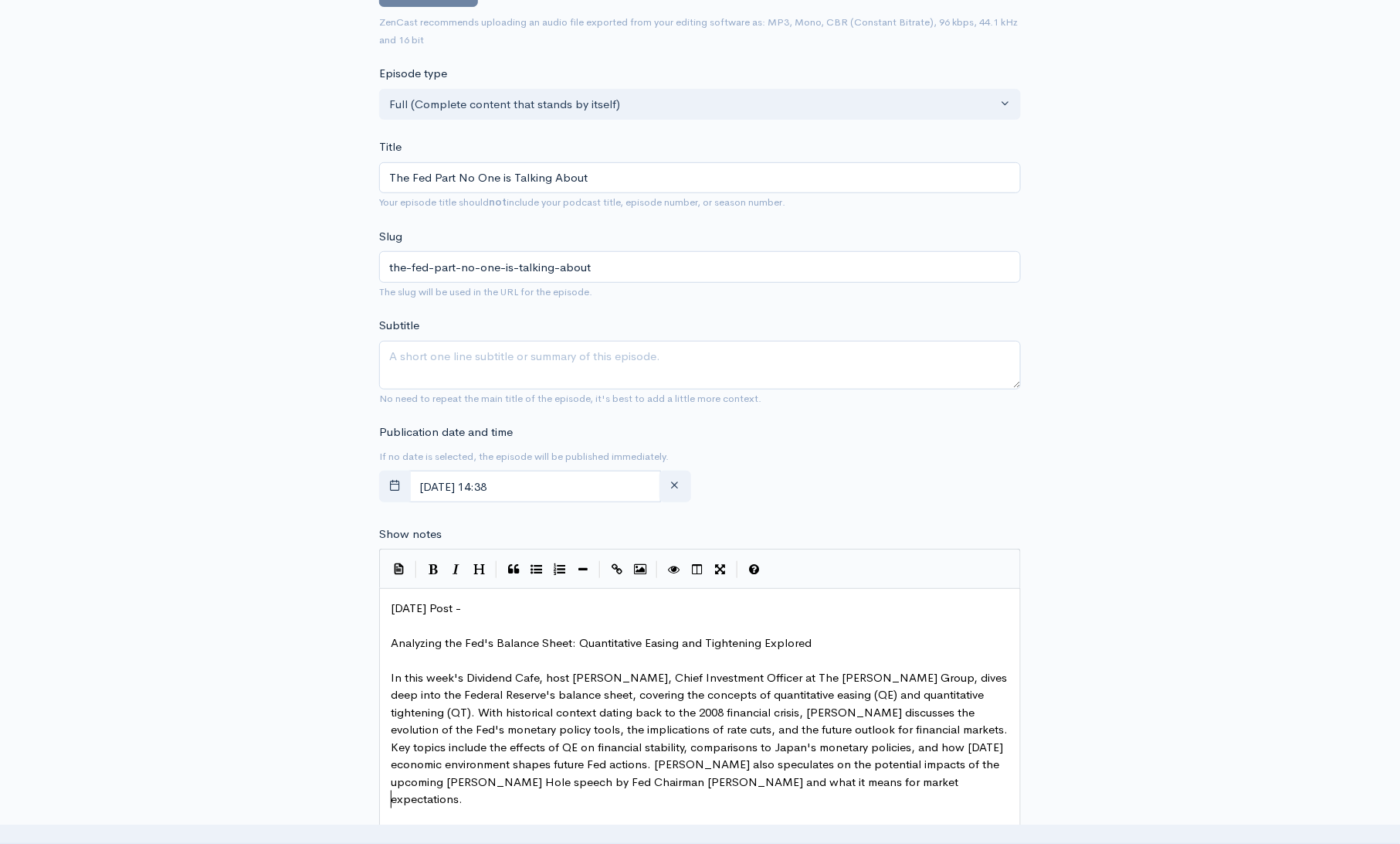
scroll to position [0, 0]
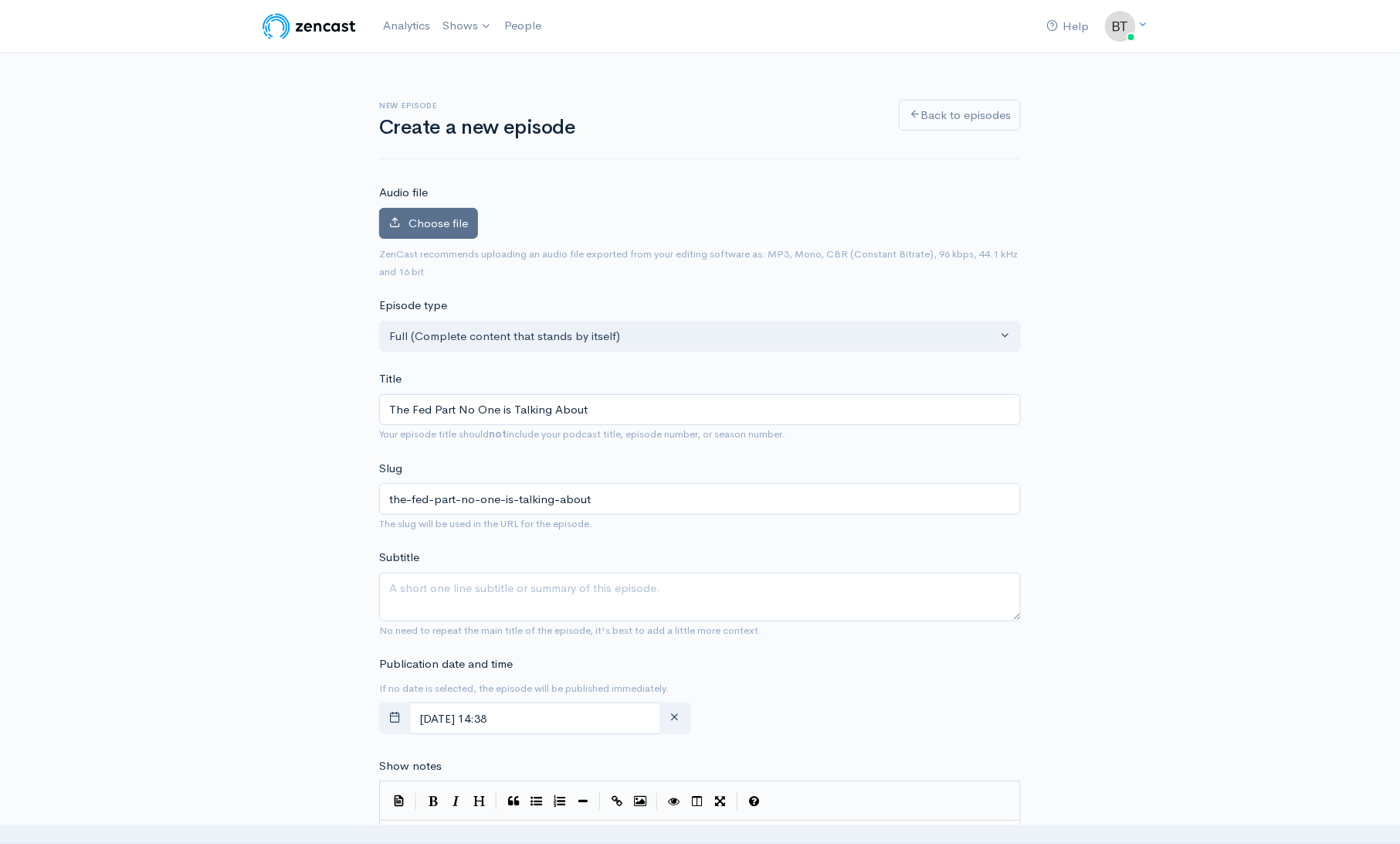
click at [440, 228] on span "Choose file" at bounding box center [438, 222] width 60 height 14
click at [0, 0] on input "Choose file" at bounding box center [0, 0] width 0 height 0
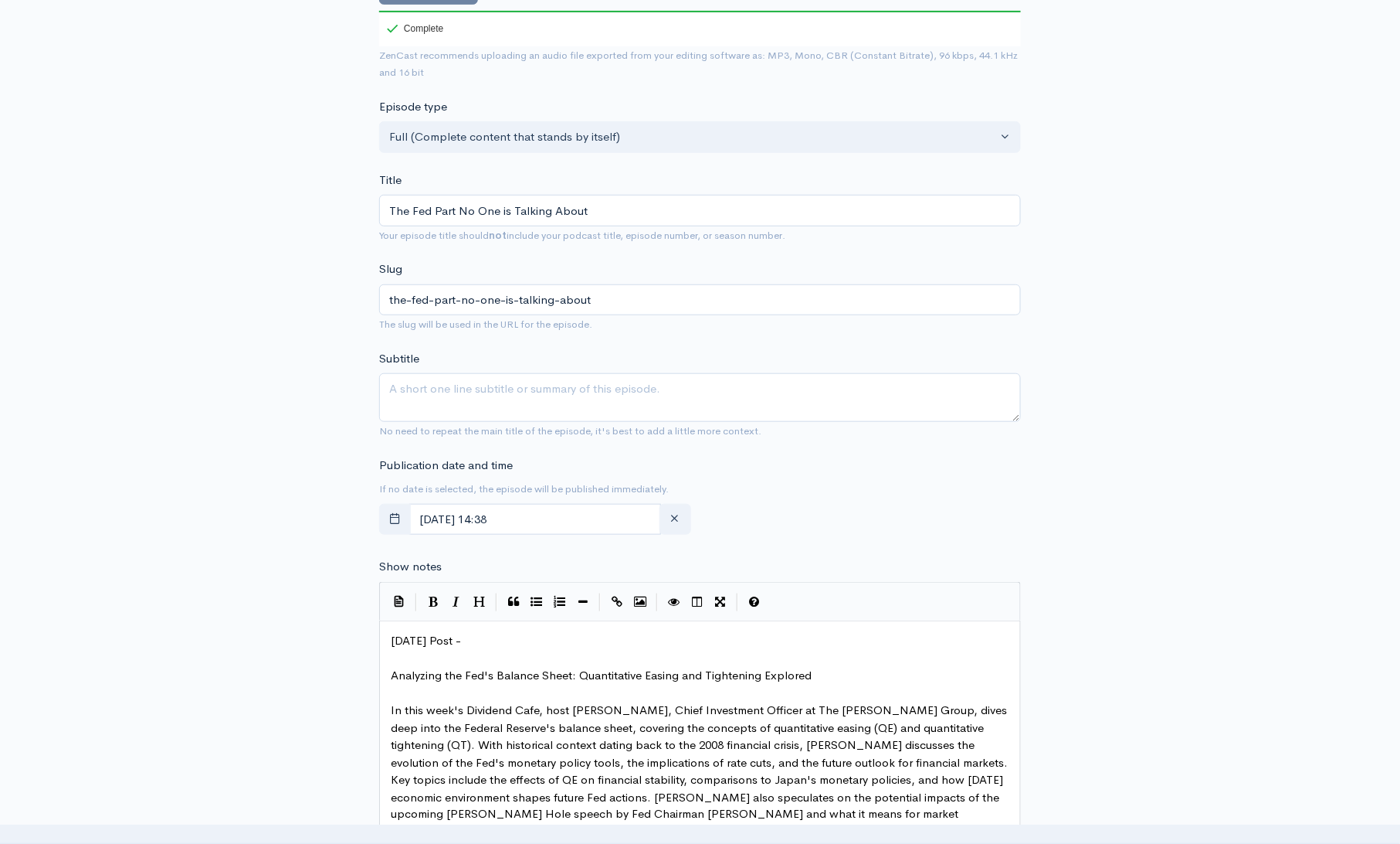
scroll to position [409, 0]
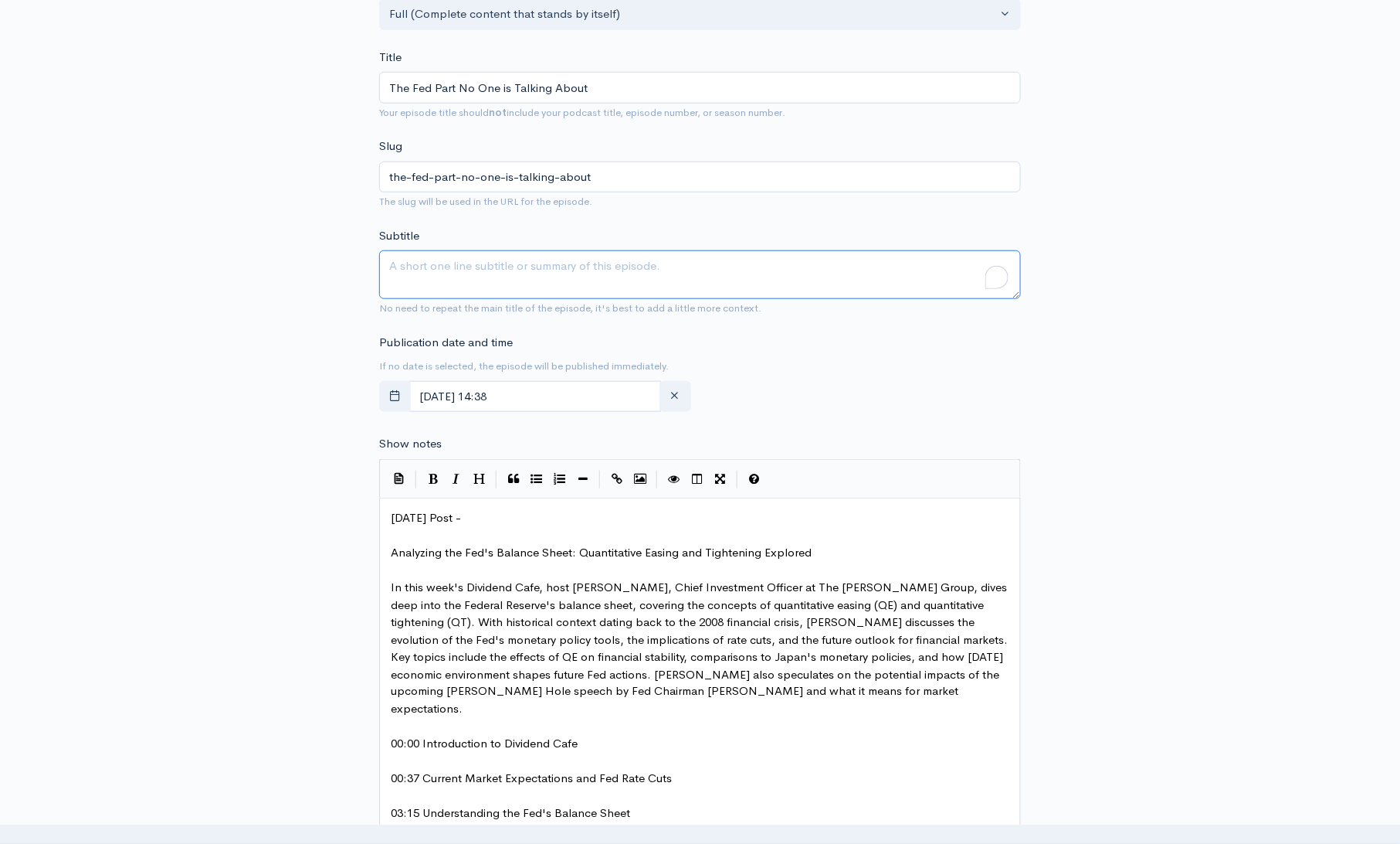
click at [468, 269] on textarea "Subtitle" at bounding box center [700, 274] width 642 height 48
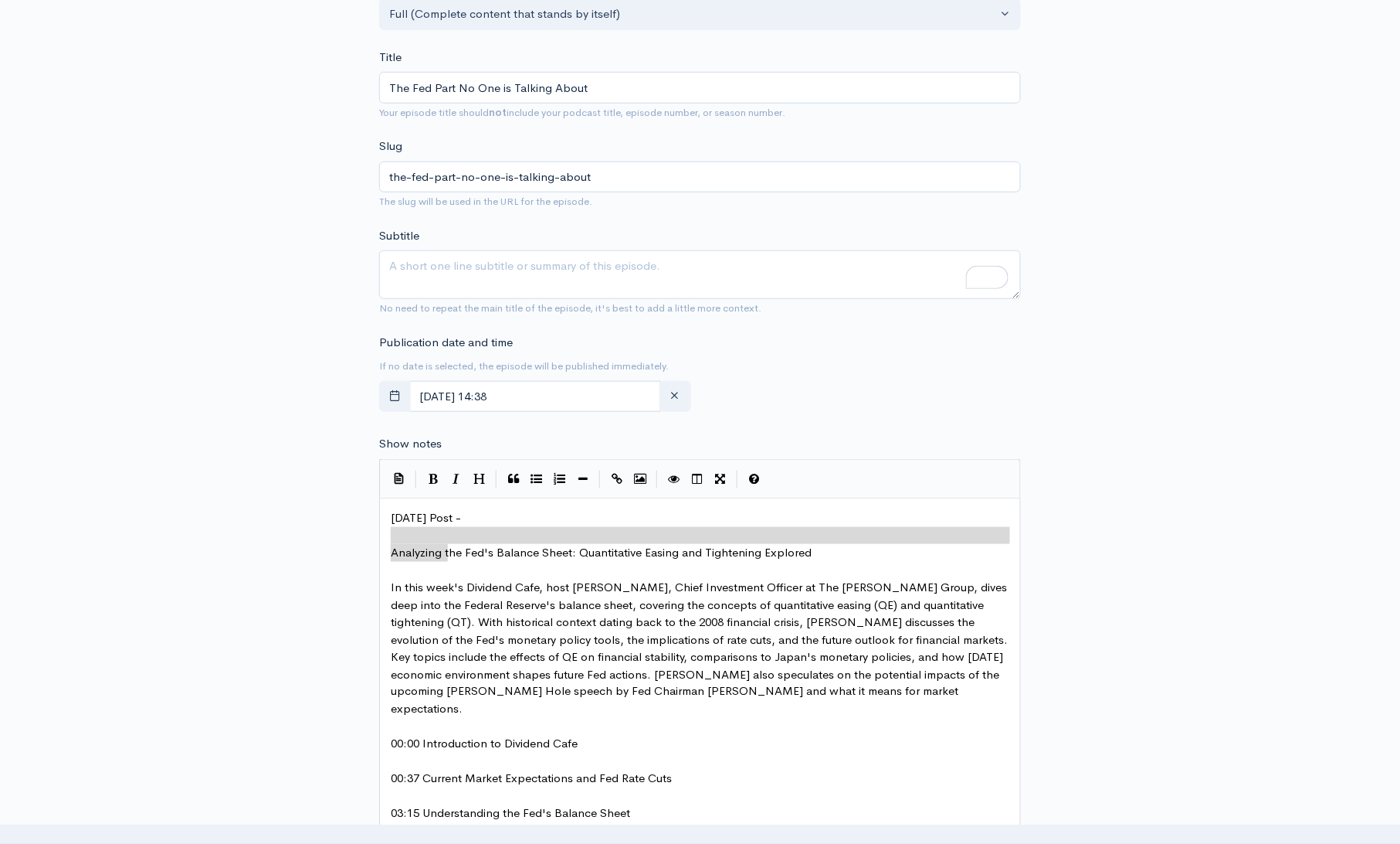
type textarea "A"
drag, startPoint x: 827, startPoint y: 542, endPoint x: 474, endPoint y: 559, distance: 353.4
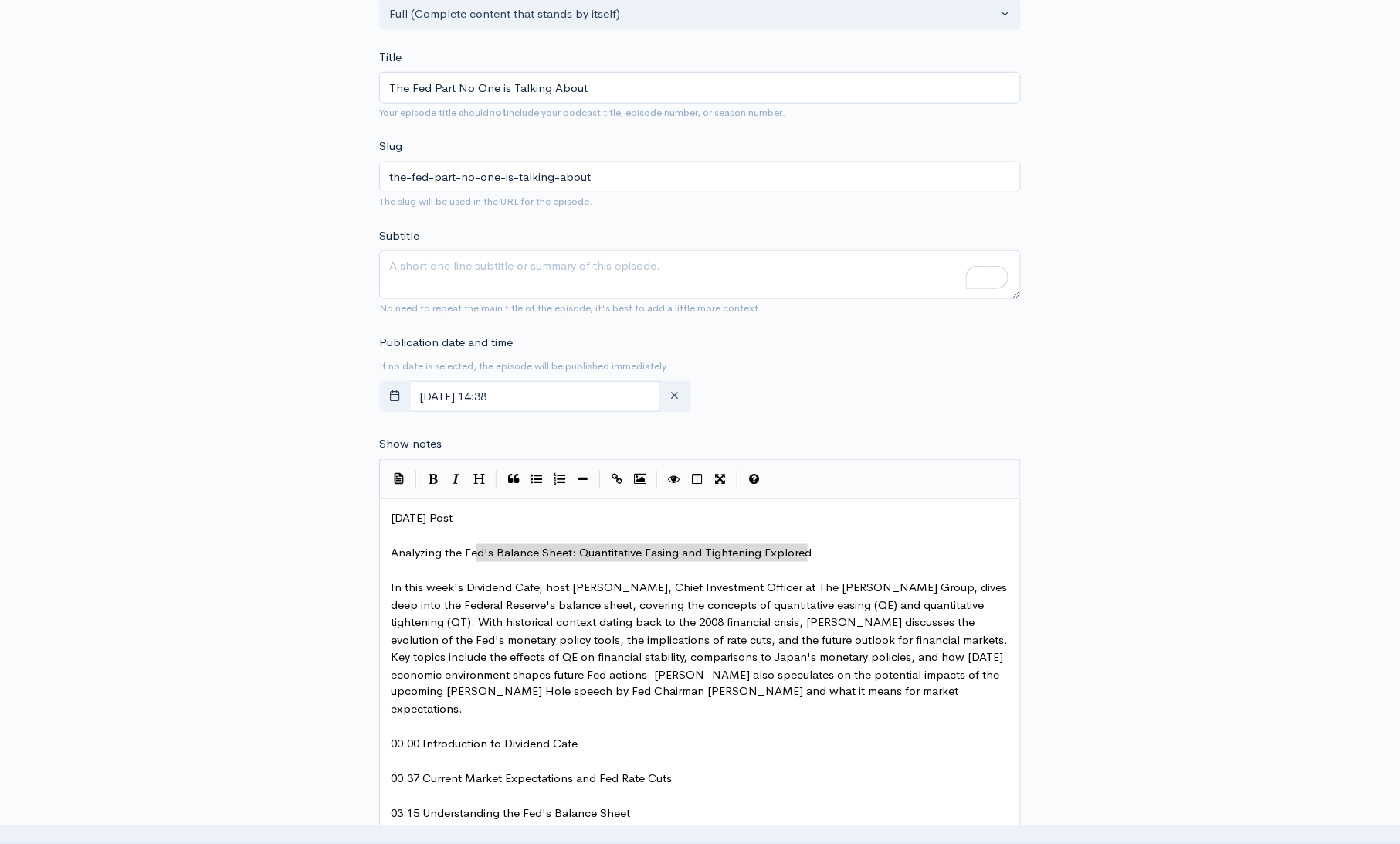
type textarea "Analyzing the Fed's Balance Sheet: Quantitative Easing and Tightening Explored"
drag, startPoint x: 803, startPoint y: 552, endPoint x: 358, endPoint y: 558, distance: 445.0
click at [560, 269] on textarea "Subtitle" at bounding box center [700, 274] width 642 height 48
paste textarea "Analyzing the Fed's Balance Sheet: Quantitative Easing and Tightening Explored"
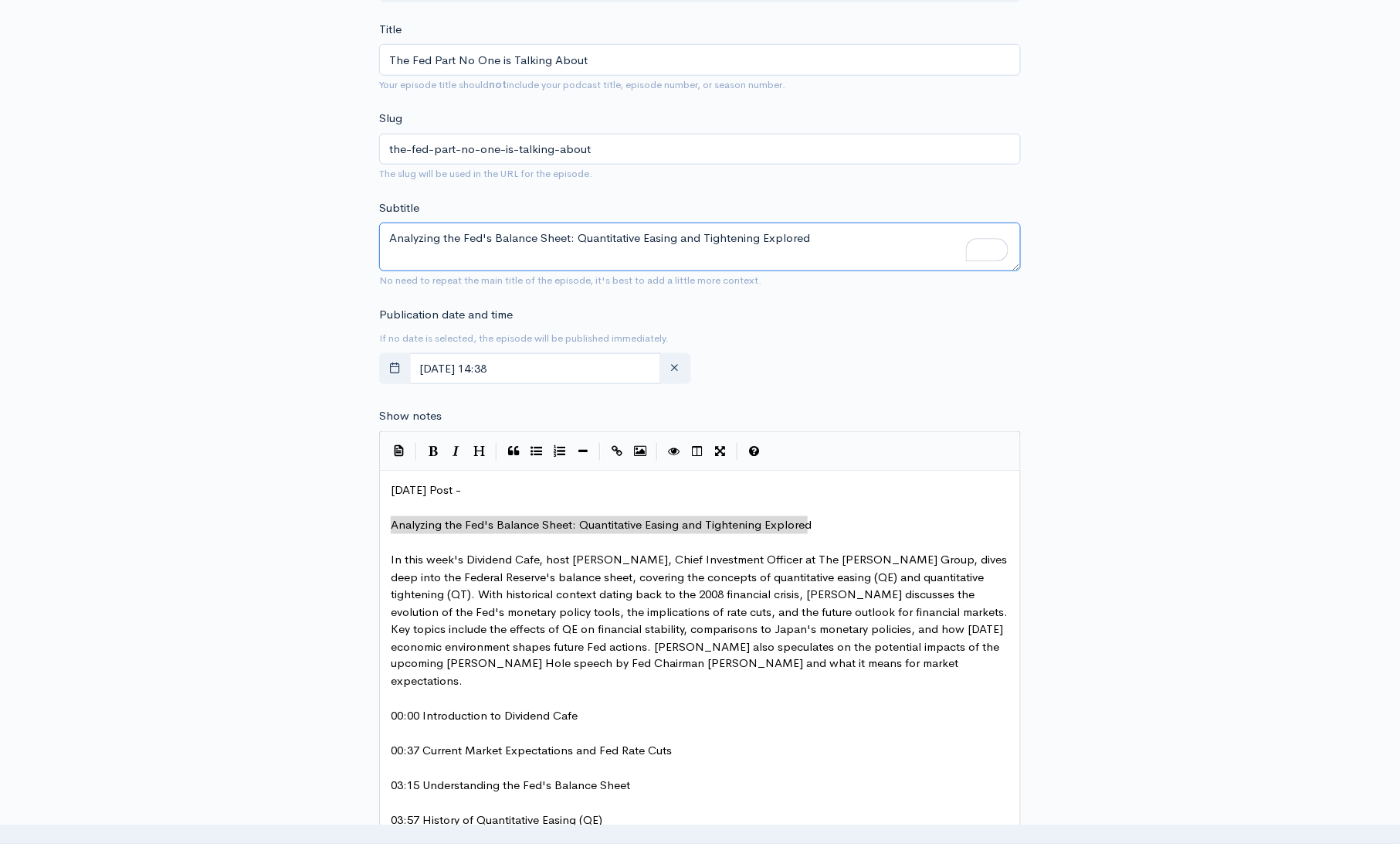
type textarea "Analyzing the Fed's Balance Sheet: Quantitative Easing and Tightening Explored"
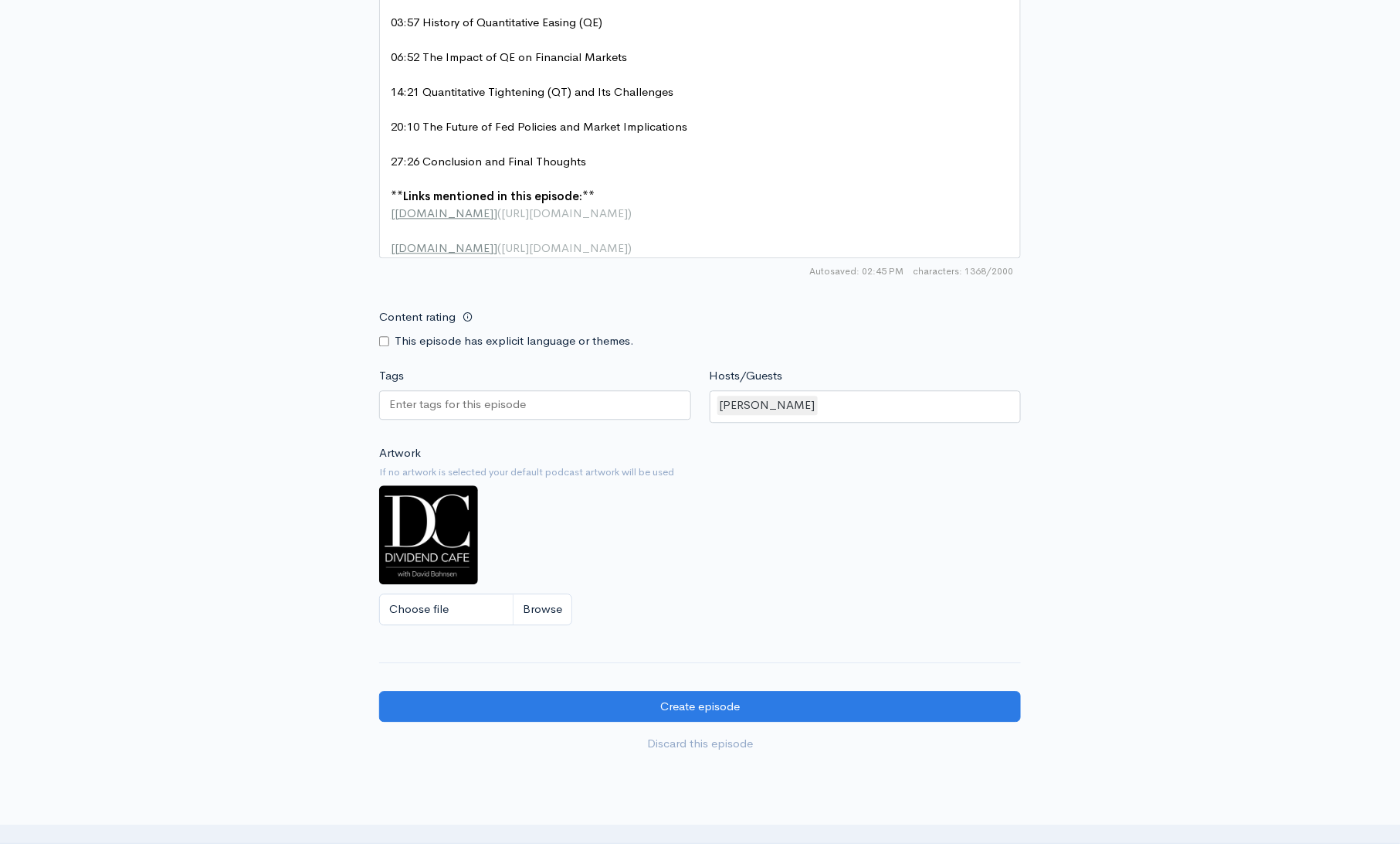
scroll to position [1244, 0]
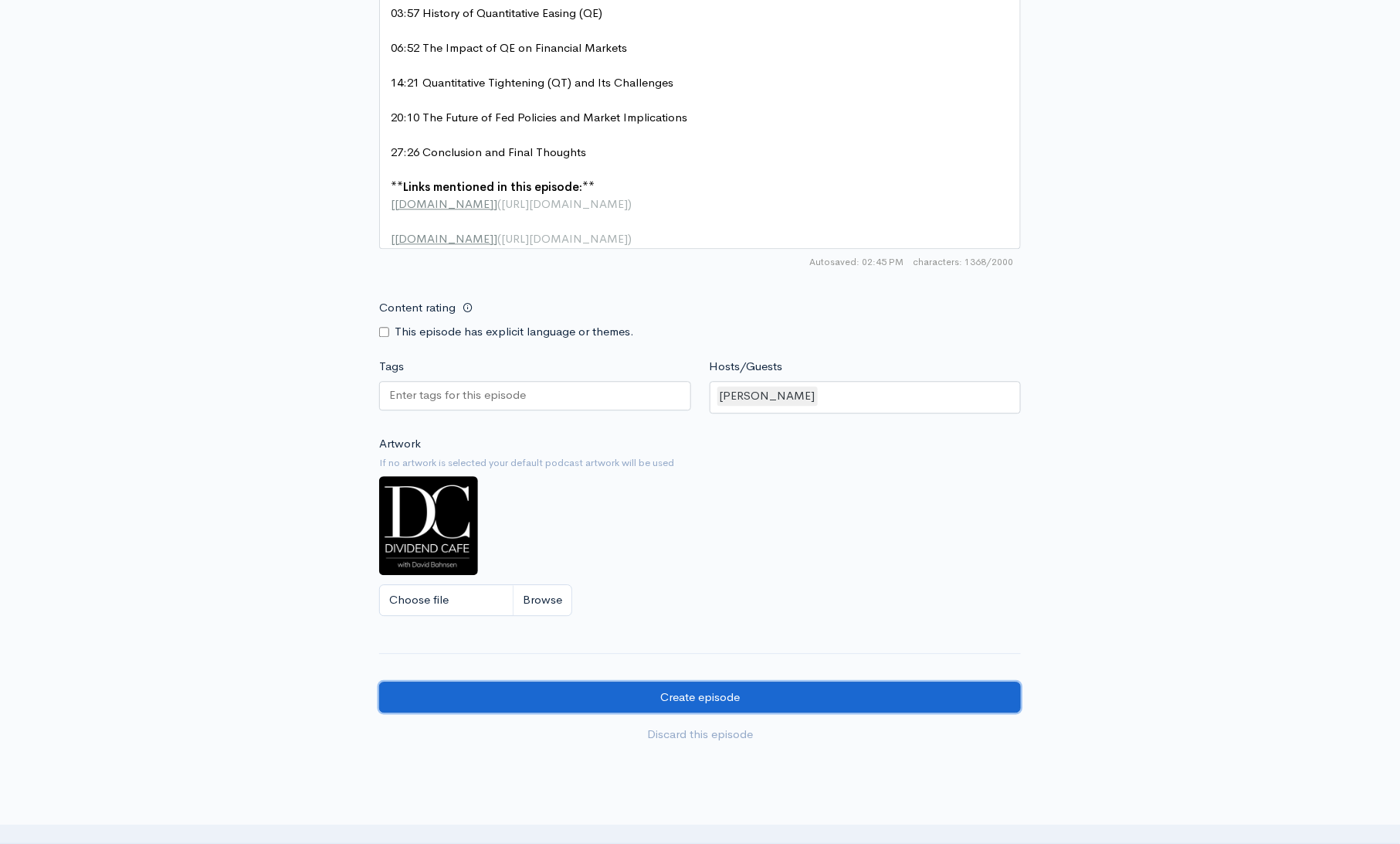
click at [710, 694] on input "Create episode" at bounding box center [700, 697] width 642 height 31
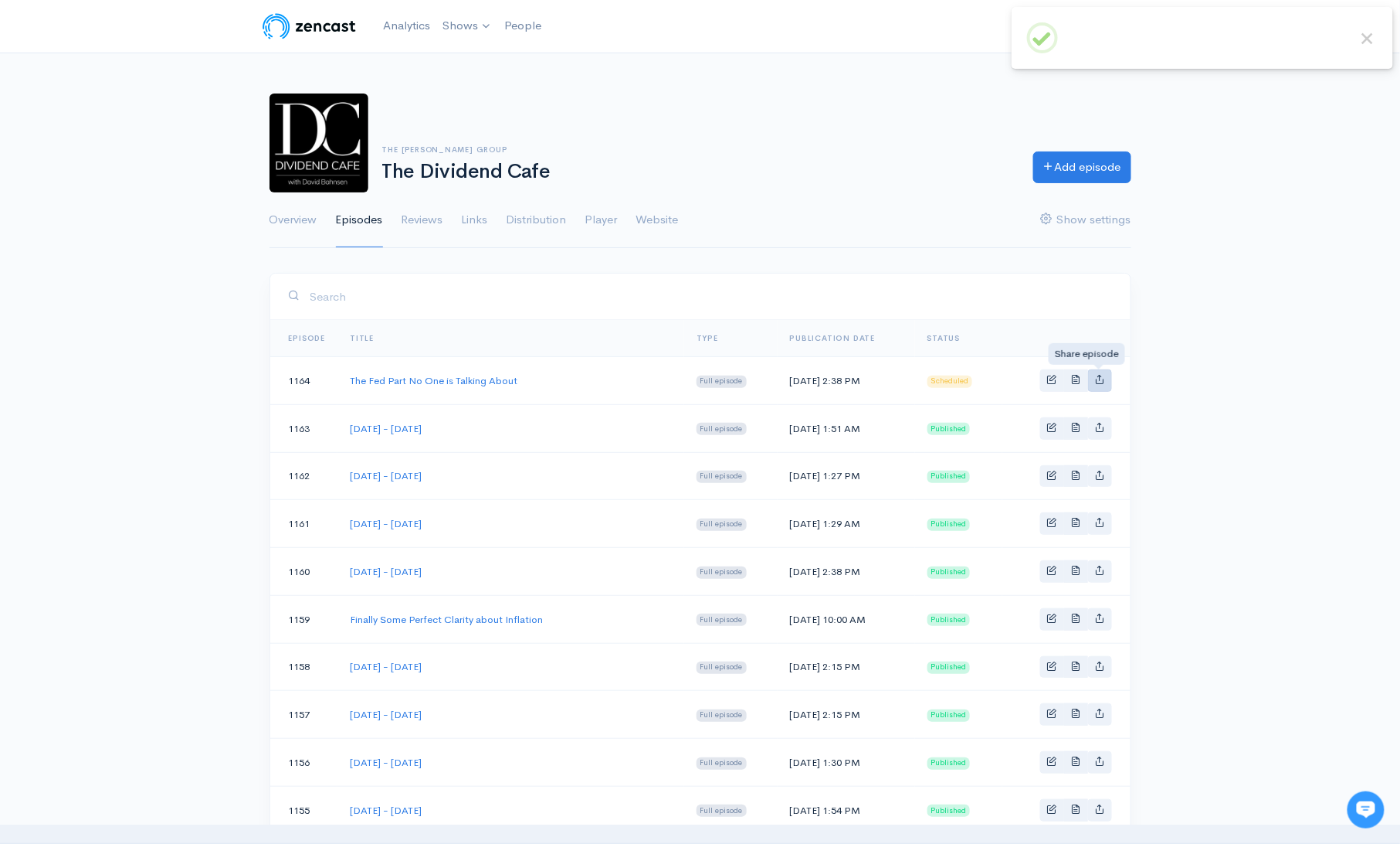
click at [1103, 380] on icon "Basic example" at bounding box center [1100, 378] width 10 height 10
type input "[URL][DOMAIN_NAME]"
type input "[URL][DOMAIN_NAME][DOMAIN_NAME]"
type input "<iframe src='[URL][DOMAIN_NAME]' width='100%' height='190' frameborder='0' scro…"
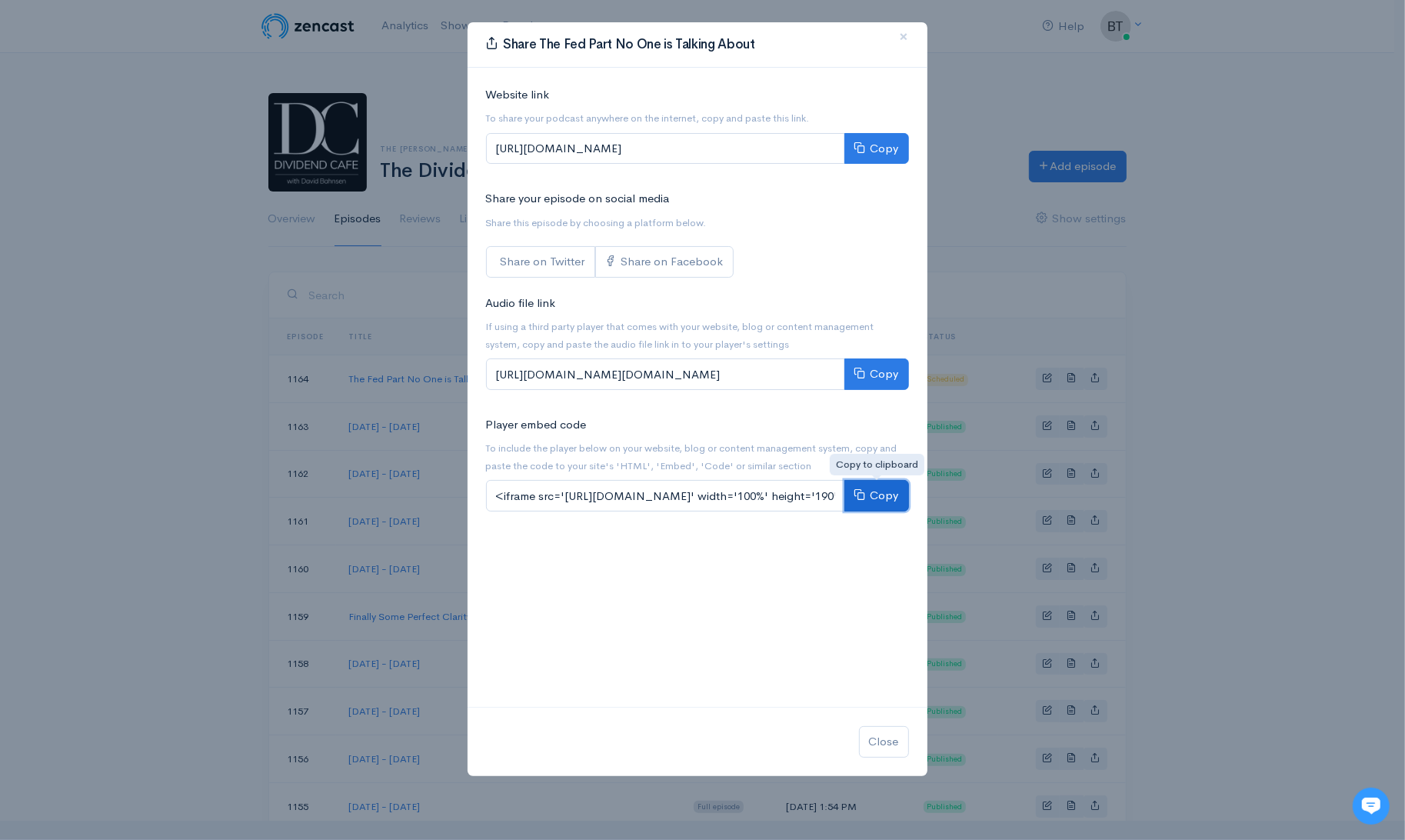
click at [873, 487] on button "Copy" at bounding box center [876, 495] width 64 height 31
click at [882, 151] on button "Copy" at bounding box center [876, 148] width 64 height 31
click at [902, 36] on span "×" at bounding box center [905, 37] width 9 height 23
click at [902, 36] on div "Share The Fed Part No One is Talking About × Website link To share your podcast…" at bounding box center [697, 399] width 462 height 755
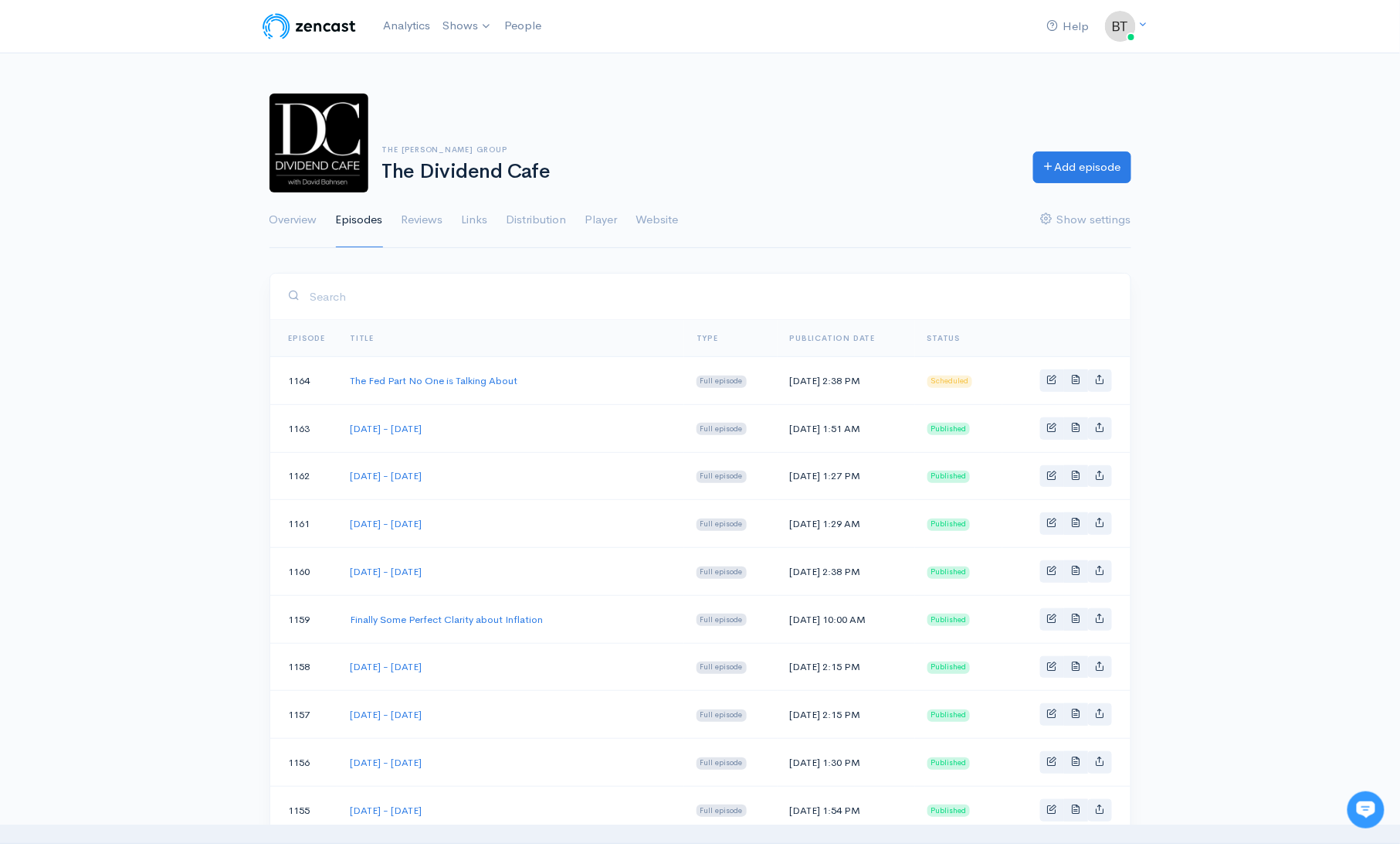
click at [1276, 106] on div "The [PERSON_NAME] Group The Dividend Cafe Add episode Overview Episodes Reviews…" at bounding box center [700, 161] width 1400 height 174
click at [1259, 144] on div "The [PERSON_NAME] Group The Dividend Cafe Add episode Overview Episodes Reviews…" at bounding box center [700, 161] width 1400 height 174
